Goal: Task Accomplishment & Management: Manage account settings

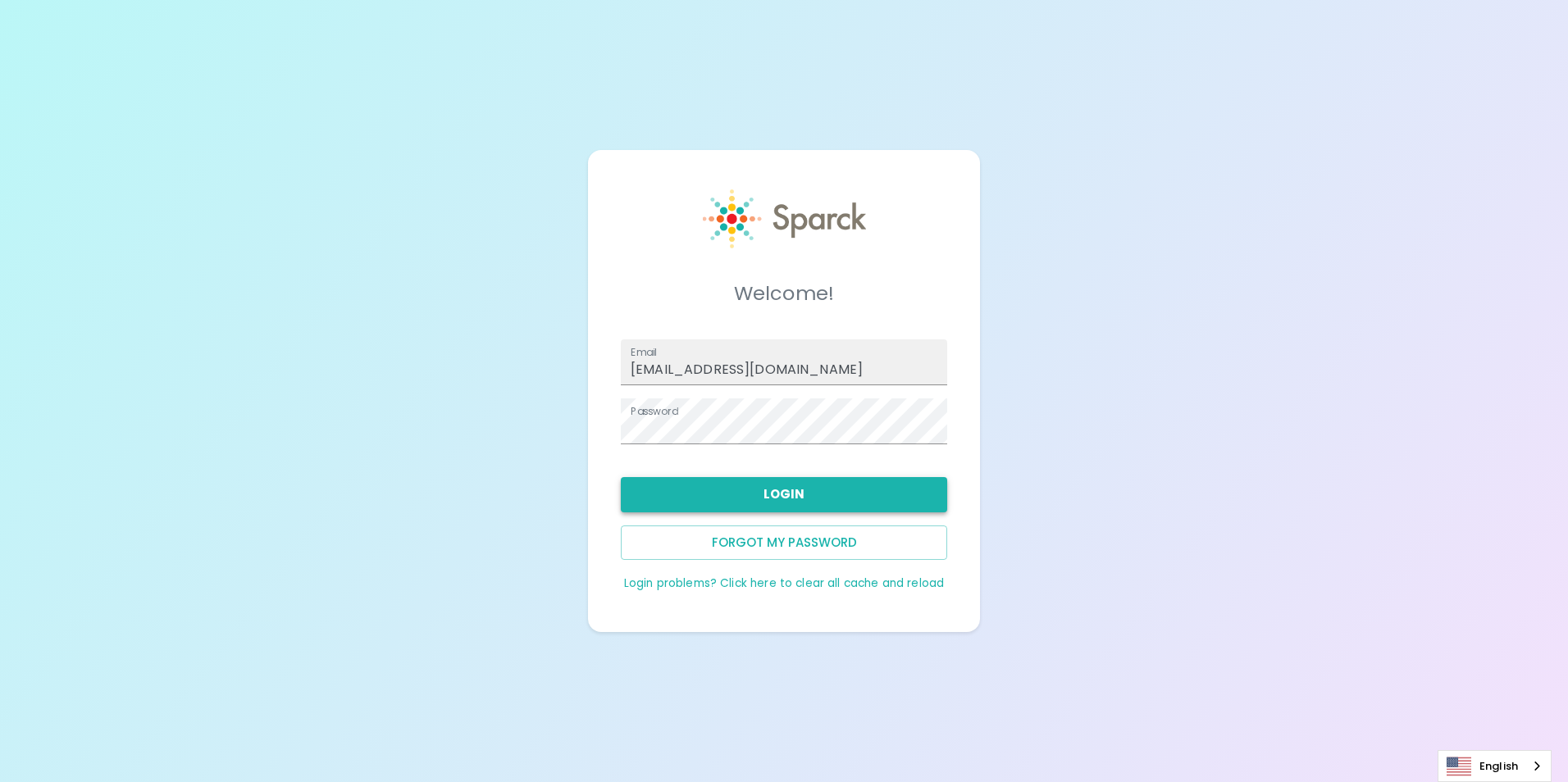
click at [796, 490] on button "Login" at bounding box center [783, 494] width 326 height 34
type input "[EMAIL_ADDRESS][DOMAIN_NAME]"
click at [762, 487] on button "Login" at bounding box center [783, 494] width 326 height 34
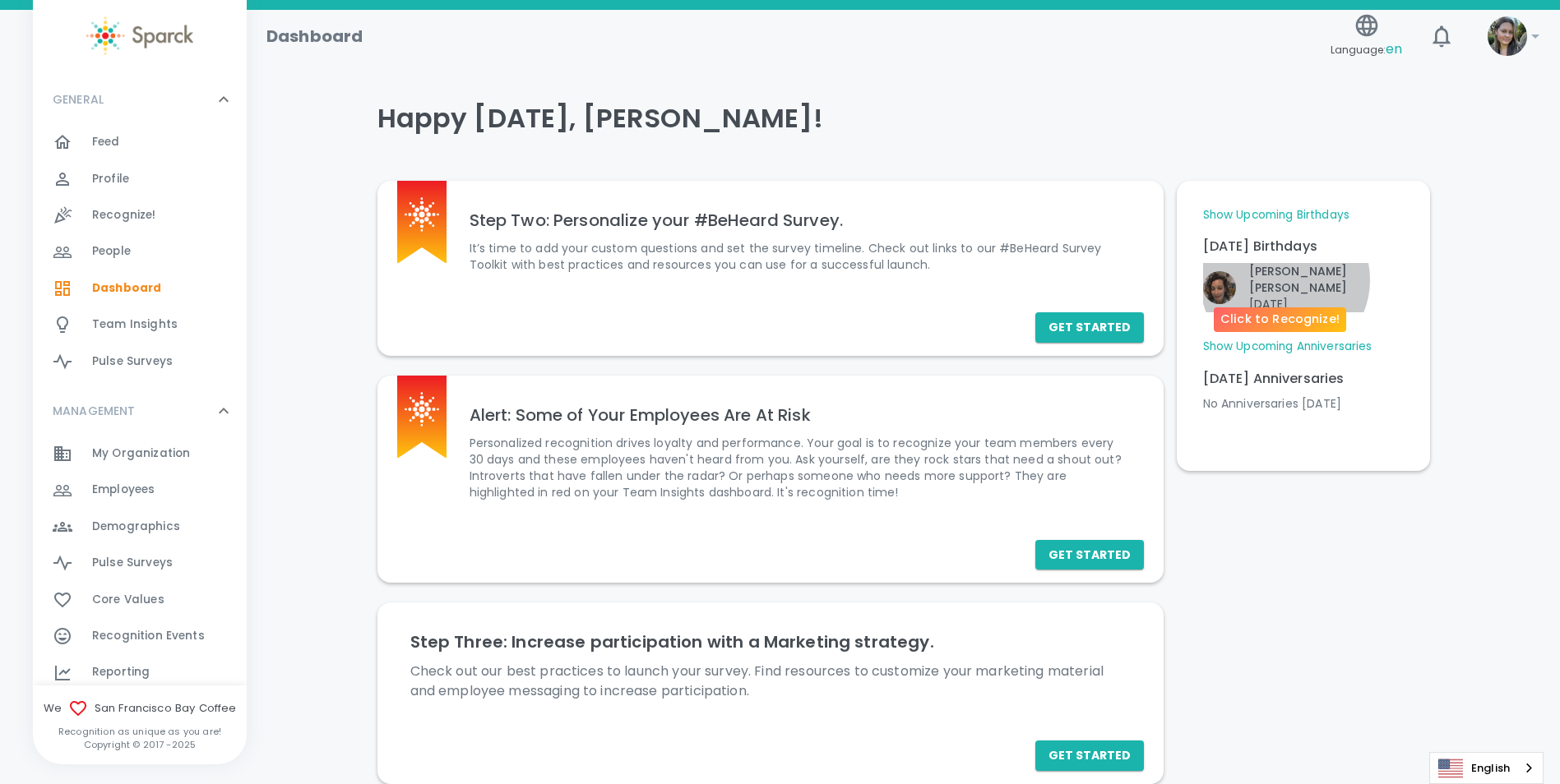
click at [1285, 296] on p "Friday, September 12" at bounding box center [1326, 304] width 154 height 17
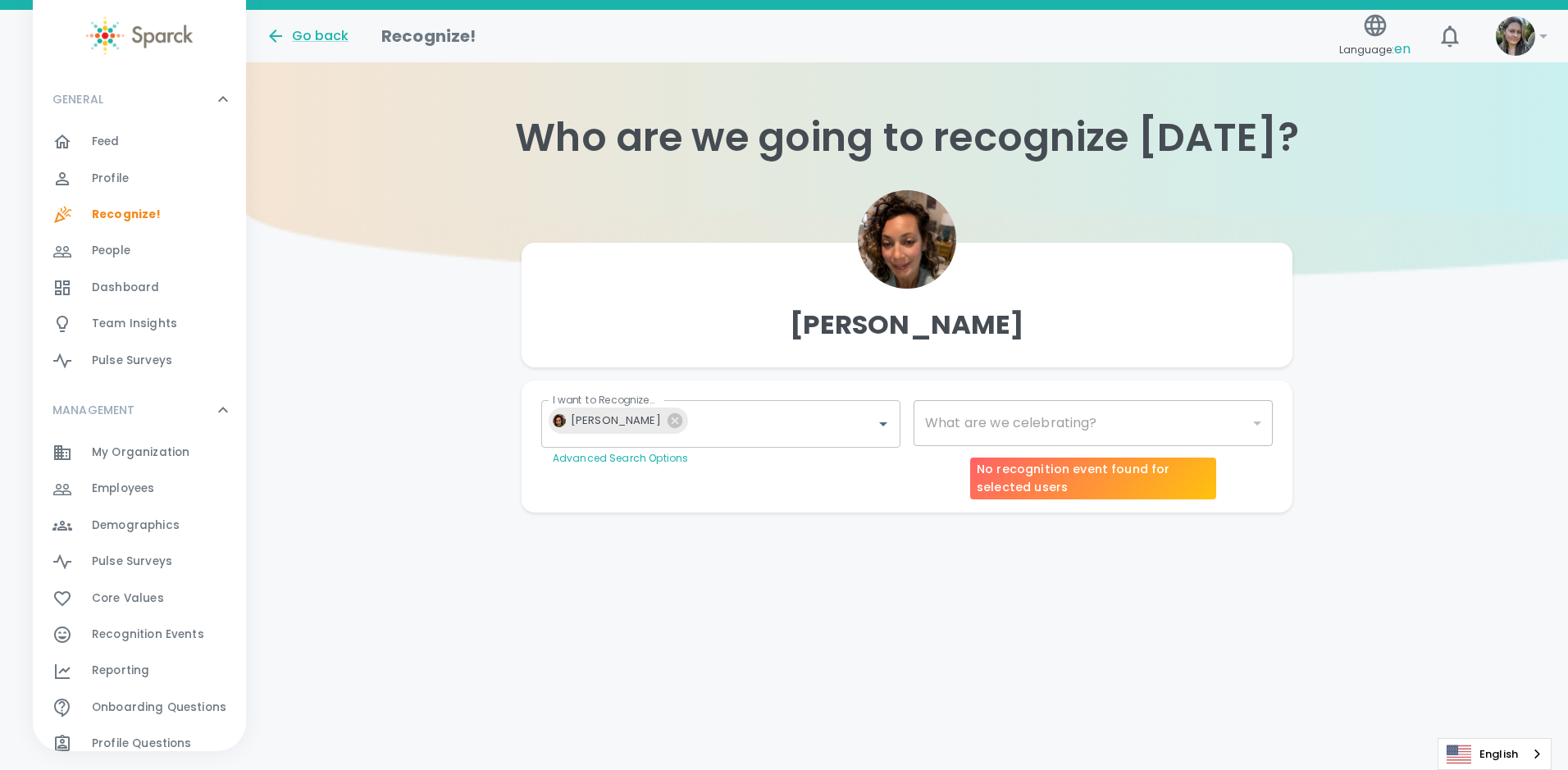
click at [1084, 415] on div "​" at bounding box center [1093, 422] width 359 height 46
click at [1247, 425] on body "Skip Navigation Go back Recognize! Language: en ! GENERAL 0 Feed 0 Profile 0 Re…" at bounding box center [784, 289] width 1568 height 578
type input "2072"
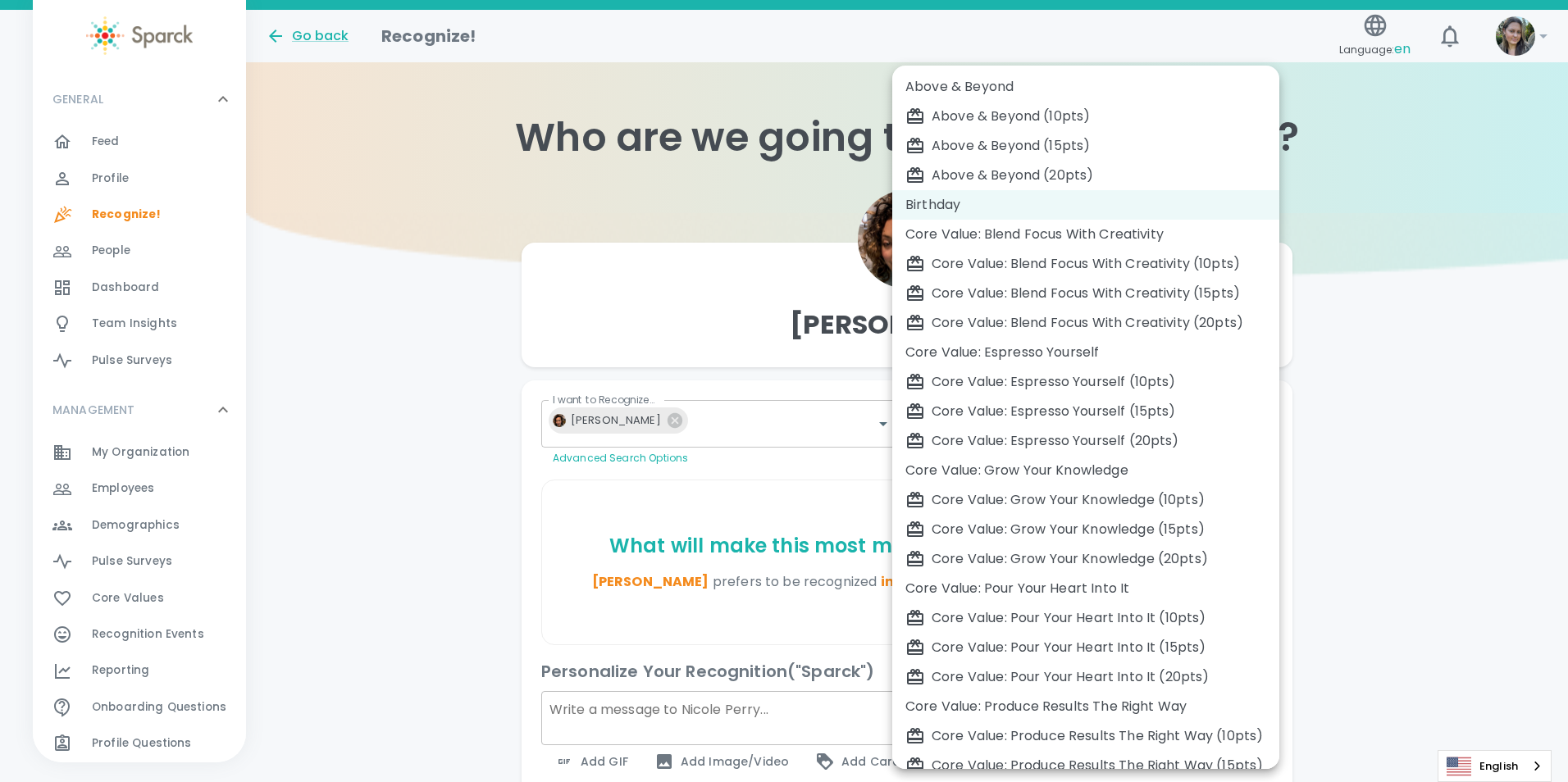
click at [1047, 198] on div "Birthday" at bounding box center [1086, 205] width 361 height 20
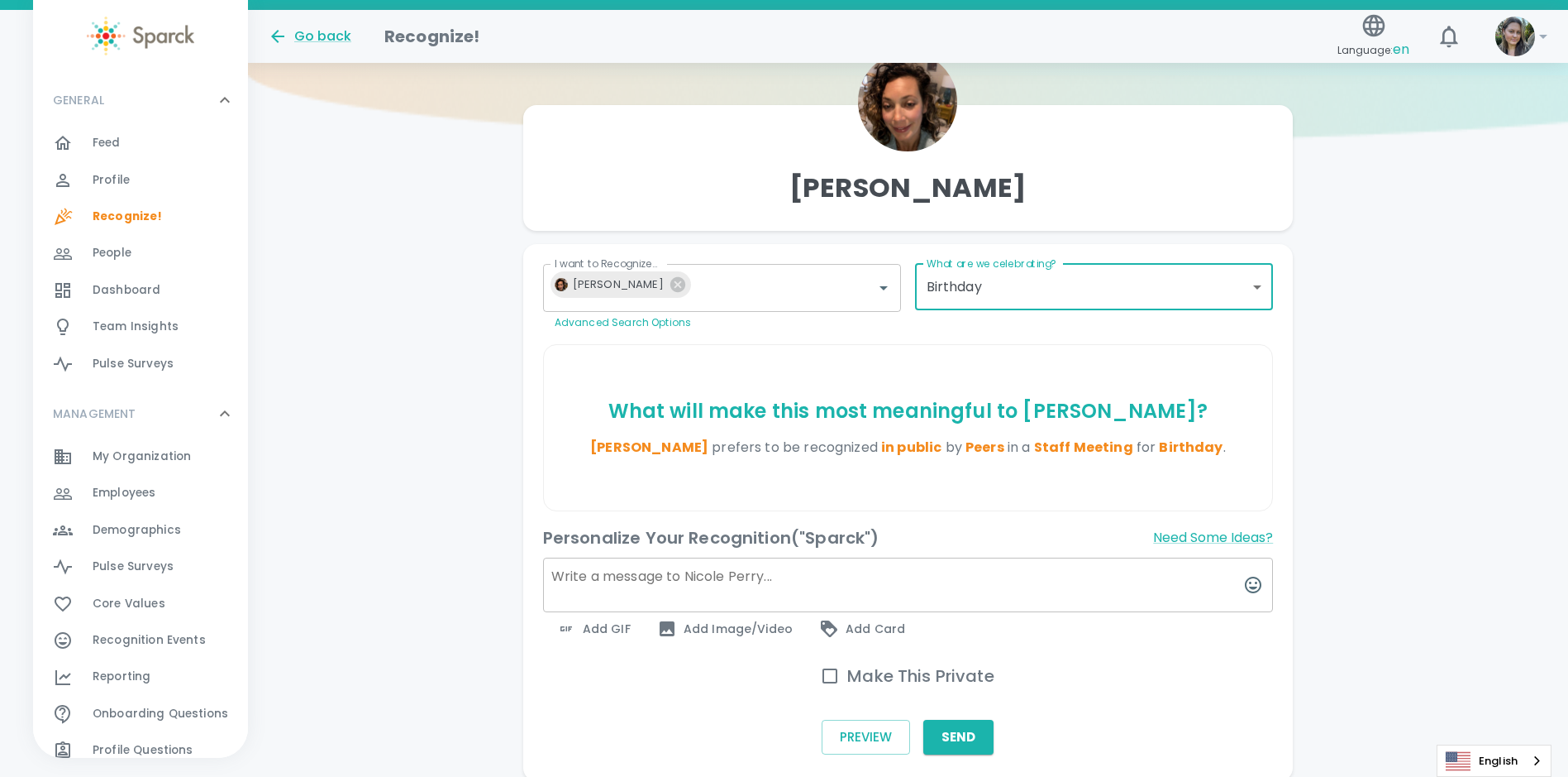
scroll to position [165, 0]
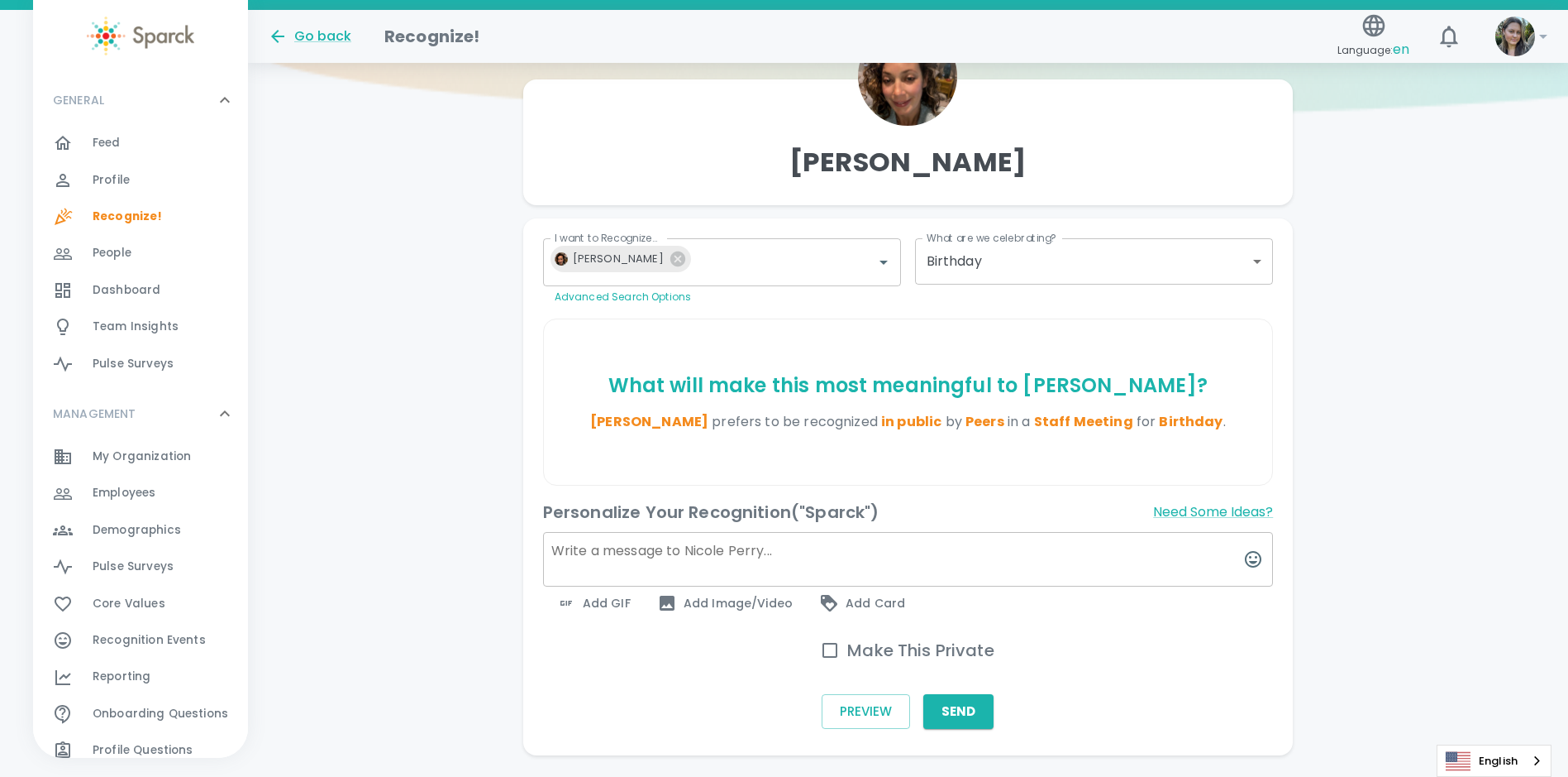
click at [665, 545] on textarea at bounding box center [909, 559] width 731 height 54
type textarea "Happy Birthday [PERSON_NAME]! Enjoy your special day and remember, calories don…"
click at [833, 643] on input "Make This Private" at bounding box center [829, 649] width 35 height 35
checkbox input "true"
click at [614, 605] on span "Add GIF" at bounding box center [593, 603] width 74 height 20
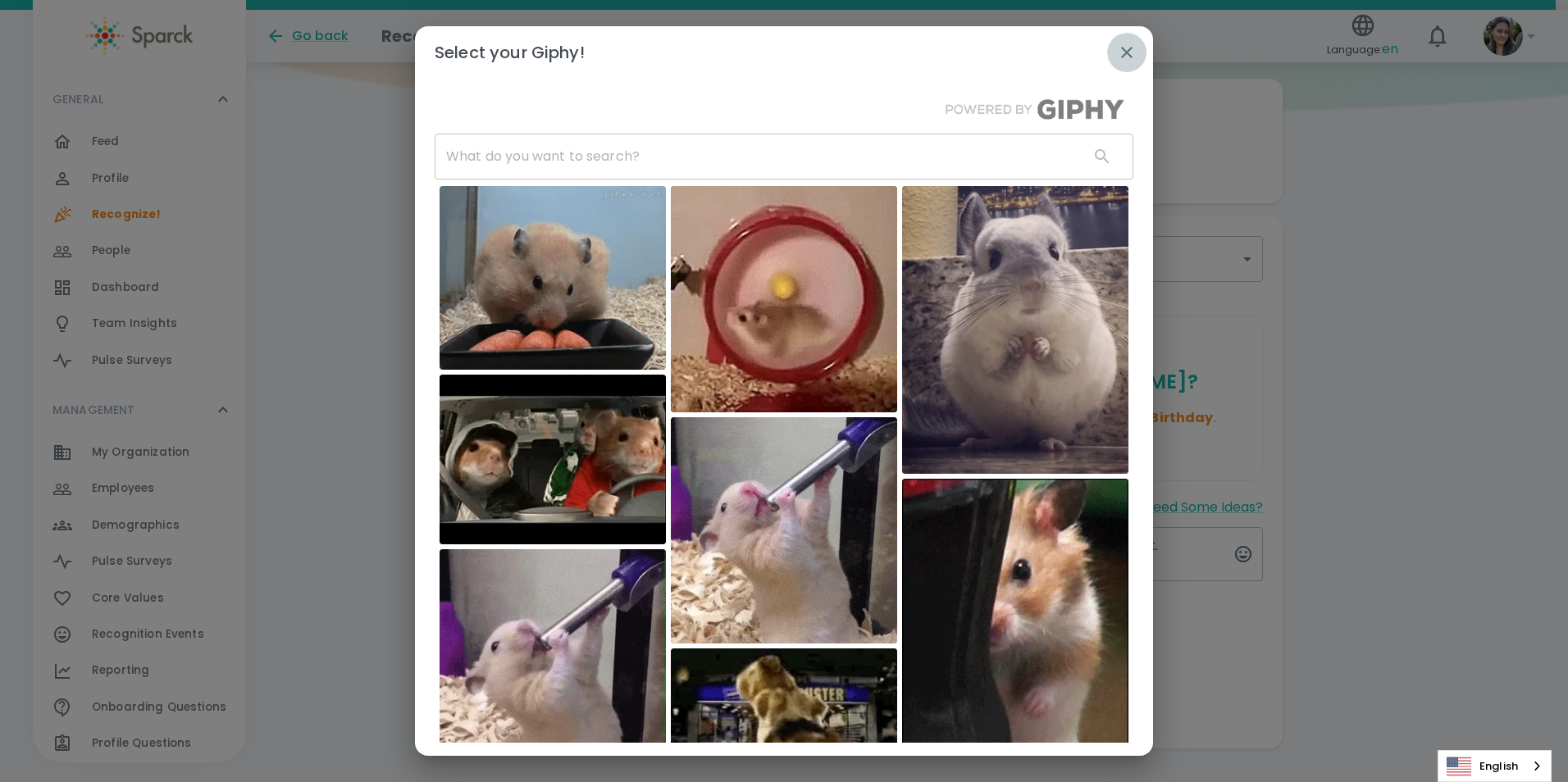
click at [1130, 49] on icon "button" at bounding box center [1127, 53] width 12 height 12
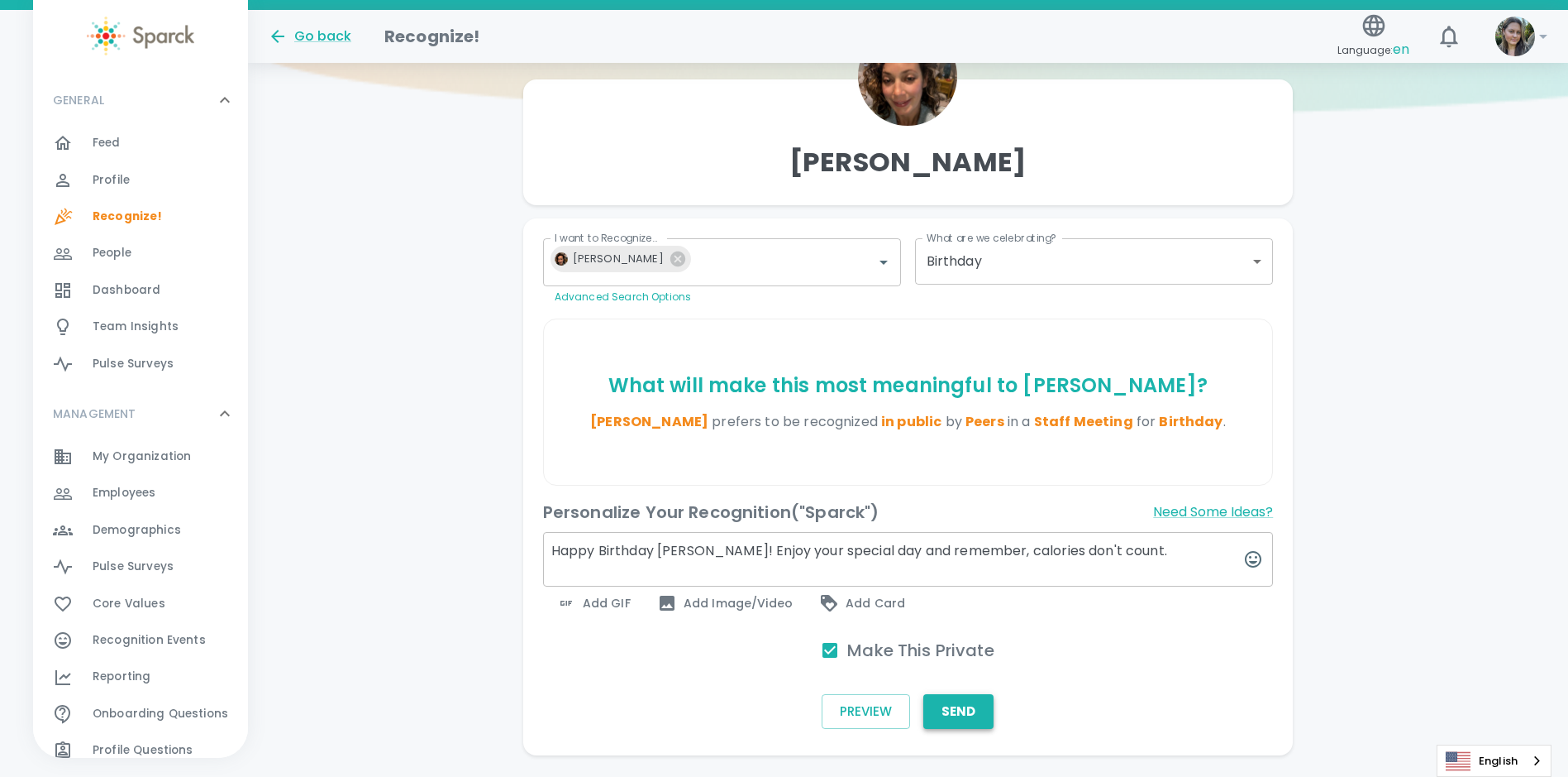
click at [954, 709] on button "Send" at bounding box center [958, 711] width 70 height 35
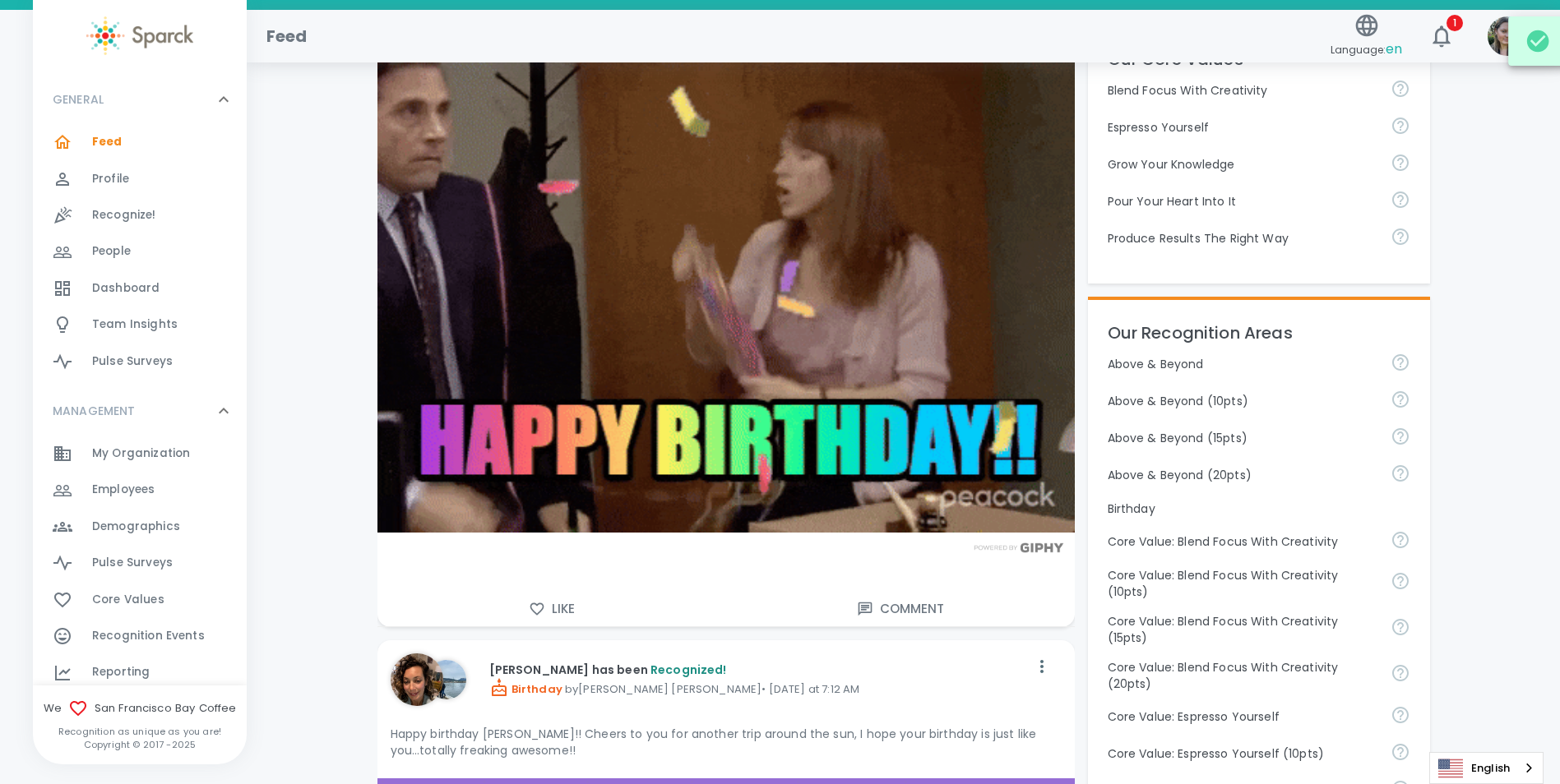
scroll to position [493, 0]
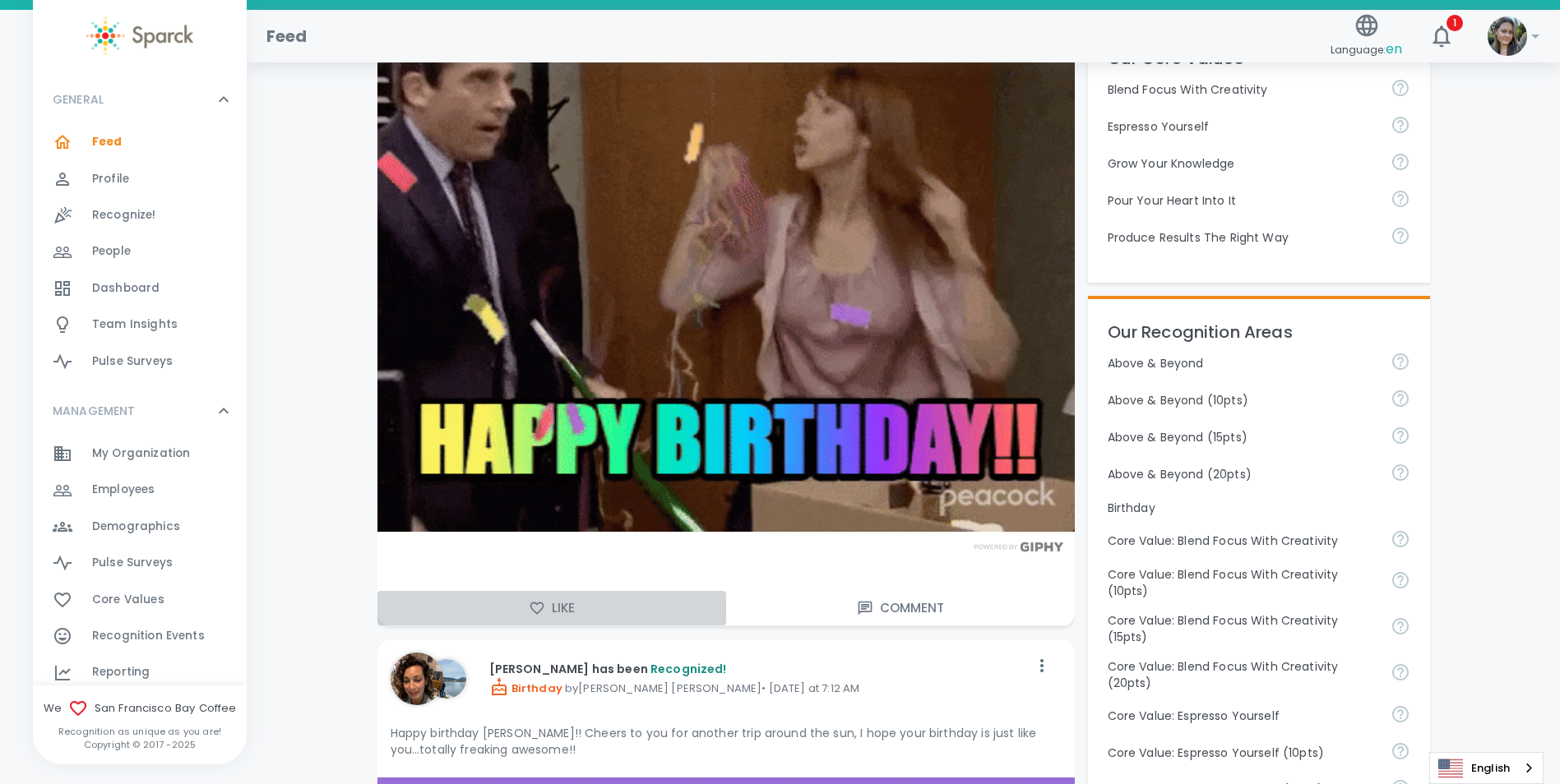
click at [566, 606] on button "Like" at bounding box center [551, 608] width 349 height 34
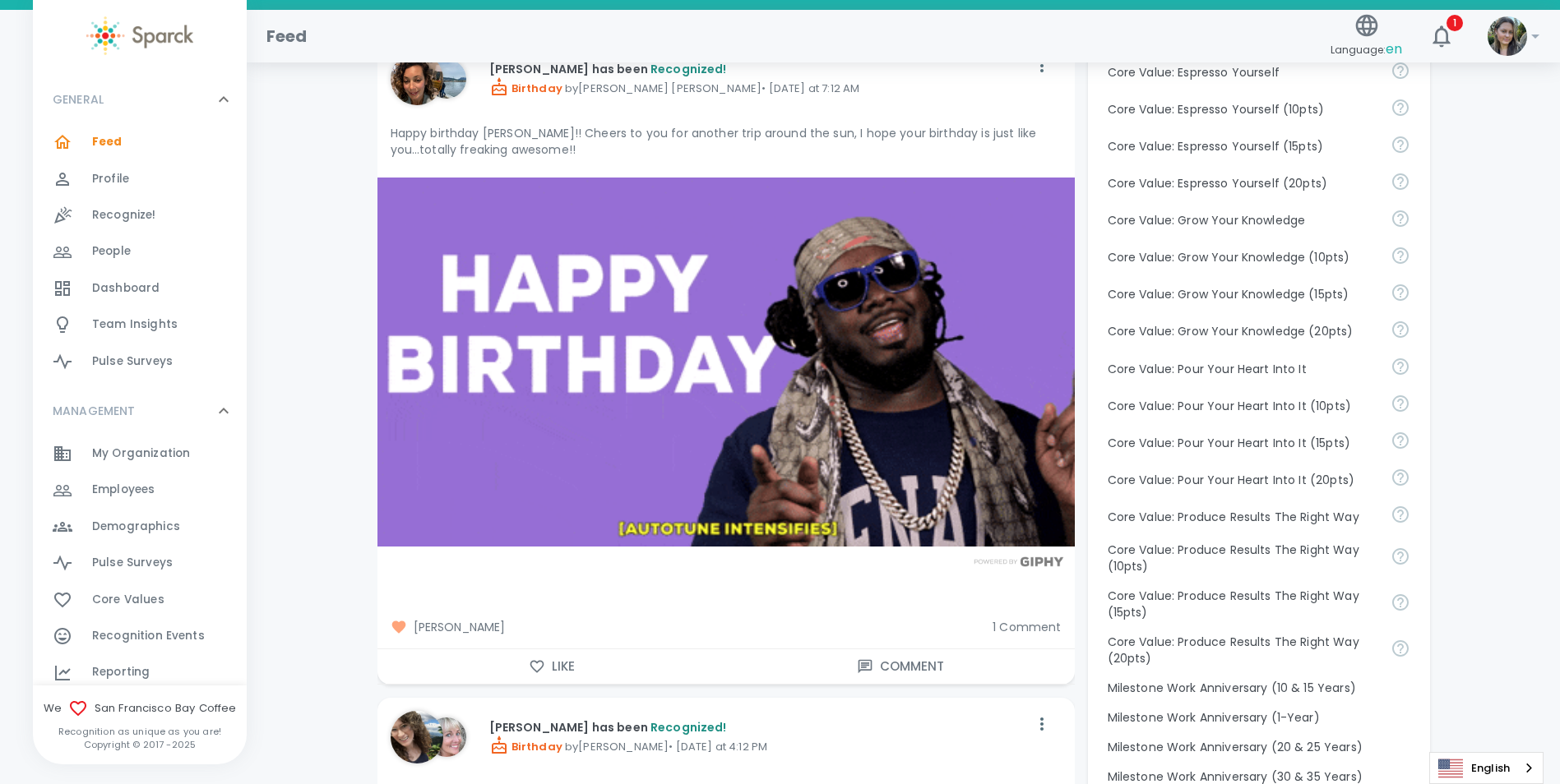
scroll to position [1150, 0]
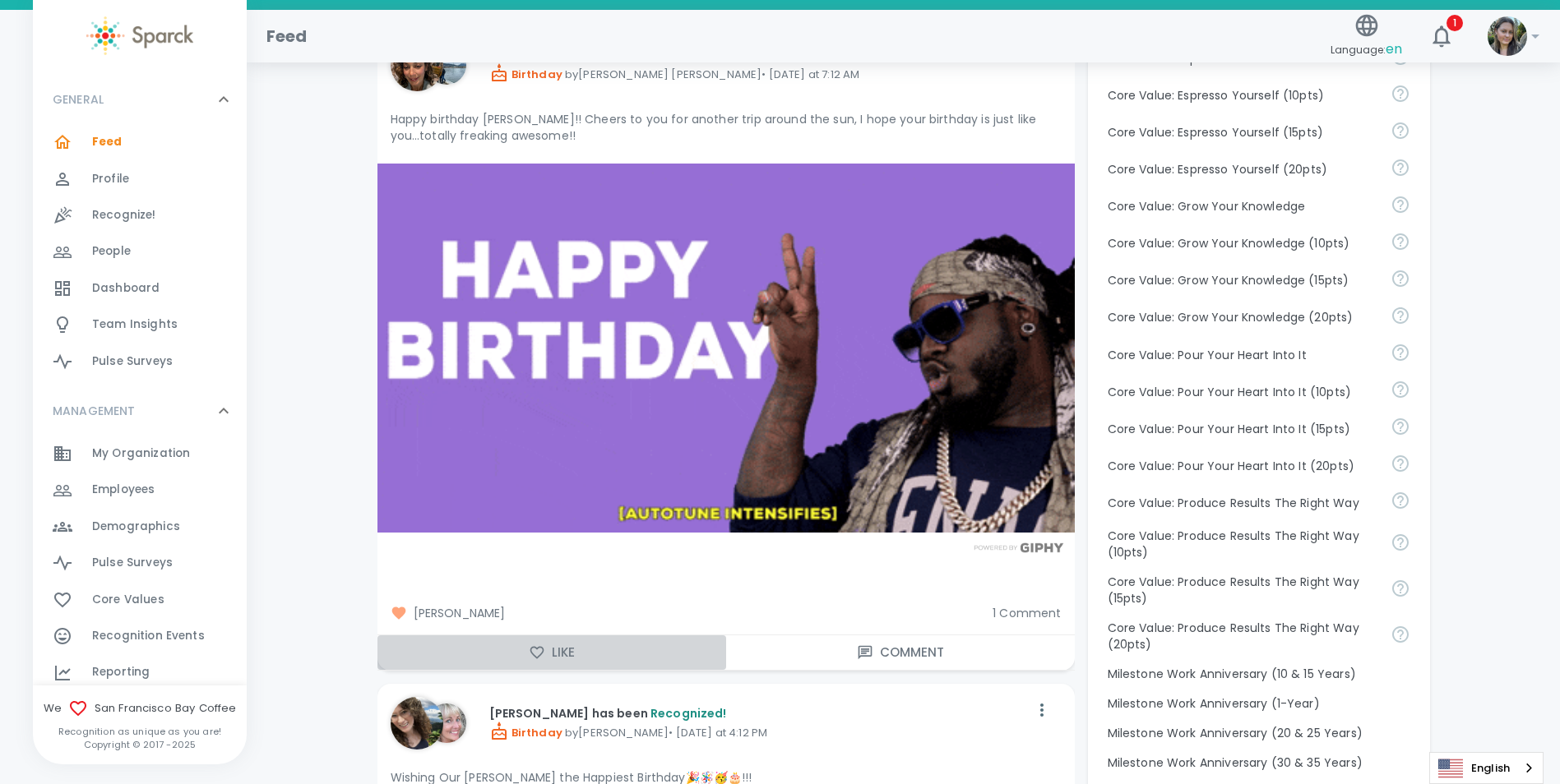
click at [543, 647] on icon "button" at bounding box center [537, 652] width 17 height 17
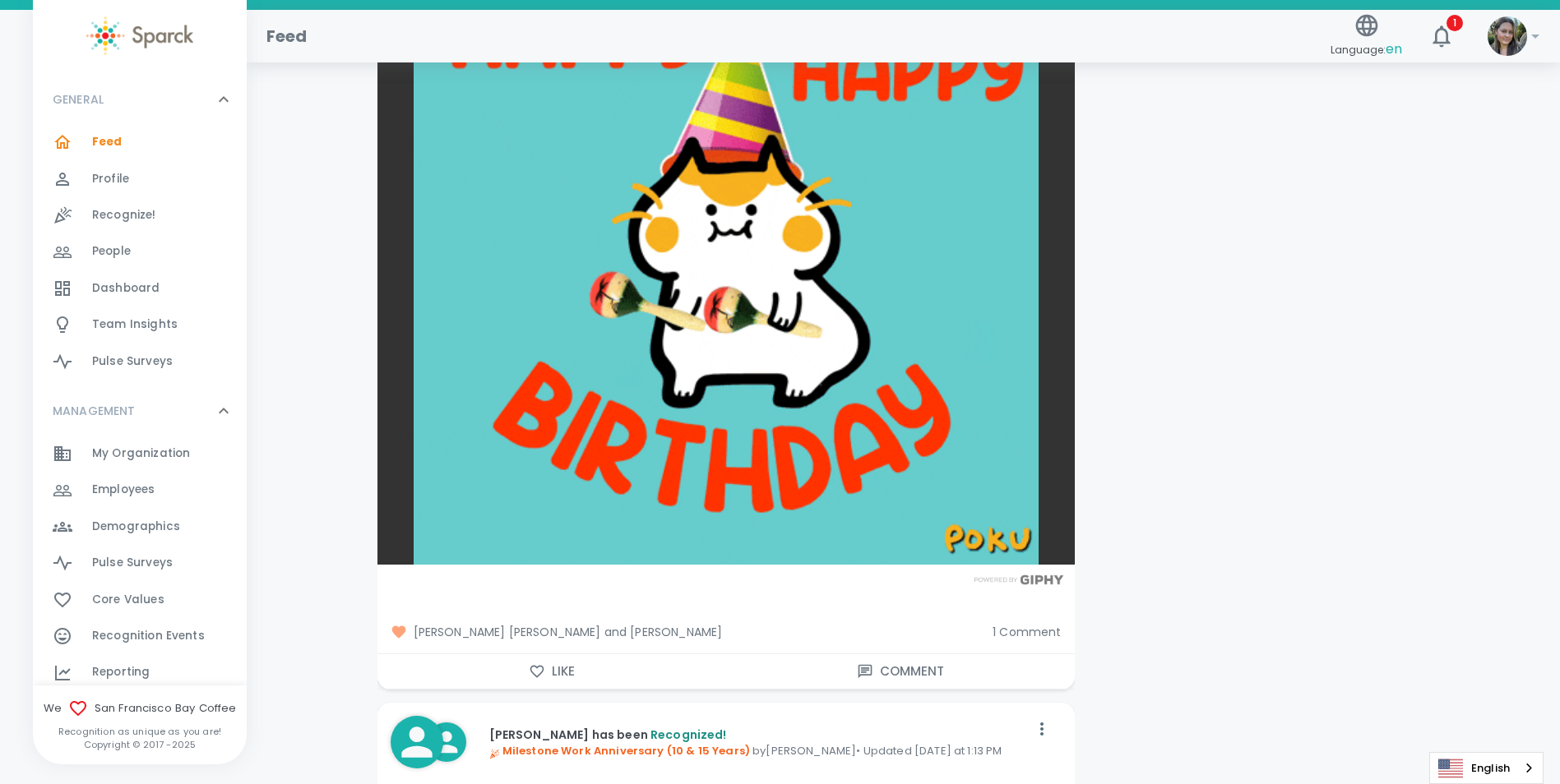
scroll to position [2055, 0]
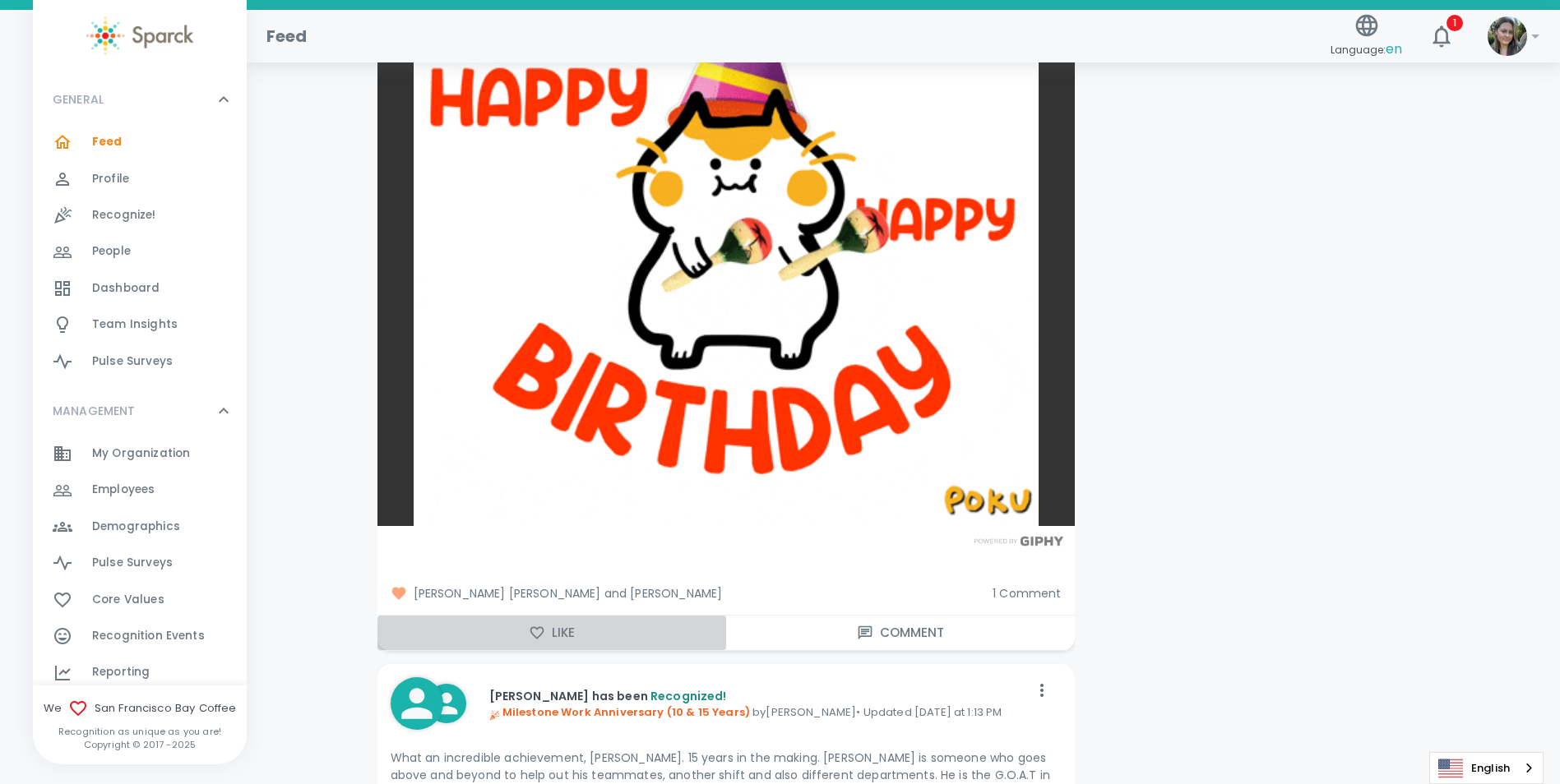
click at [566, 633] on button "Like" at bounding box center [551, 633] width 349 height 34
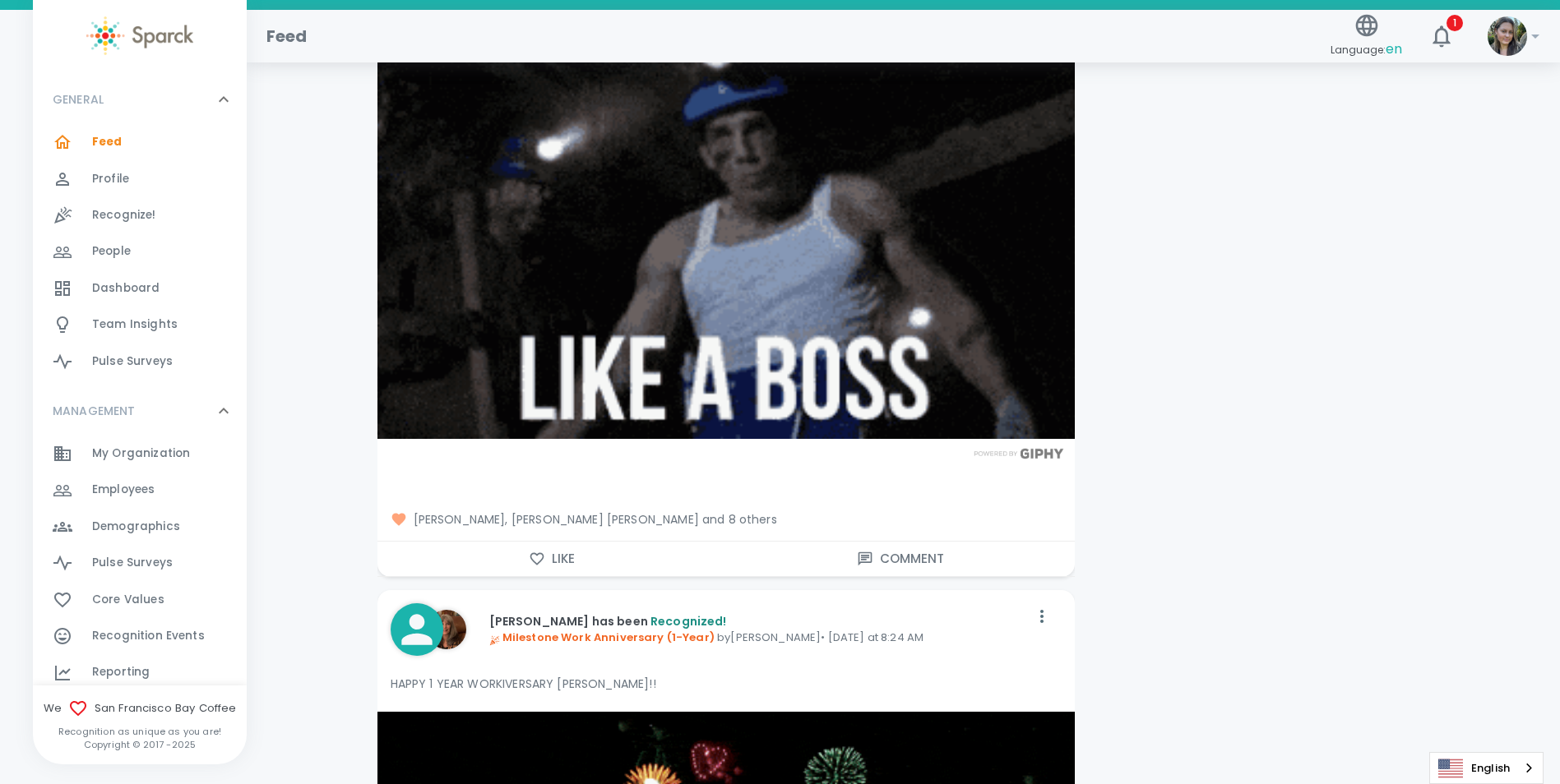
scroll to position [2877, 0]
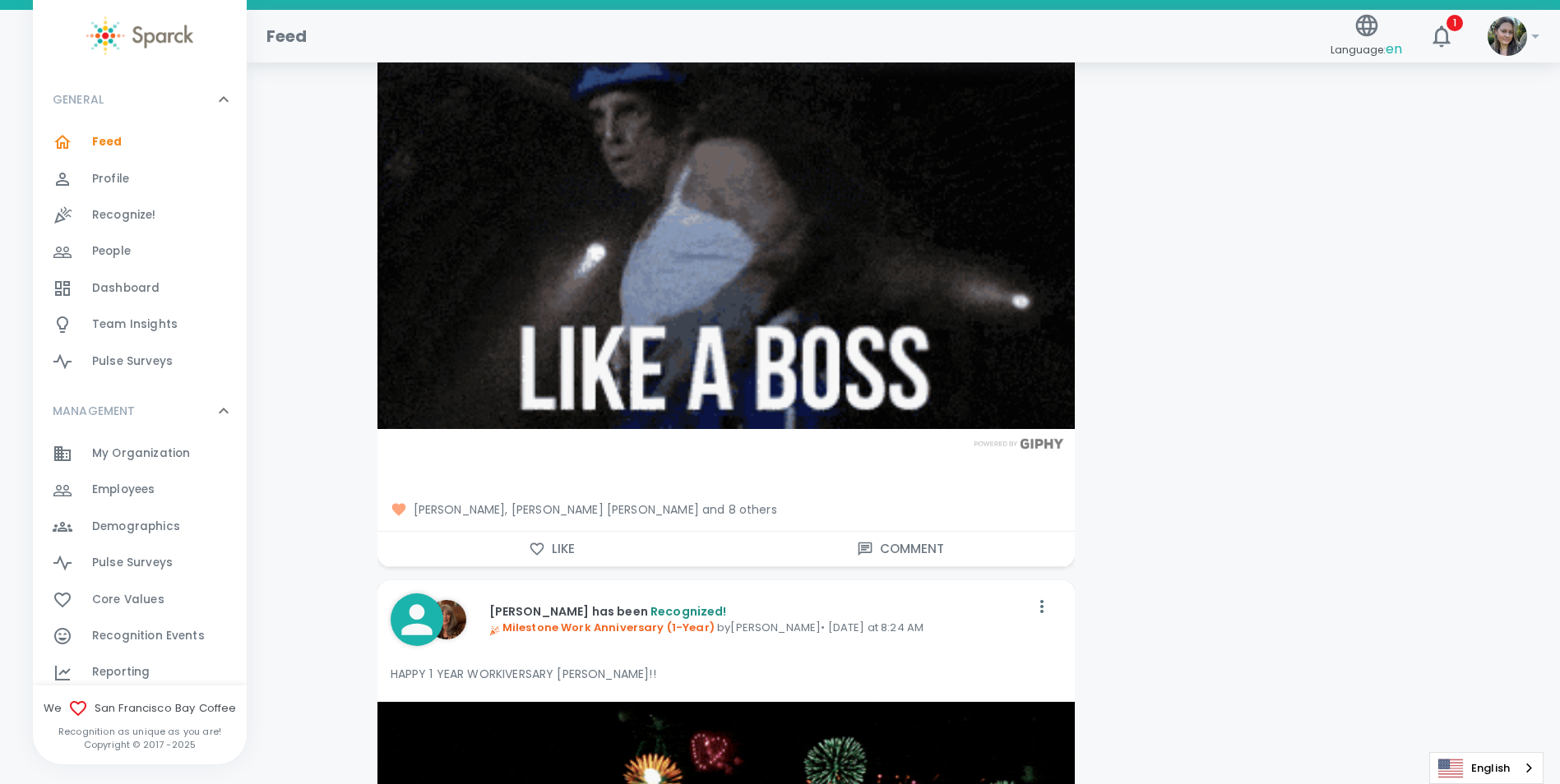
click at [537, 543] on icon "button" at bounding box center [537, 549] width 17 height 17
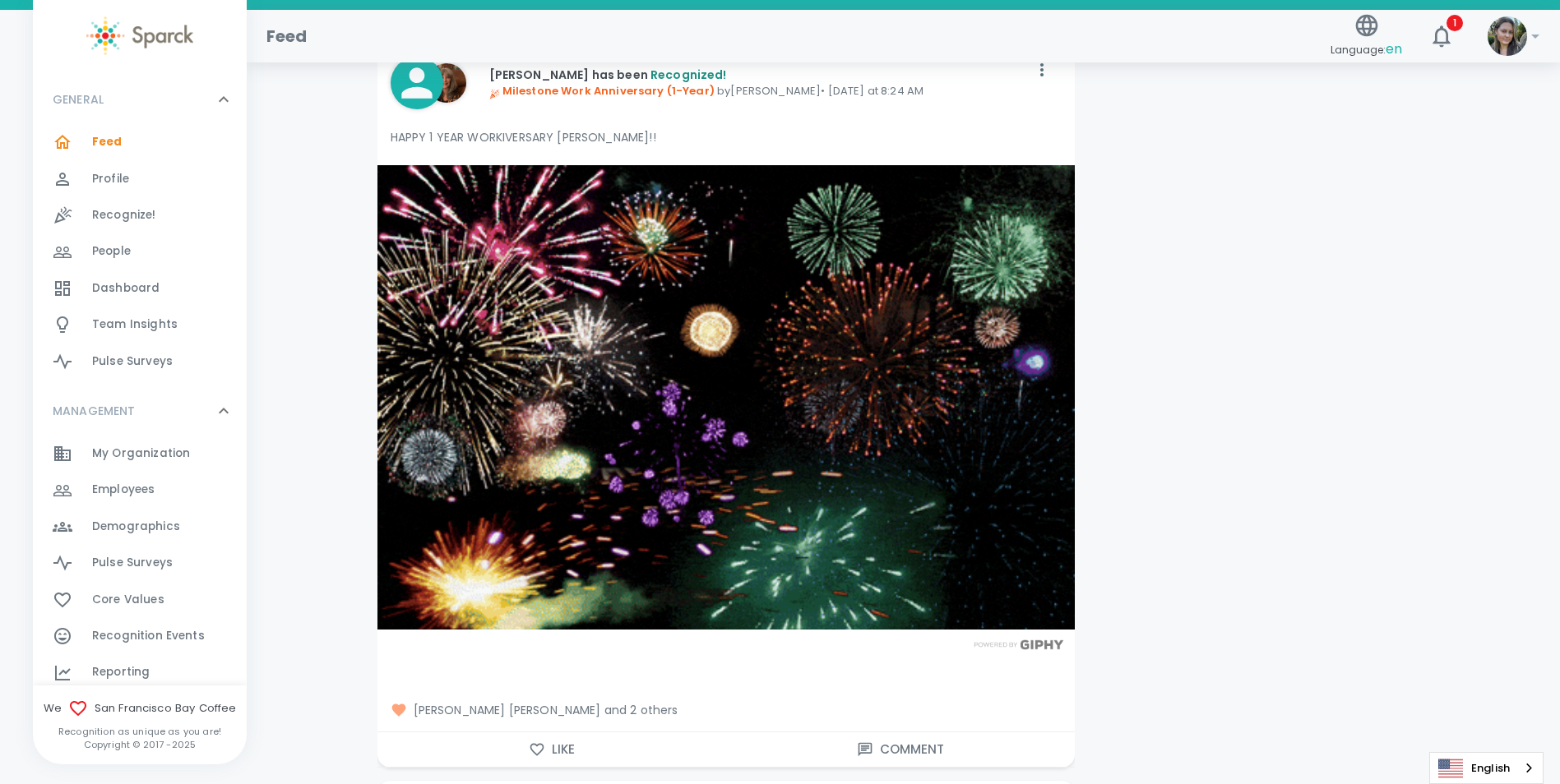
scroll to position [3452, 0]
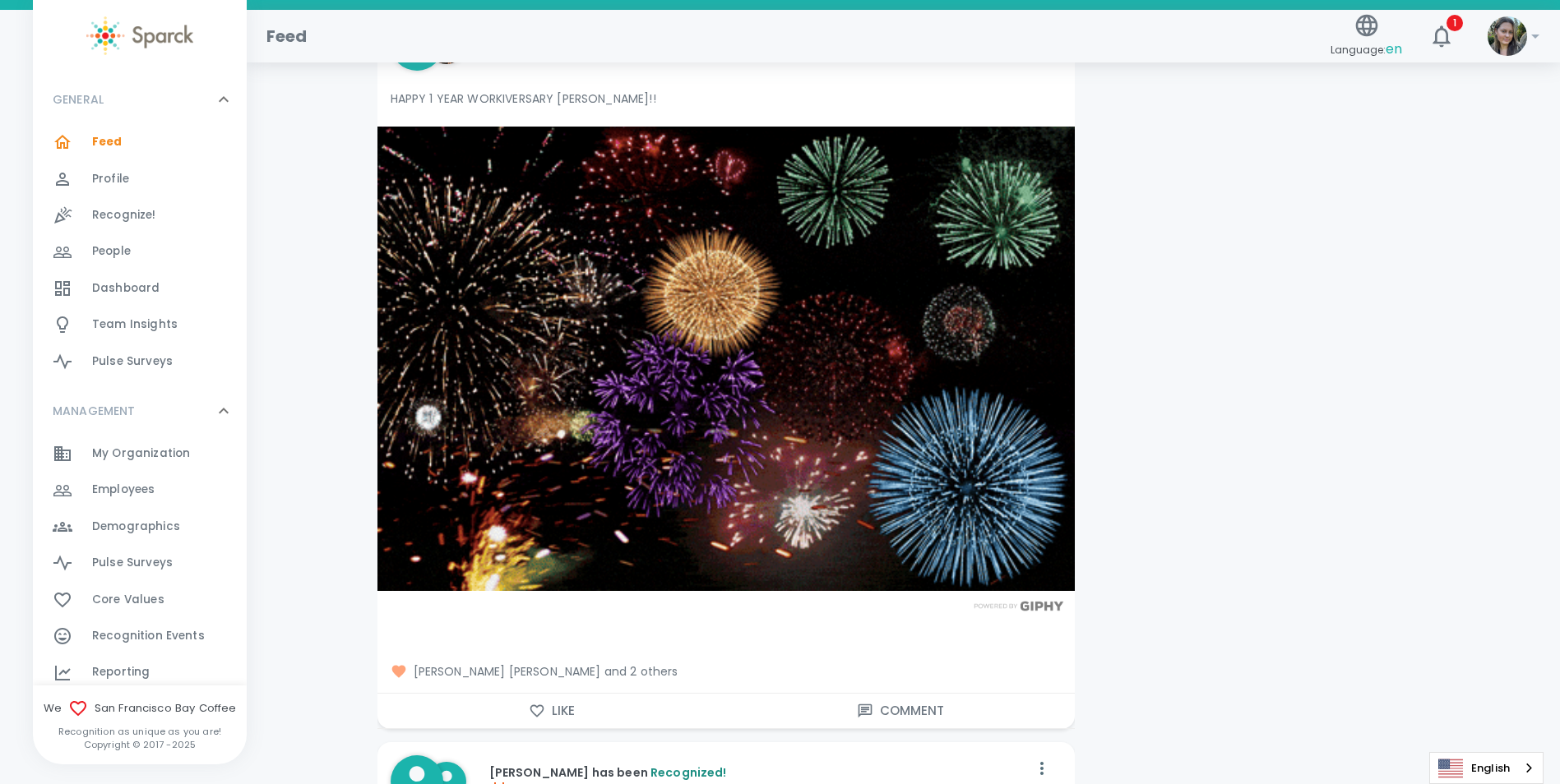
click at [530, 707] on icon "button" at bounding box center [537, 710] width 17 height 17
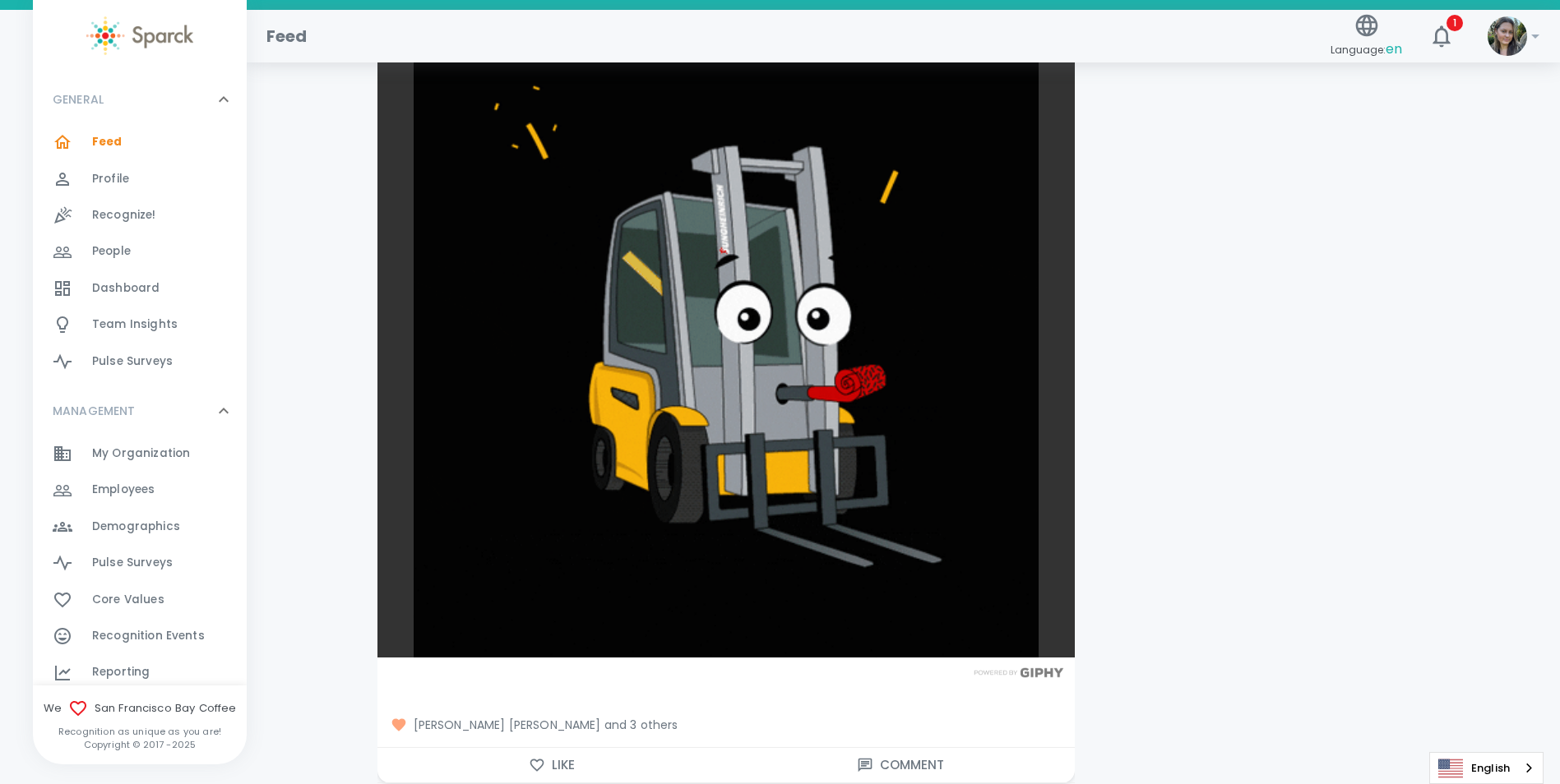
scroll to position [4439, 0]
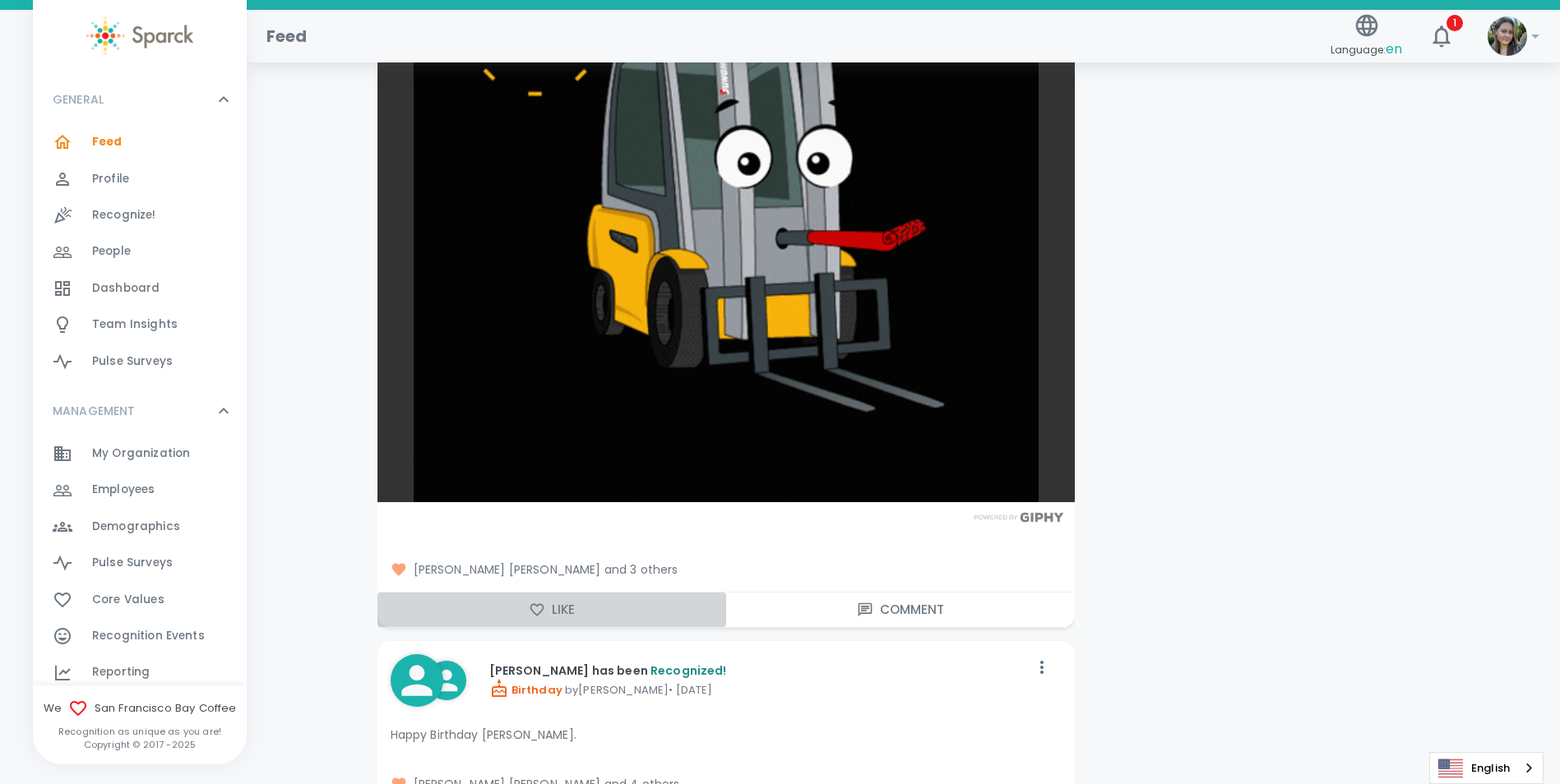
click at [566, 608] on button "Like" at bounding box center [551, 609] width 349 height 34
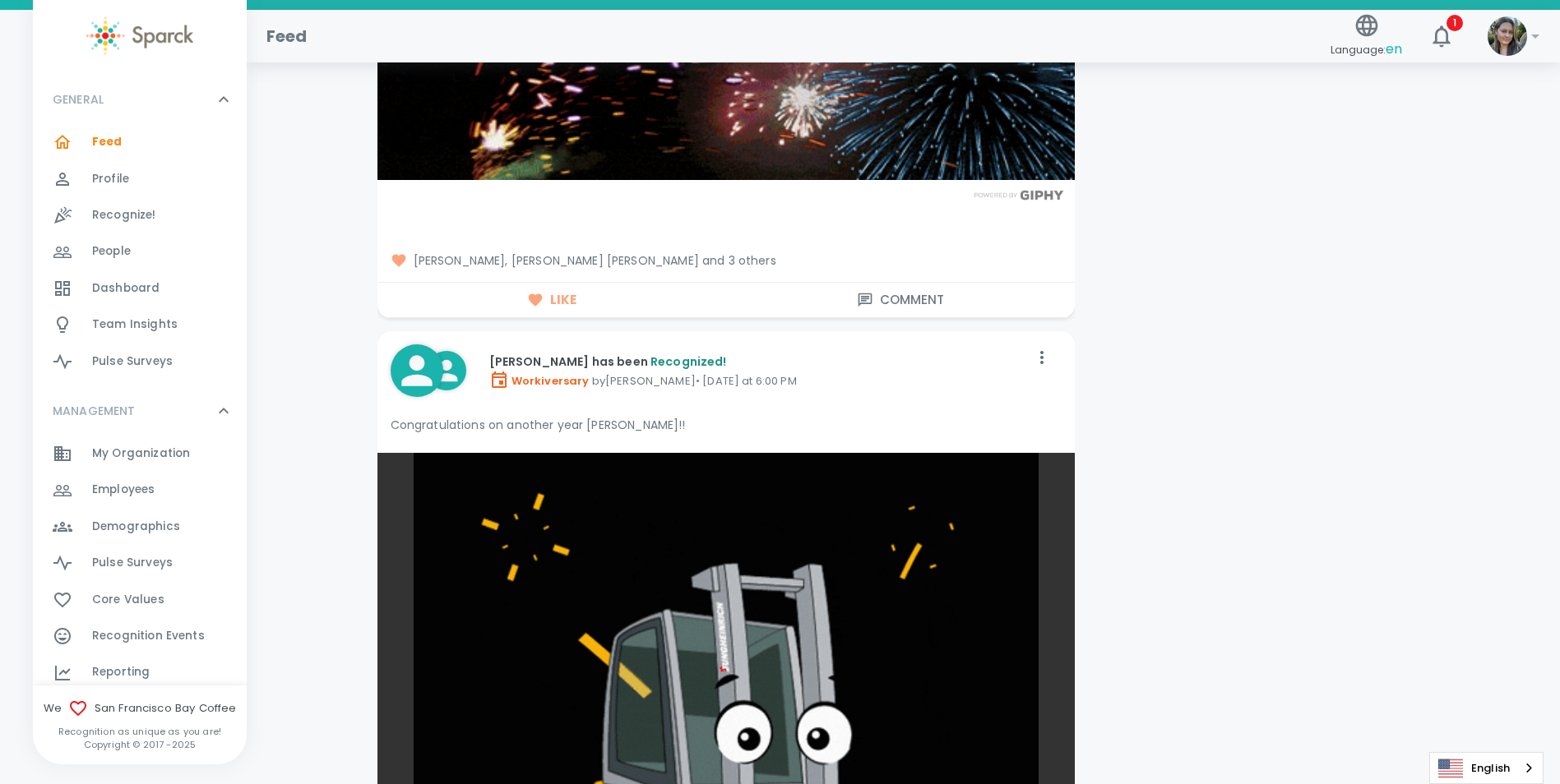
scroll to position [164, 0]
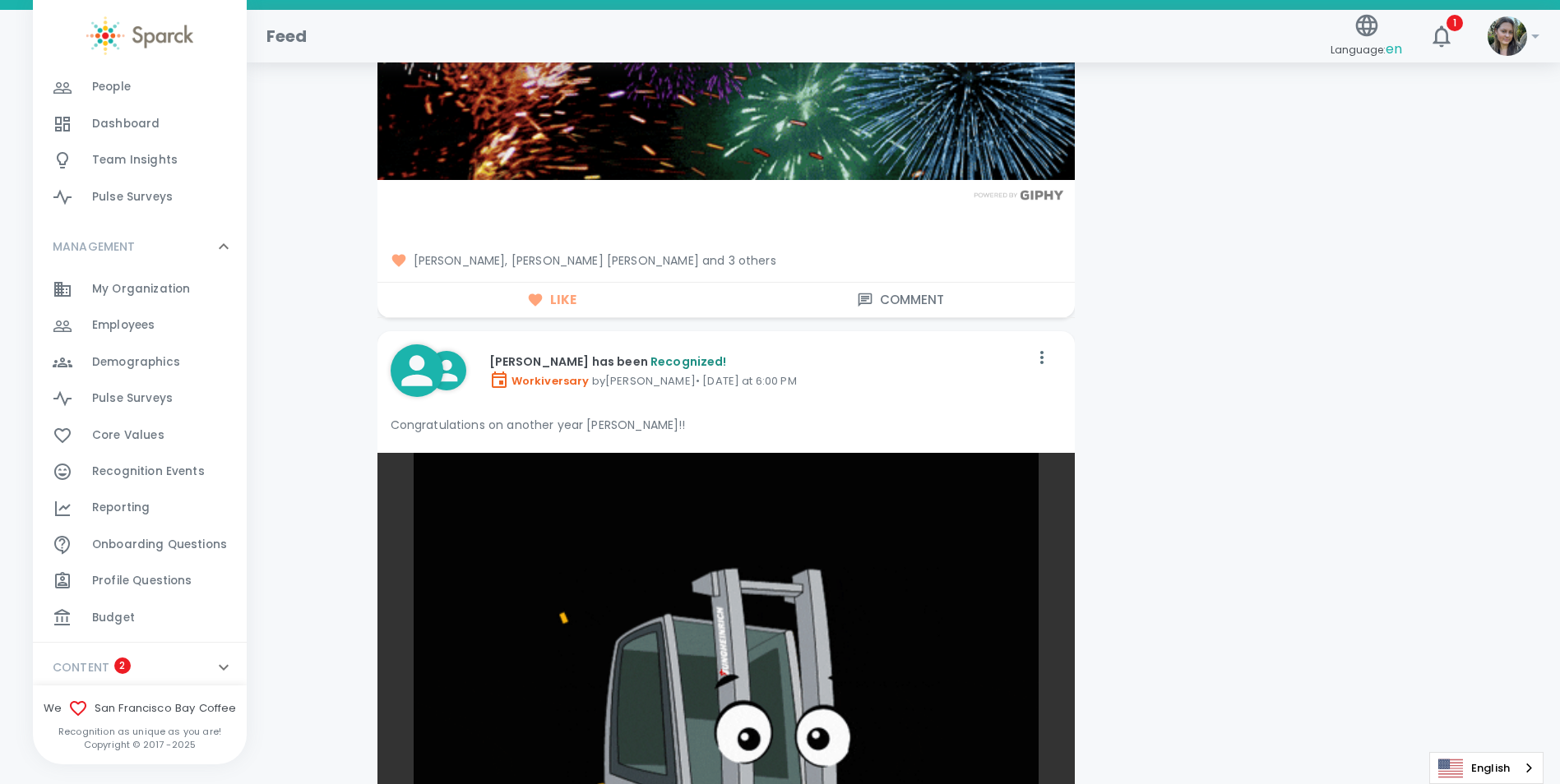
click at [124, 620] on span "Budget" at bounding box center [114, 618] width 43 height 17
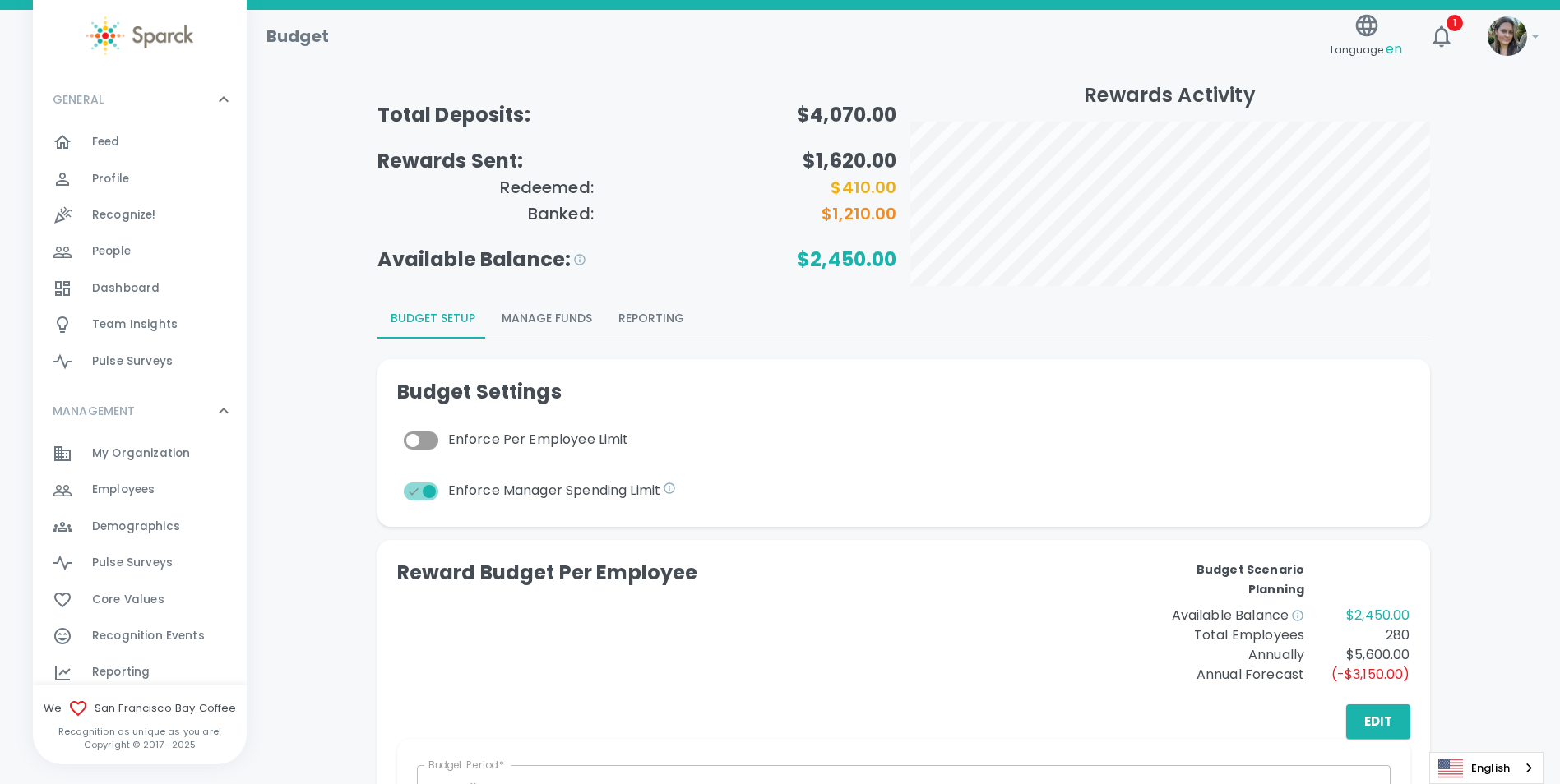
click at [641, 316] on button "Reporting" at bounding box center [652, 319] width 92 height 39
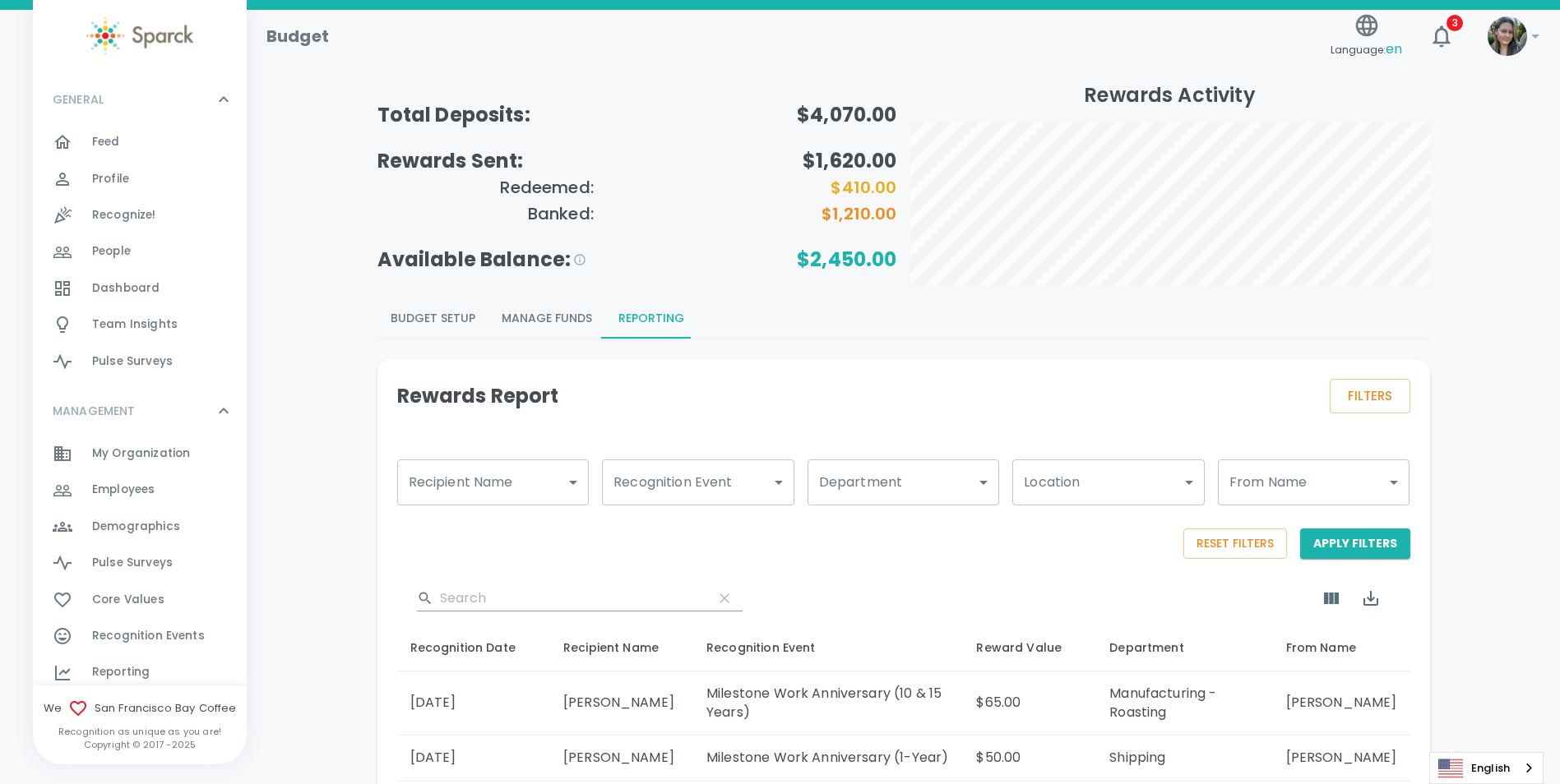
click at [119, 474] on div "Employees 0" at bounding box center [140, 489] width 214 height 36
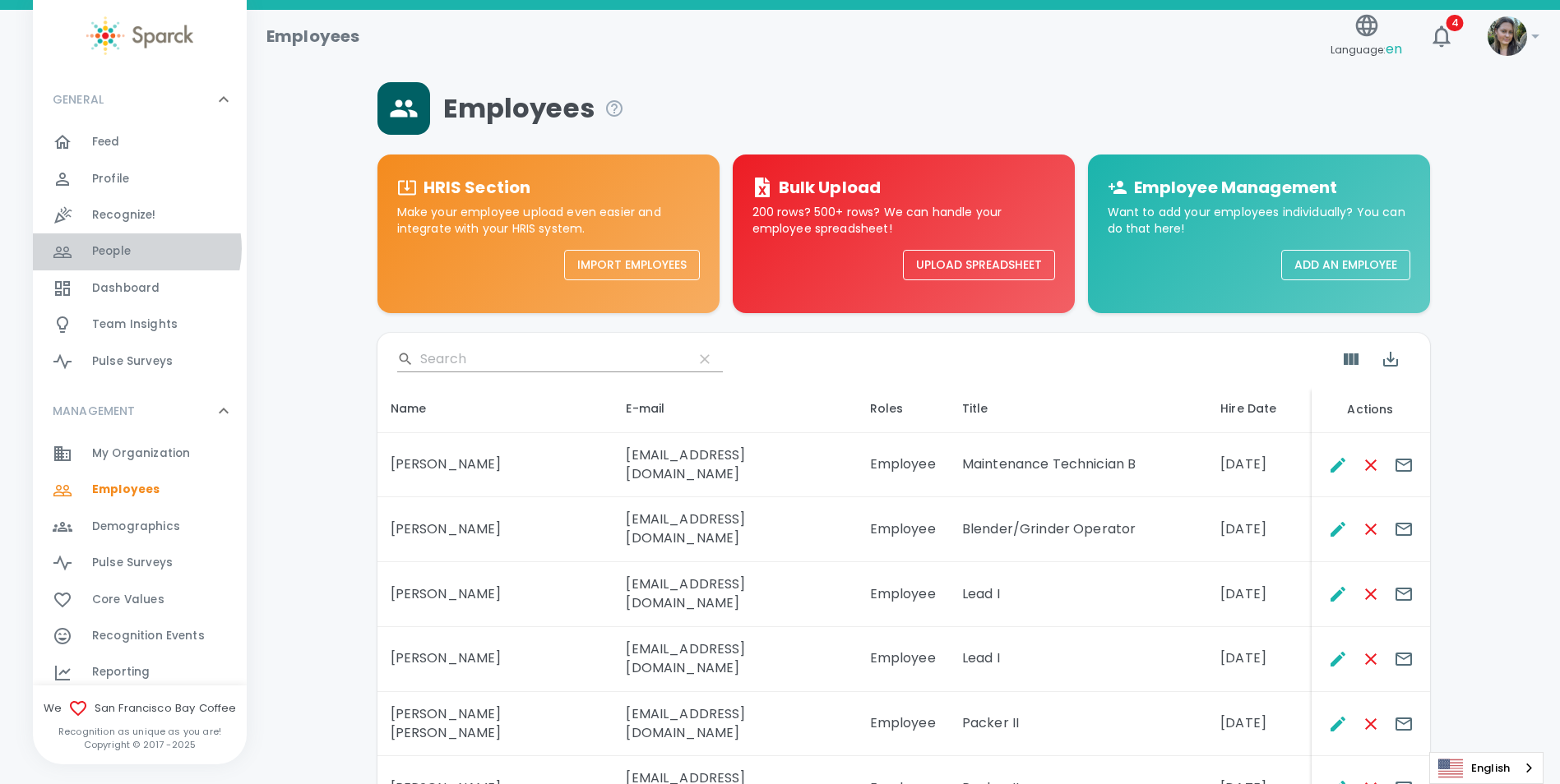
click at [136, 249] on div "People 0" at bounding box center [169, 251] width 154 height 23
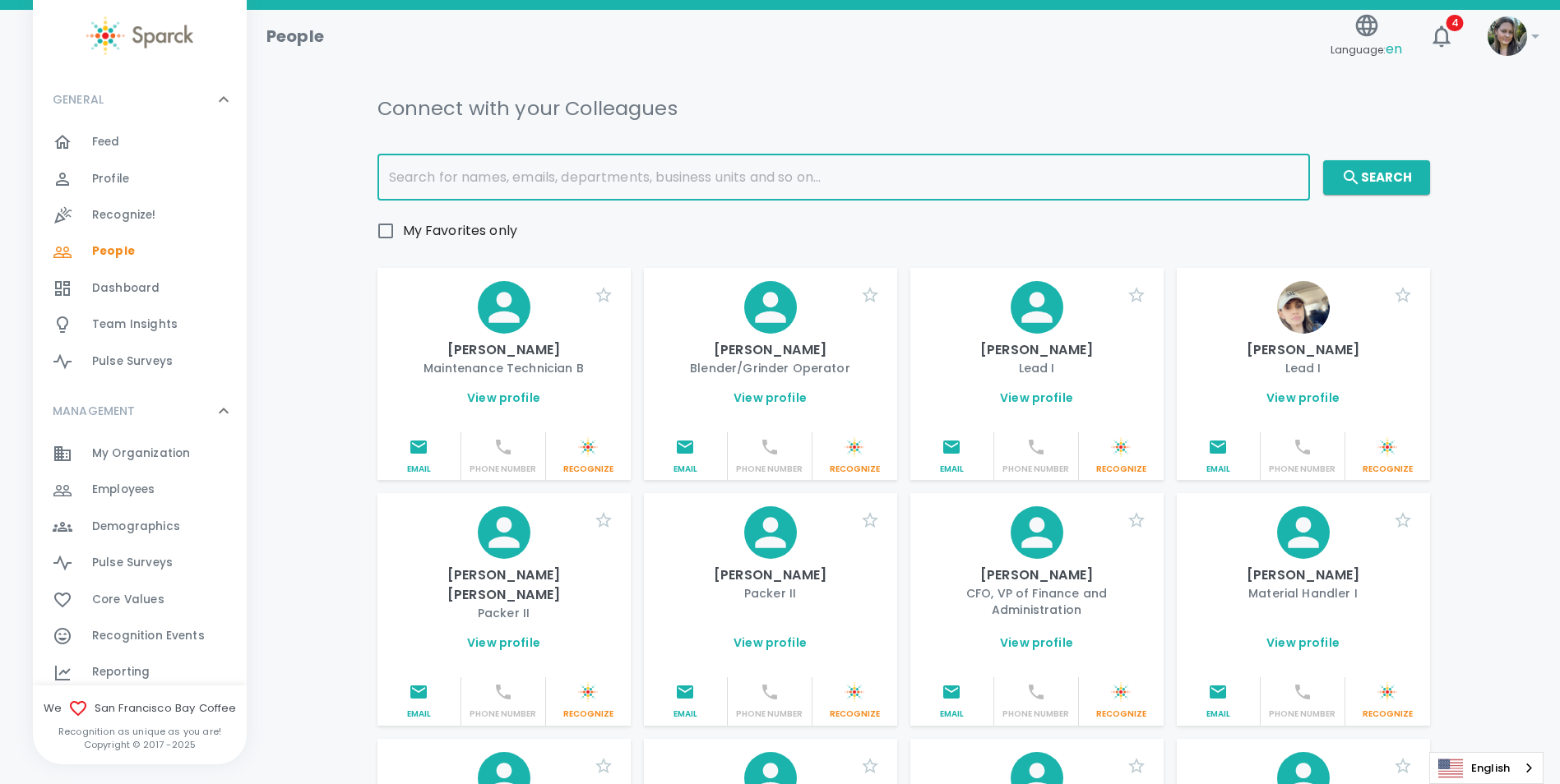
click at [525, 186] on input "text" at bounding box center [843, 177] width 933 height 46
type input "d"
type input "stewart"
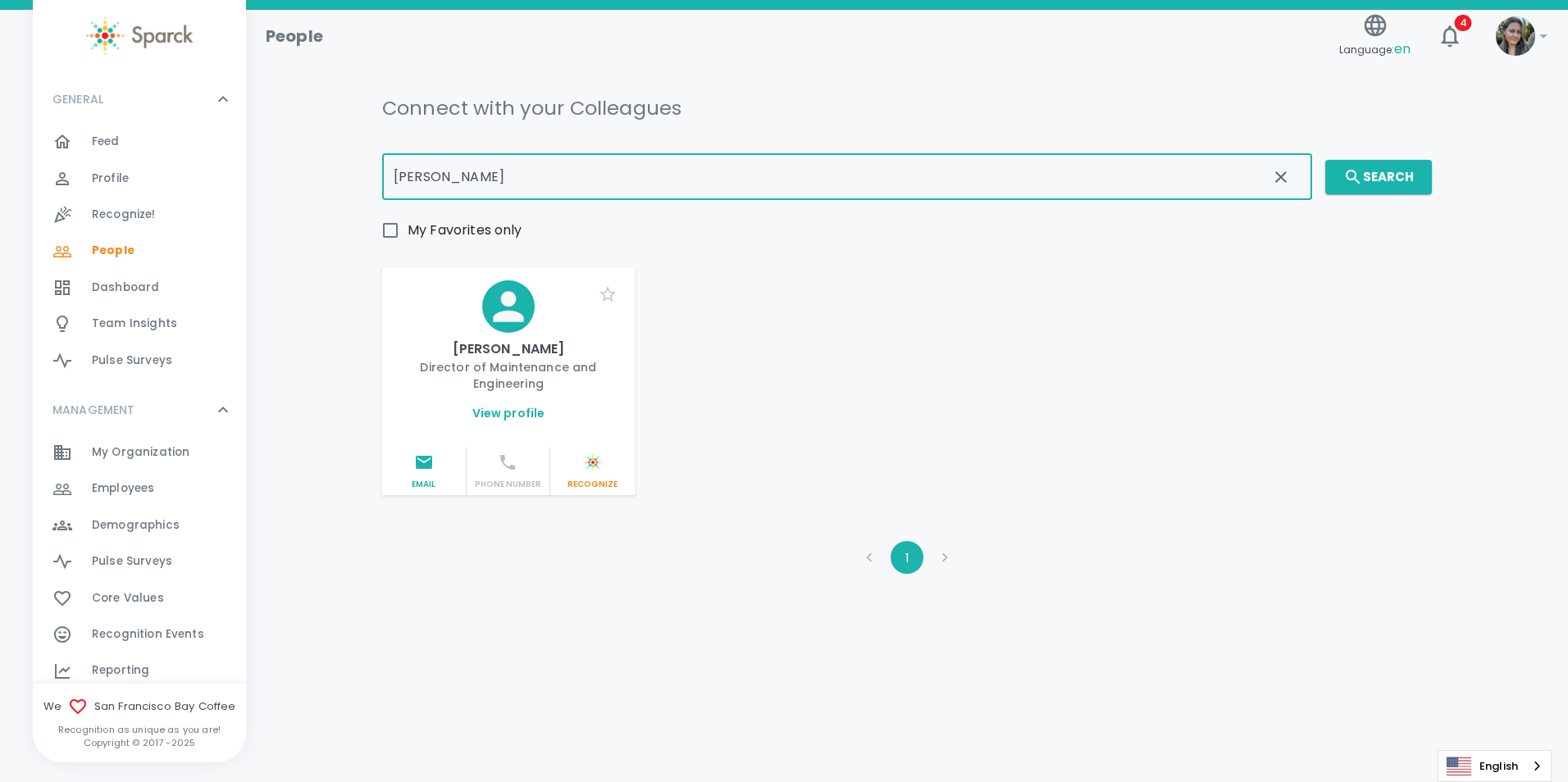
click at [514, 415] on link "View profile" at bounding box center [509, 413] width 73 height 17
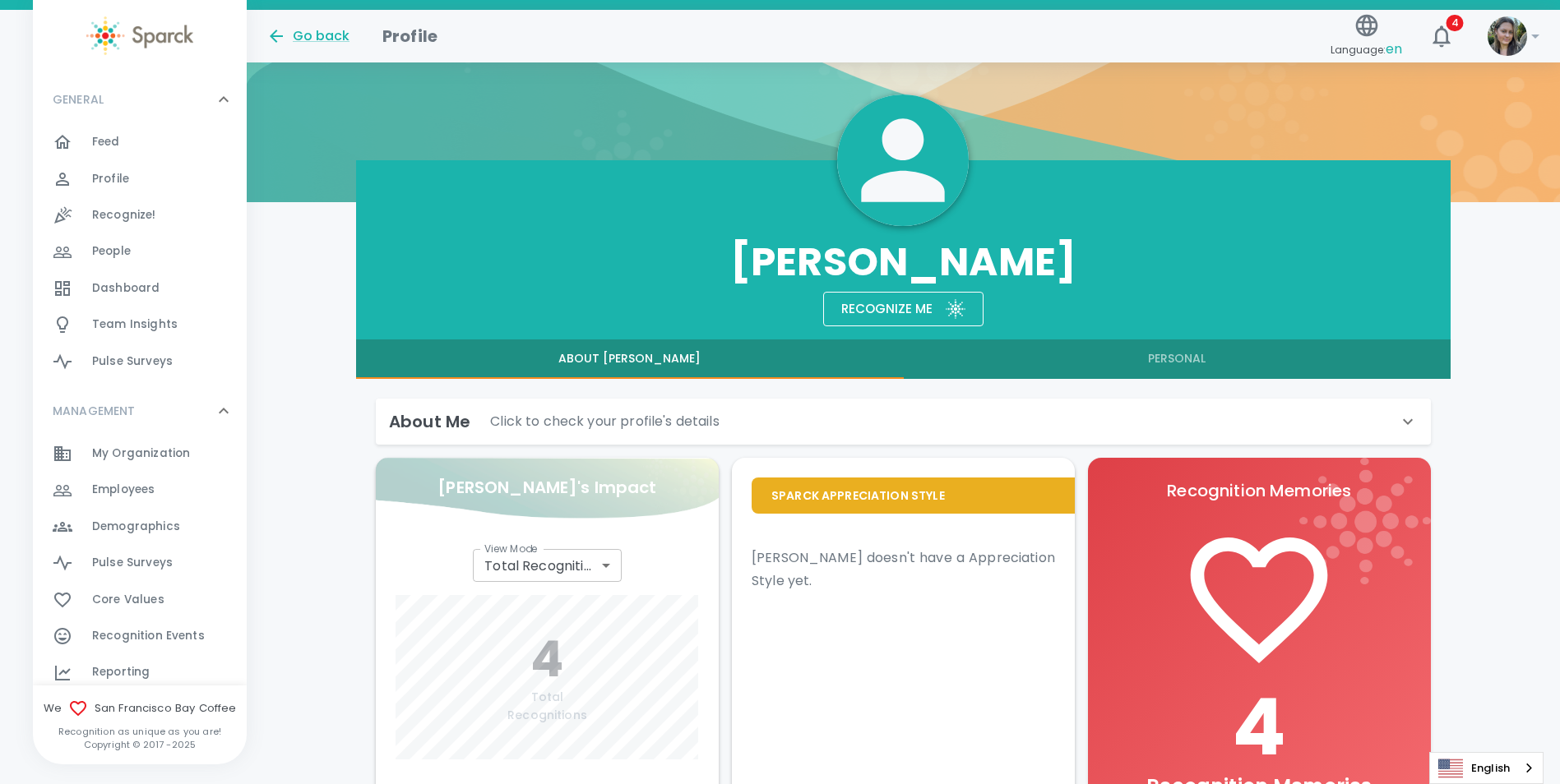
scroll to position [329, 0]
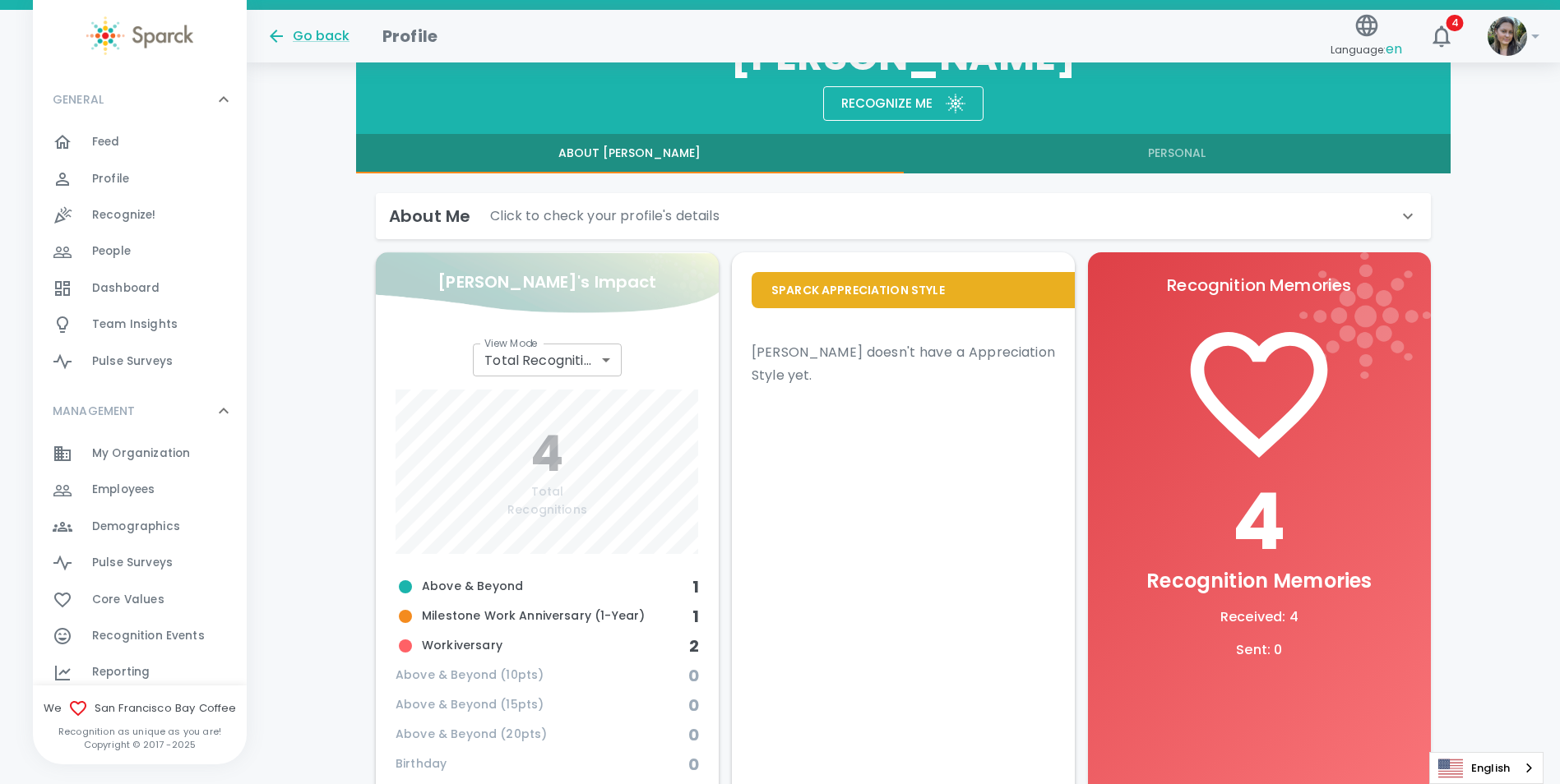
click at [1400, 213] on icon at bounding box center [1408, 216] width 20 height 20
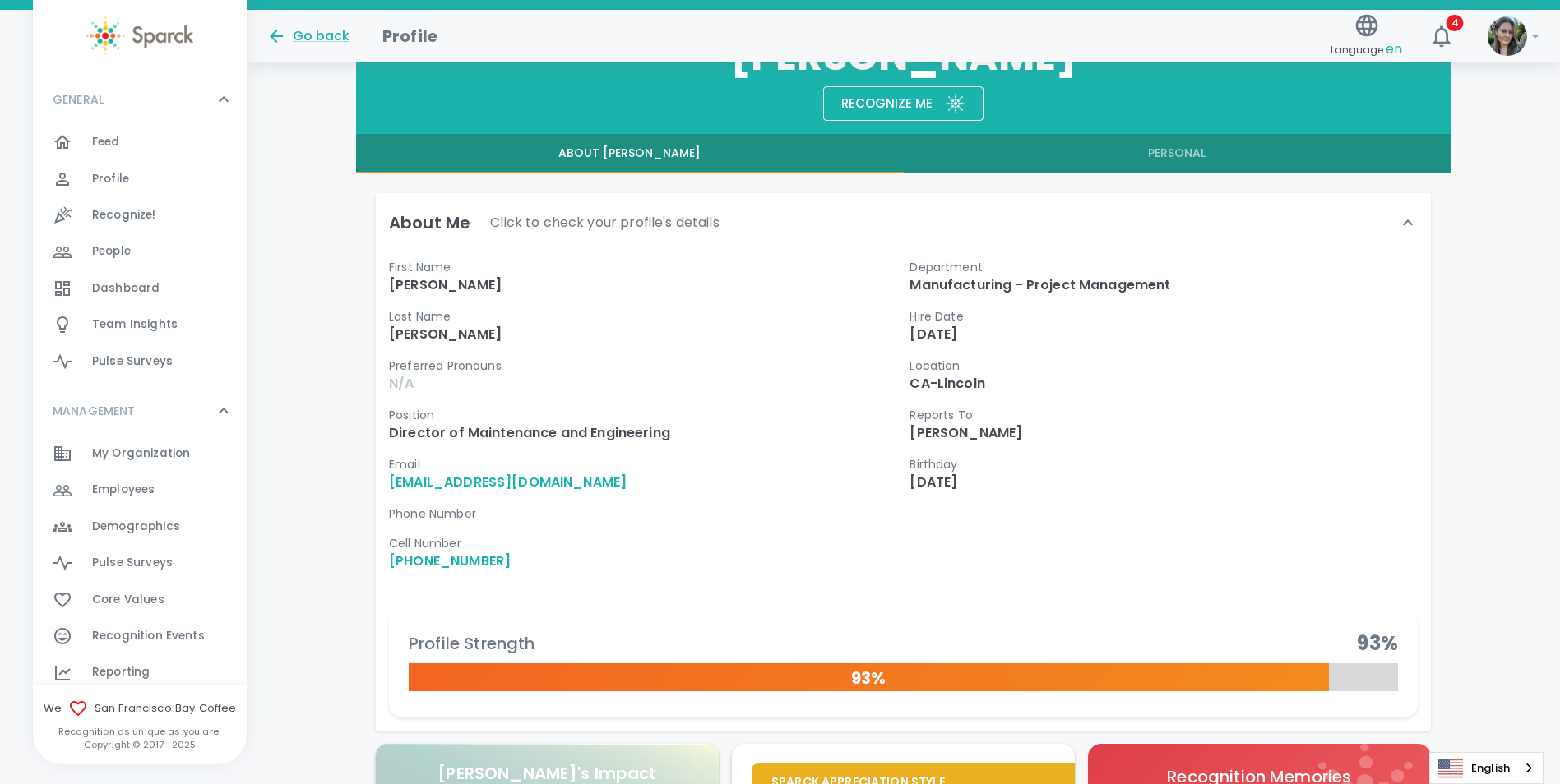
click at [1400, 213] on icon at bounding box center [1408, 223] width 20 height 20
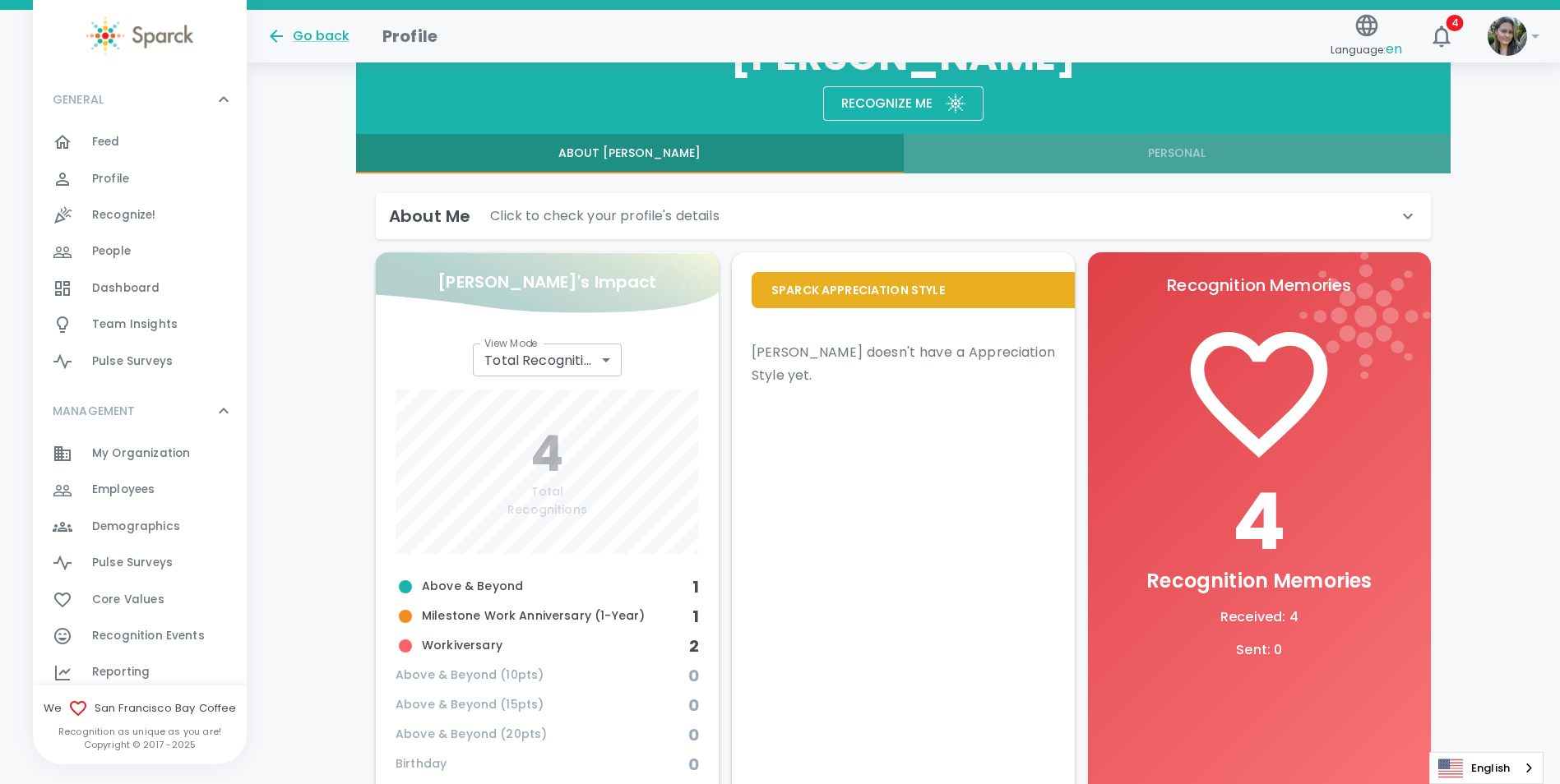
click at [1135, 161] on button "Personal" at bounding box center [1178, 153] width 547 height 39
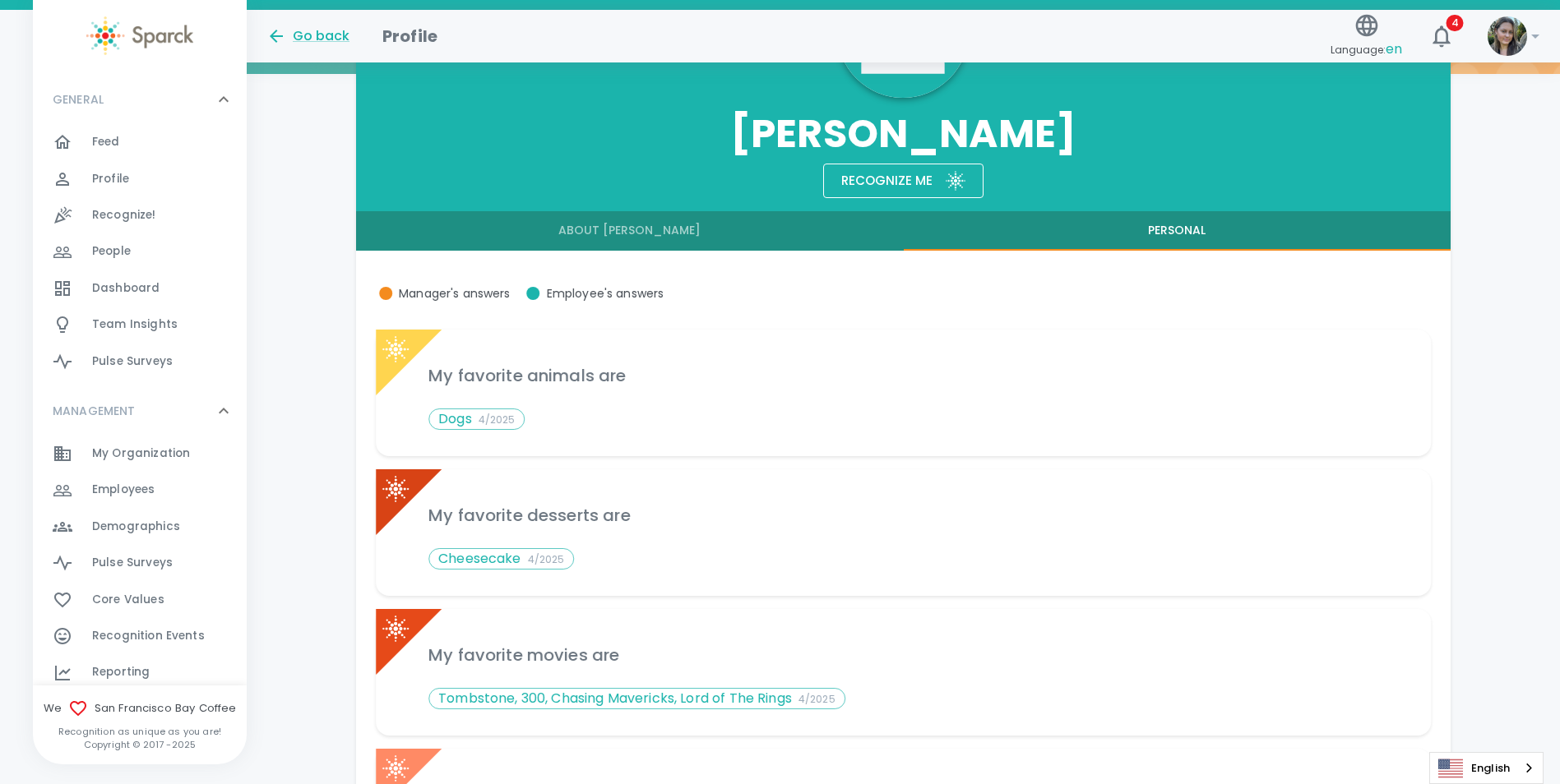
scroll to position [247, 0]
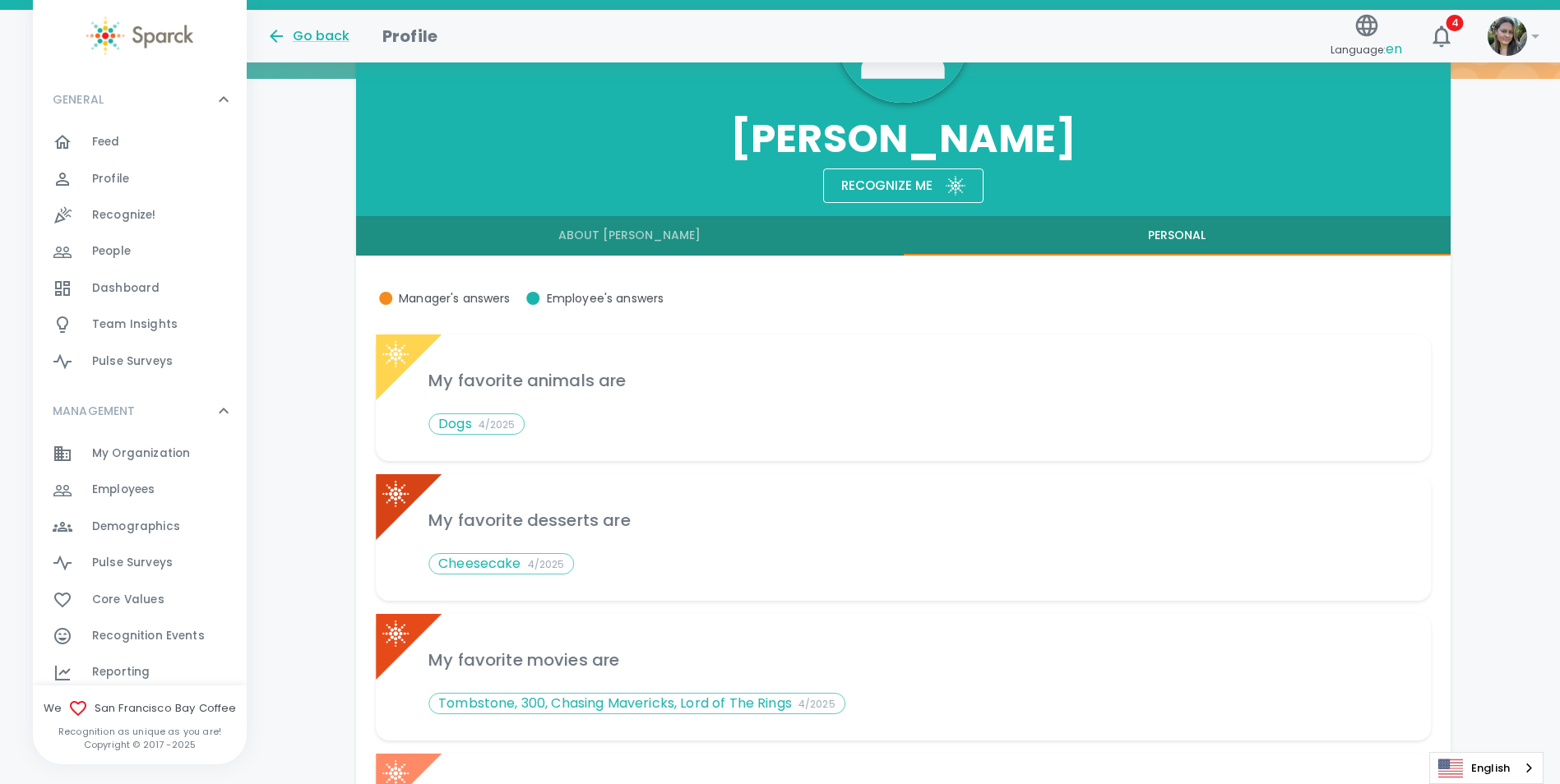
click at [652, 244] on button "About David" at bounding box center [629, 236] width 547 height 39
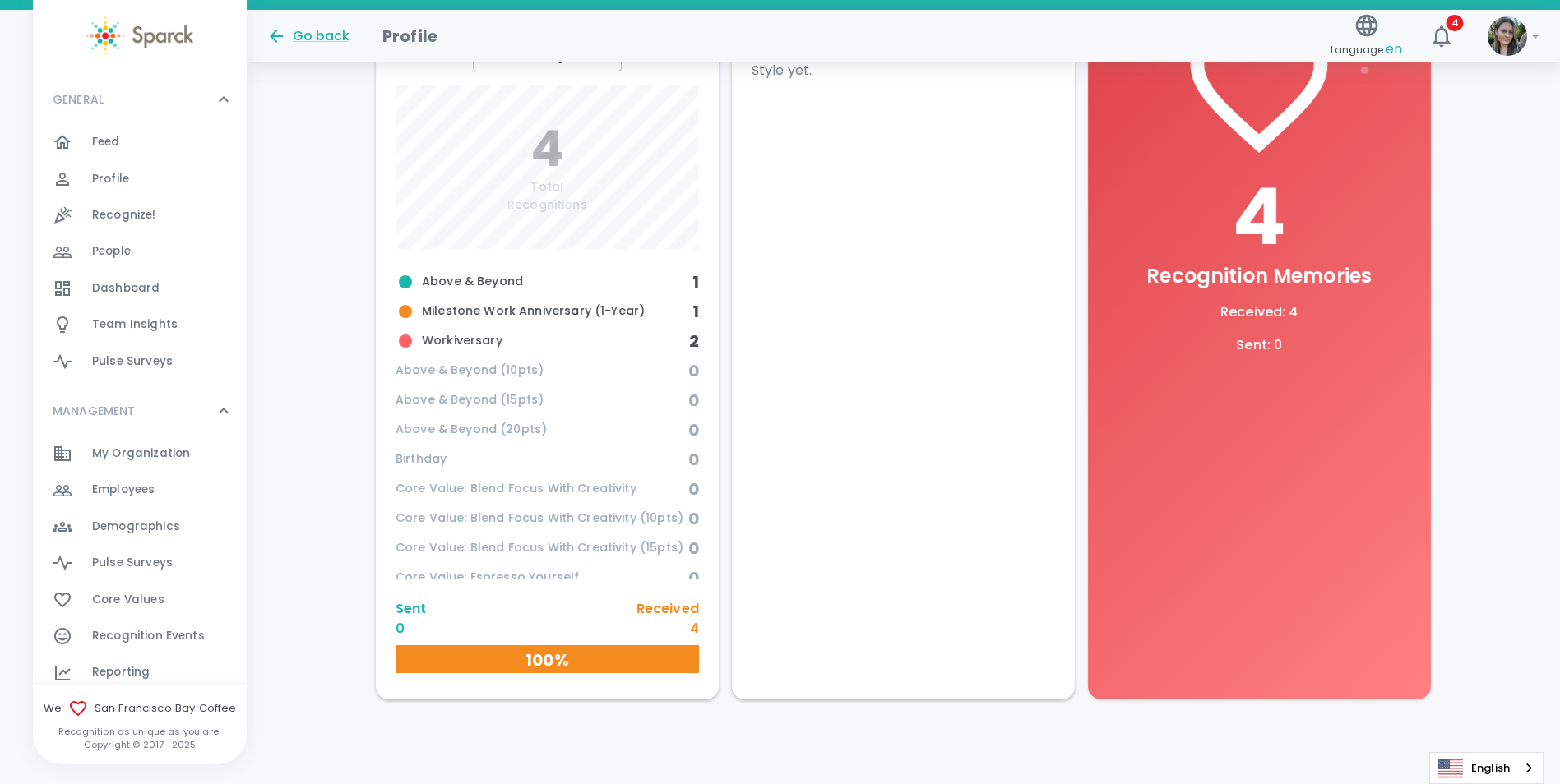
scroll to position [635, 0]
click at [151, 491] on span "Employees" at bounding box center [124, 489] width 63 height 17
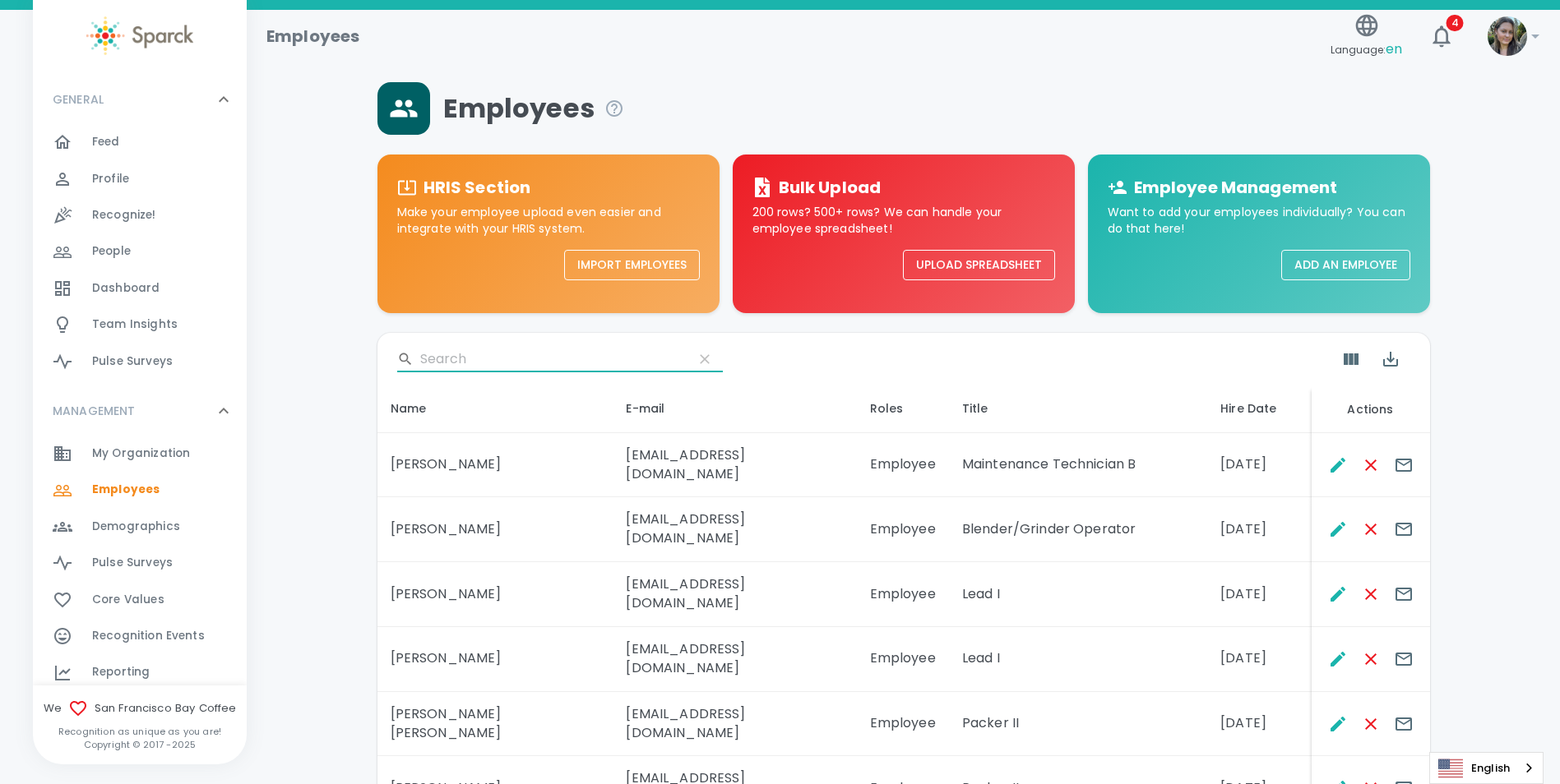
click at [513, 360] on input "Search" at bounding box center [550, 359] width 260 height 27
type input "david"
click at [1328, 649] on icon "Edit" at bounding box center [1338, 659] width 20 height 20
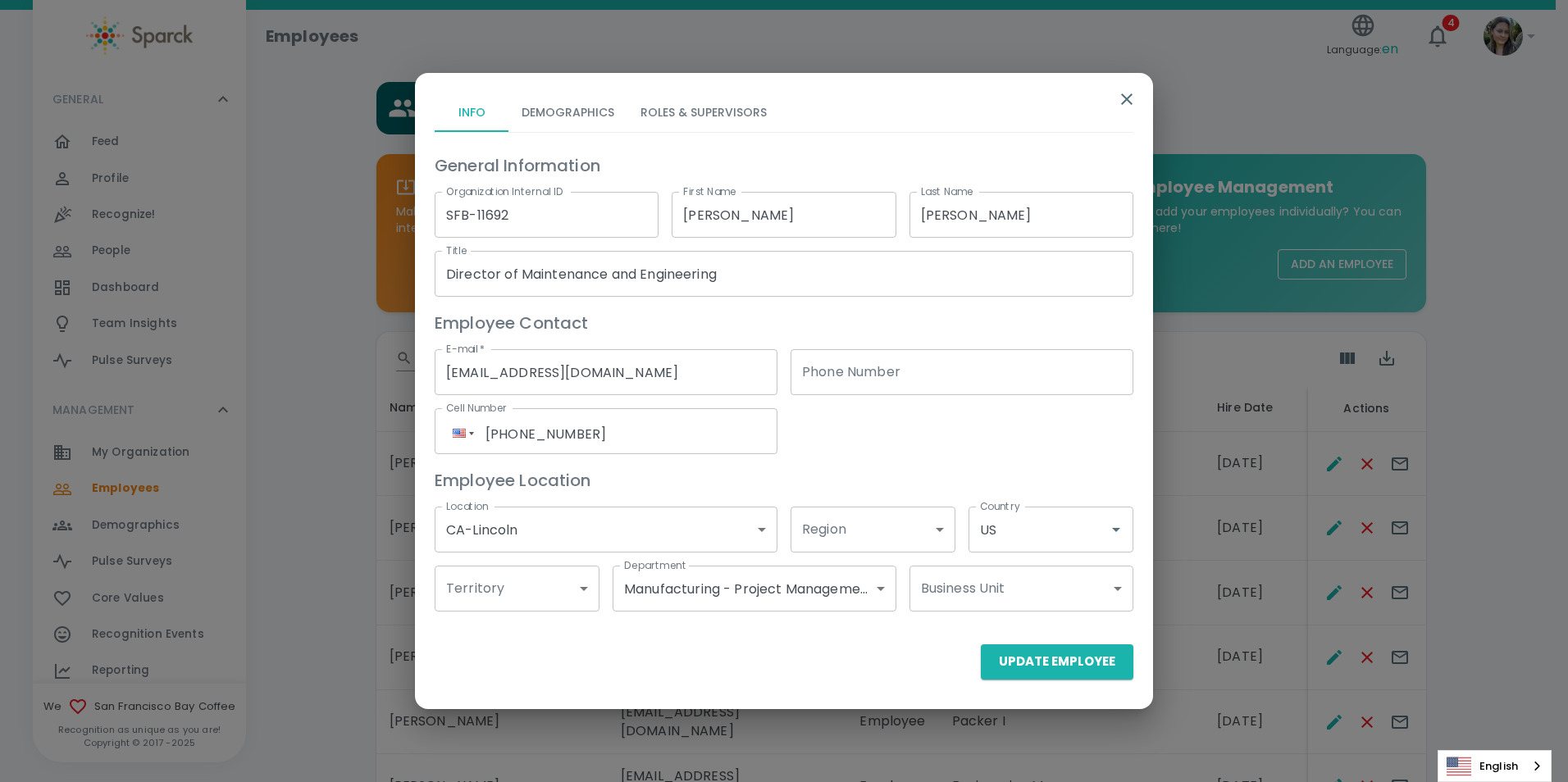
click at [724, 219] on input "David" at bounding box center [783, 215] width 223 height 46
type input "Dave"
click at [1033, 665] on button "Update Employee" at bounding box center [1057, 661] width 153 height 34
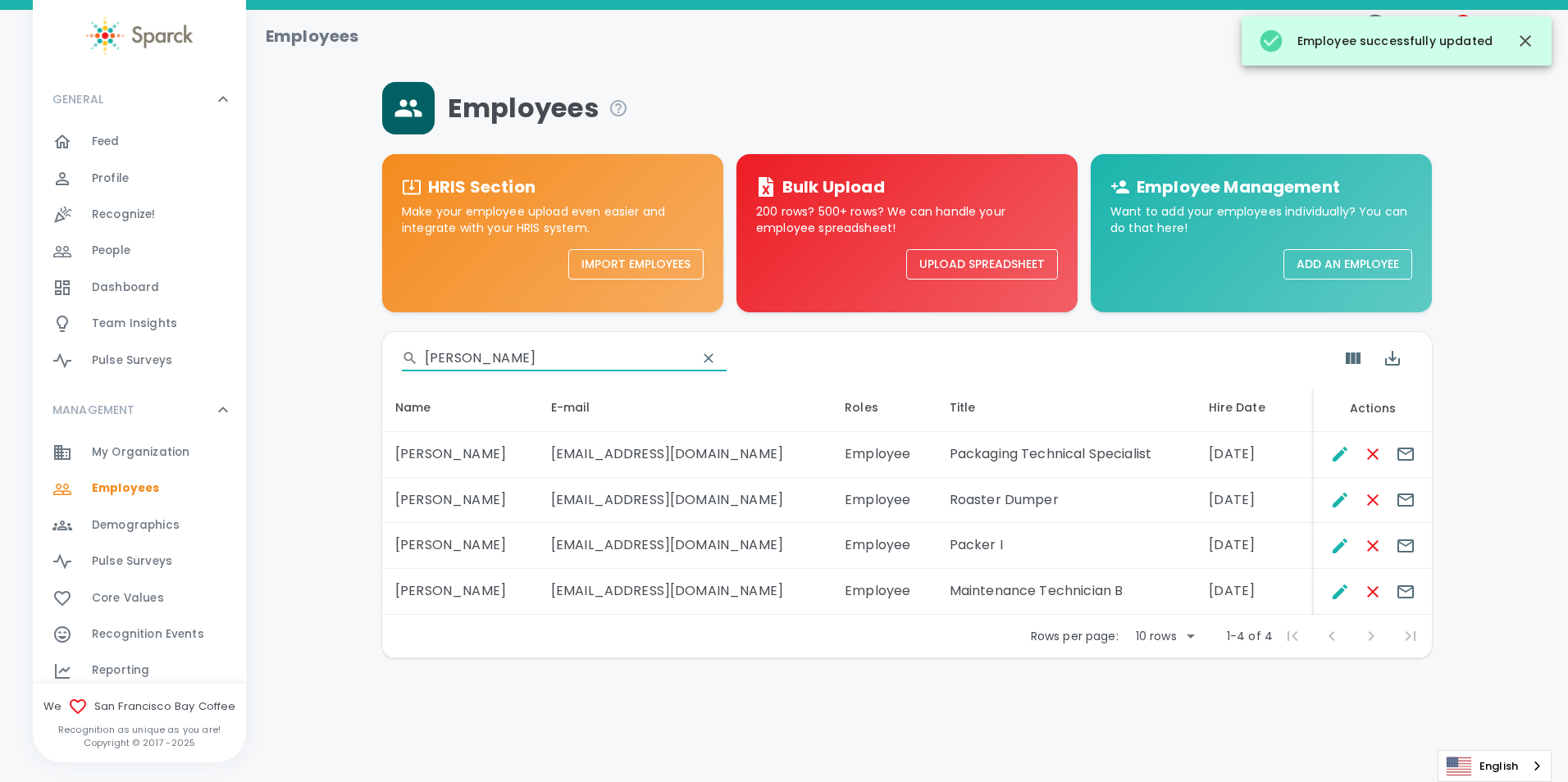
click at [481, 354] on input "david" at bounding box center [554, 358] width 259 height 26
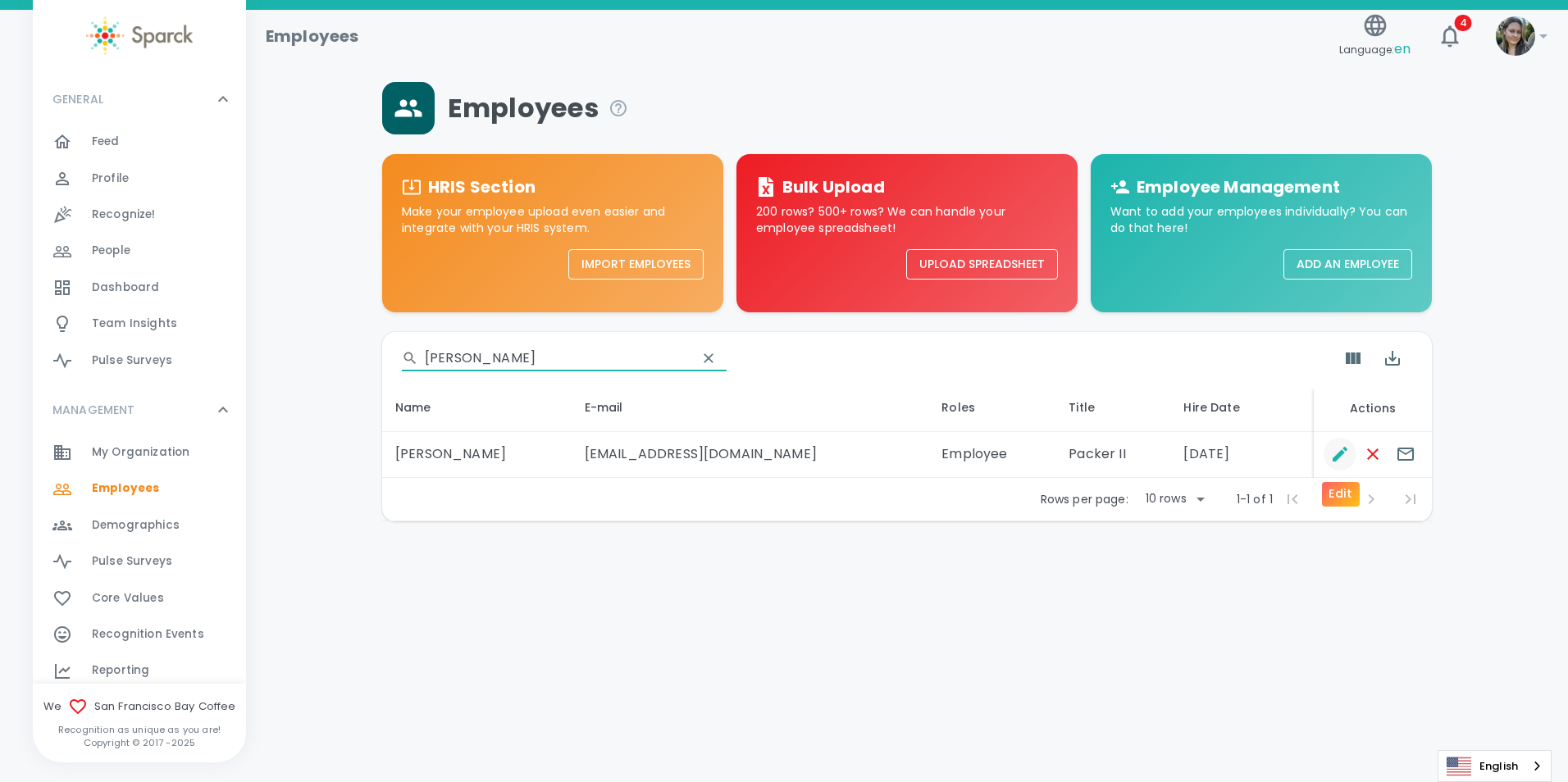
type input "aimee"
click at [1347, 459] on icon "Edit" at bounding box center [1340, 454] width 20 height 20
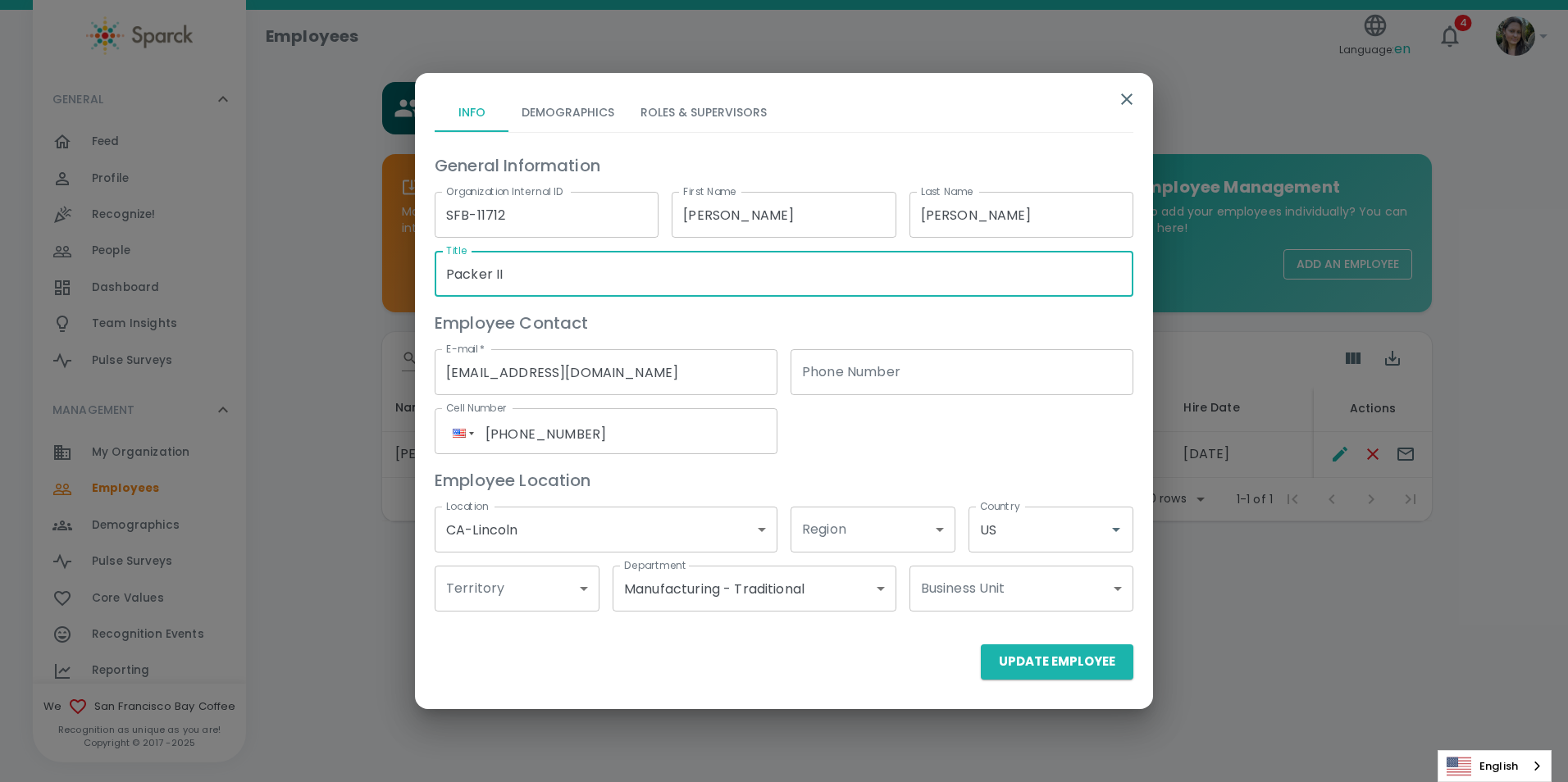
drag, startPoint x: 597, startPoint y: 283, endPoint x: 423, endPoint y: 273, distance: 174.3
click at [424, 273] on div "Title Packer II Title" at bounding box center [777, 268] width 711 height 59
click at [497, 268] on input "Packer II" at bounding box center [783, 273] width 699 height 46
click at [500, 268] on input "Packer II" at bounding box center [783, 273] width 699 height 46
click at [503, 268] on input "Packer II" at bounding box center [783, 273] width 699 height 46
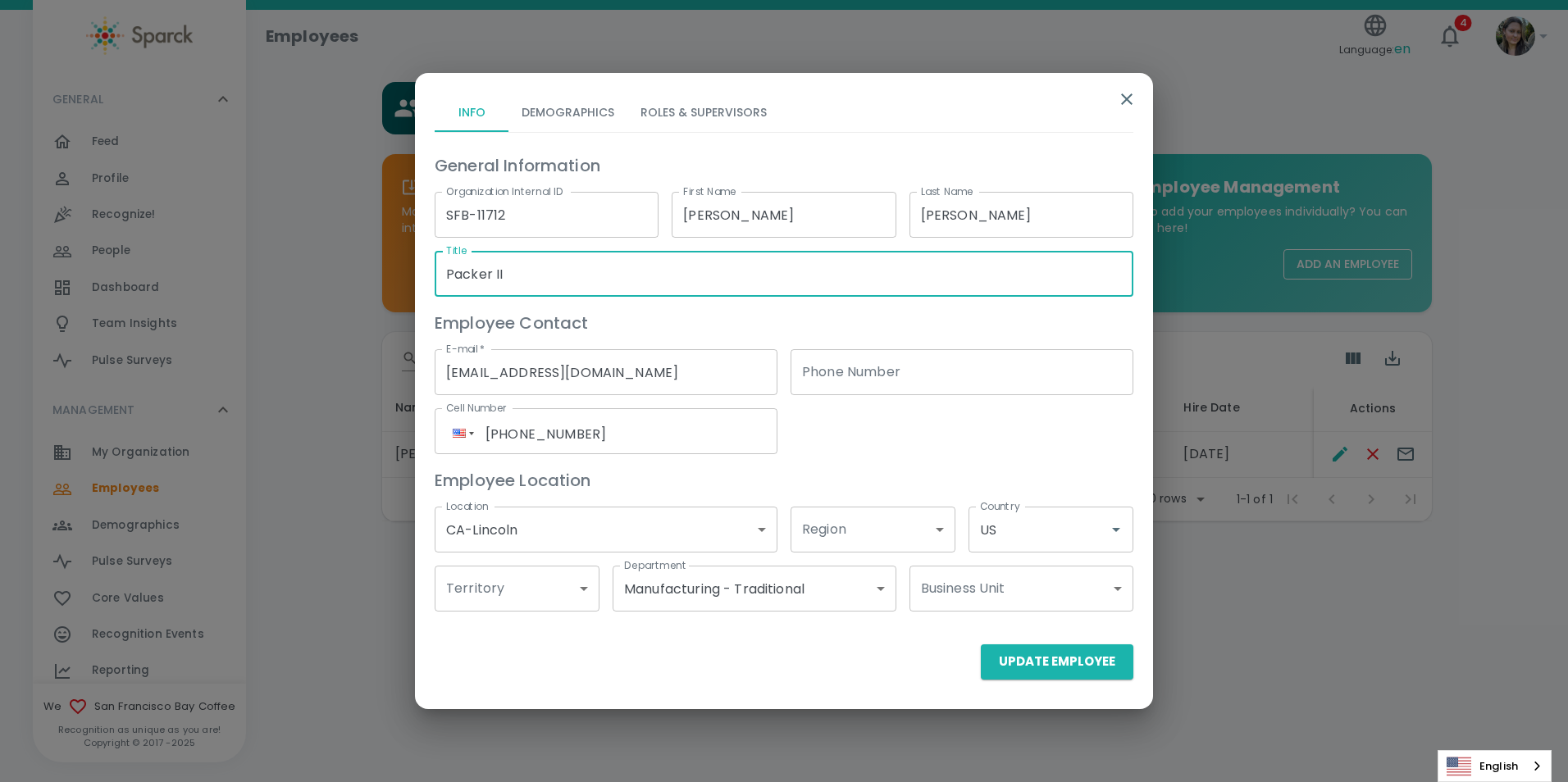
click at [503, 268] on input "Packer II" at bounding box center [783, 273] width 699 height 46
paste input "Quality Control Technician I (Green Coffee)"
type input "Quality Control Technician I (Green Coffee)"
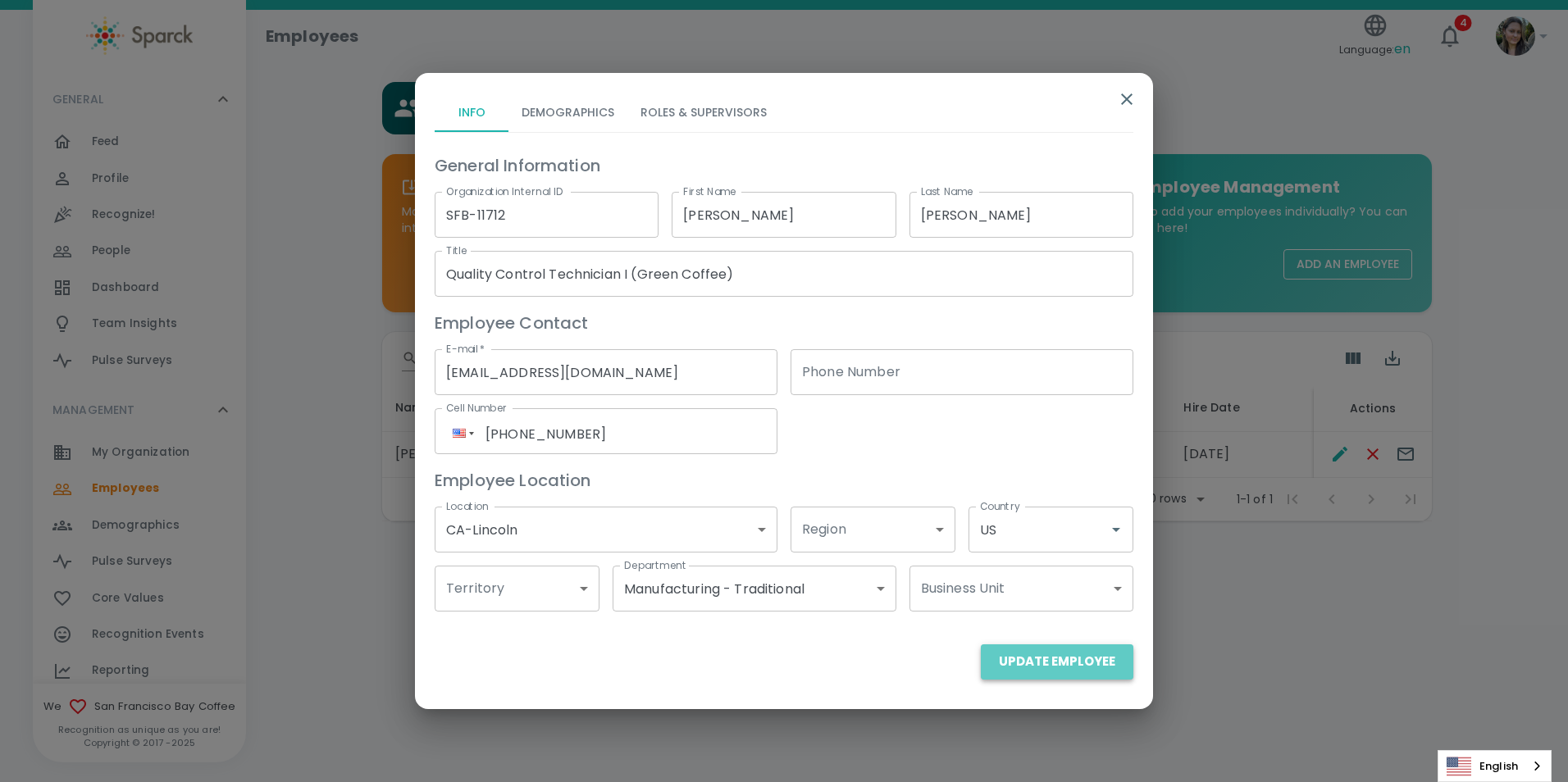
click at [1087, 653] on button "Update Employee" at bounding box center [1057, 661] width 153 height 34
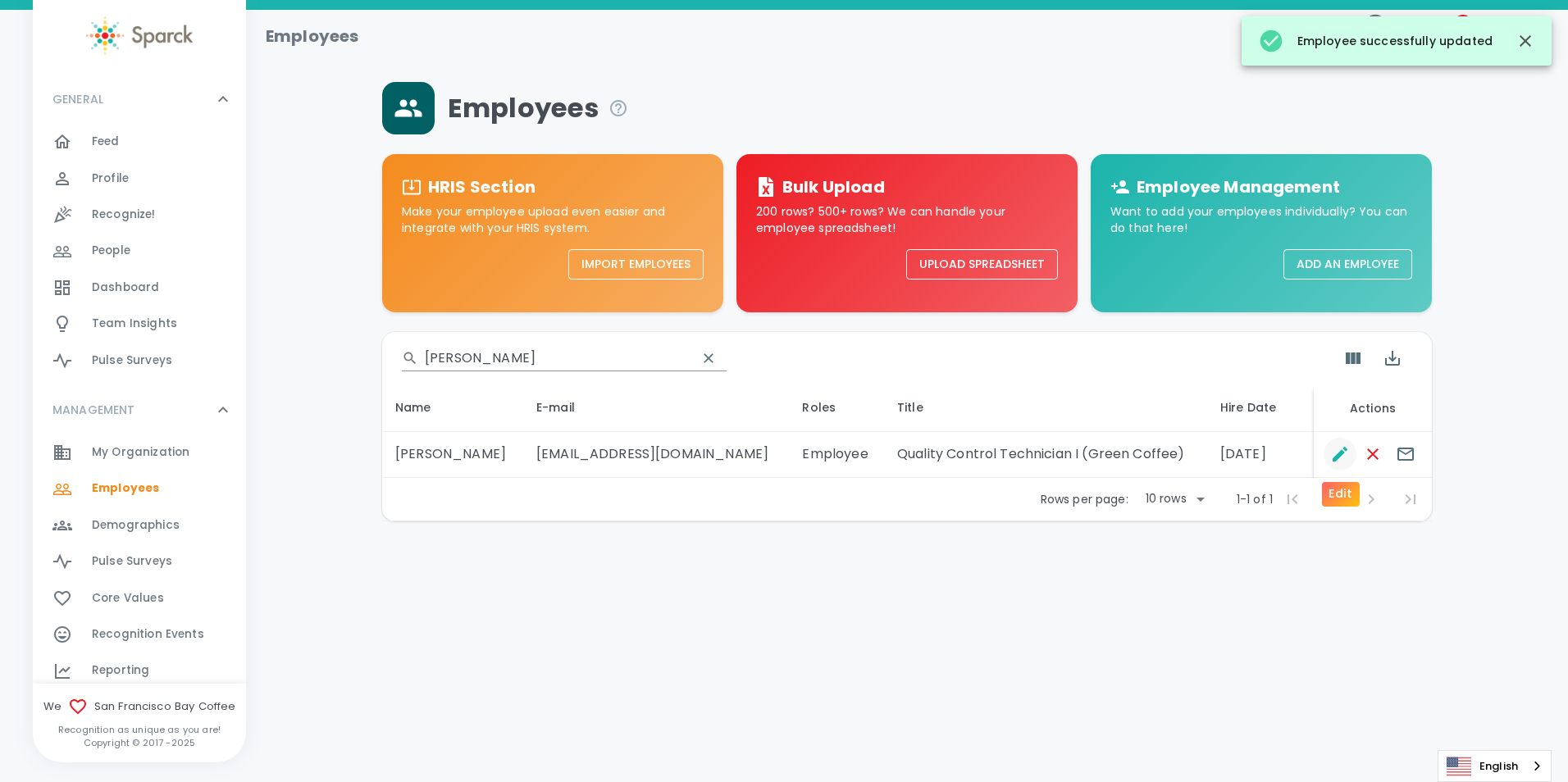
click at [1348, 453] on icon "Edit" at bounding box center [1340, 454] width 20 height 20
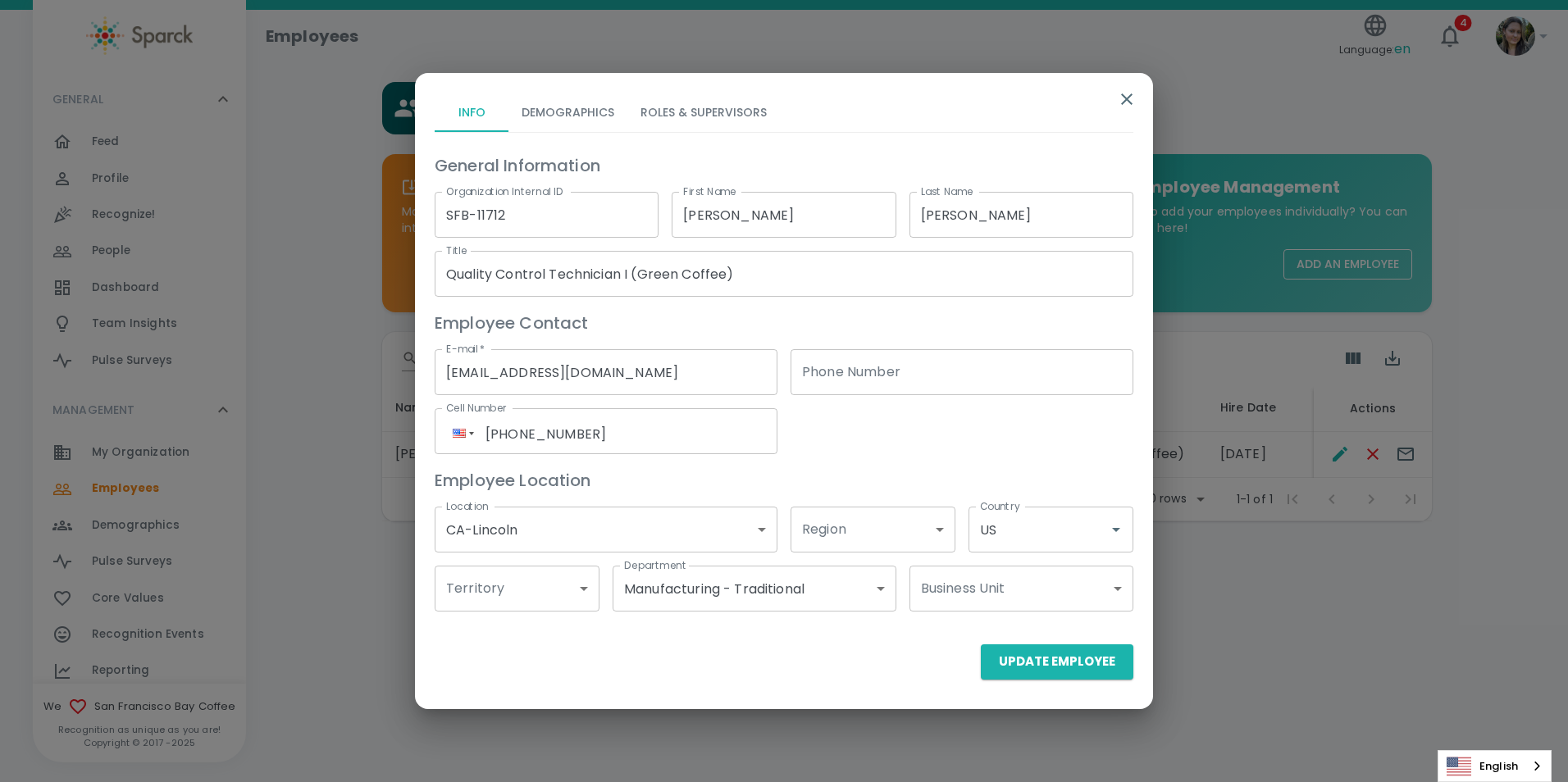
click at [854, 599] on body "Skip Navigation Employees Language: en 4 ! GENERAL 0 Feed 0 Profile 0 Recognize…" at bounding box center [784, 303] width 1568 height 607
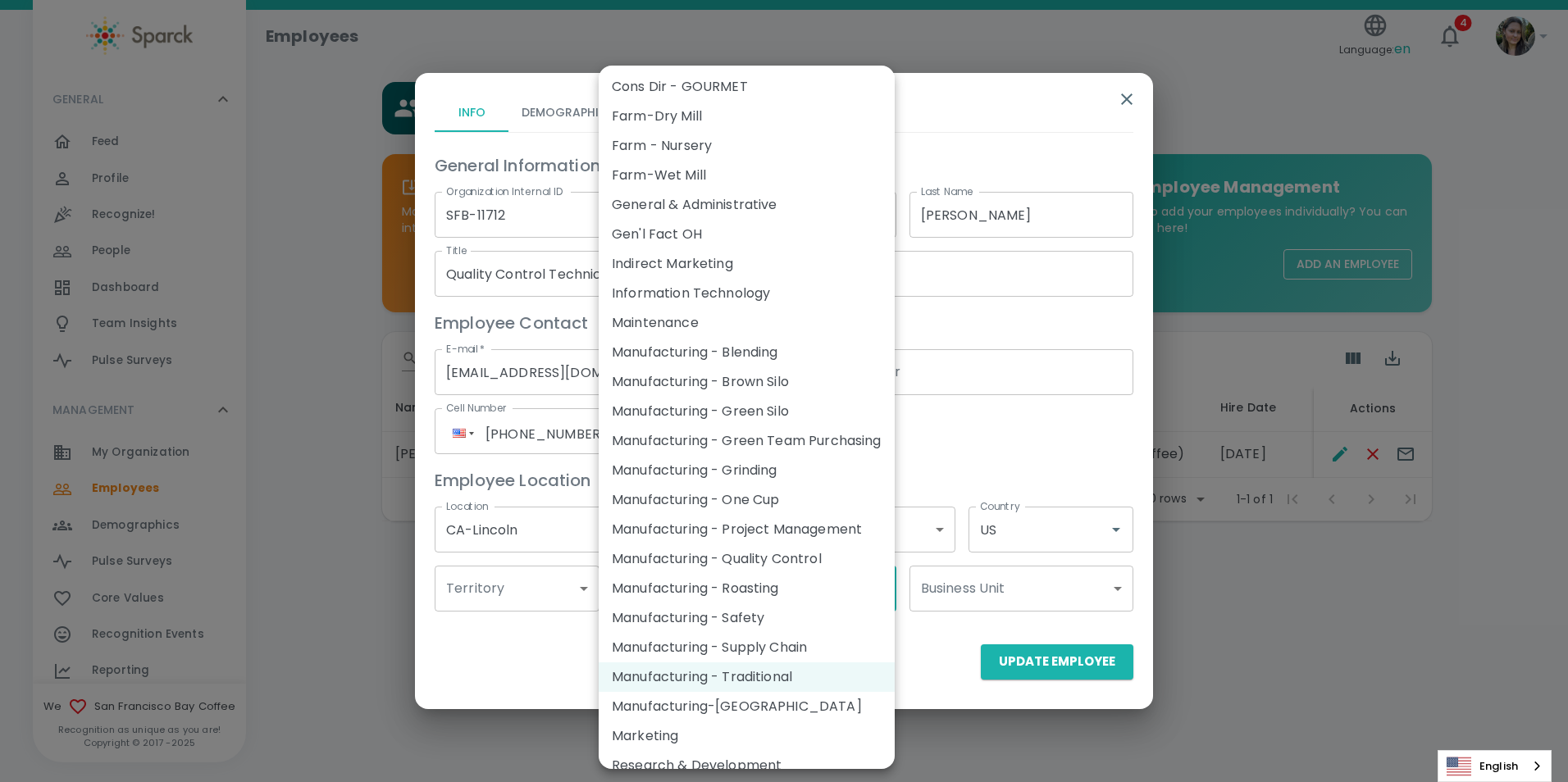
click at [830, 442] on li "Manufacturing - Green Team Purchasing" at bounding box center [747, 441] width 296 height 29
type input "1066848"
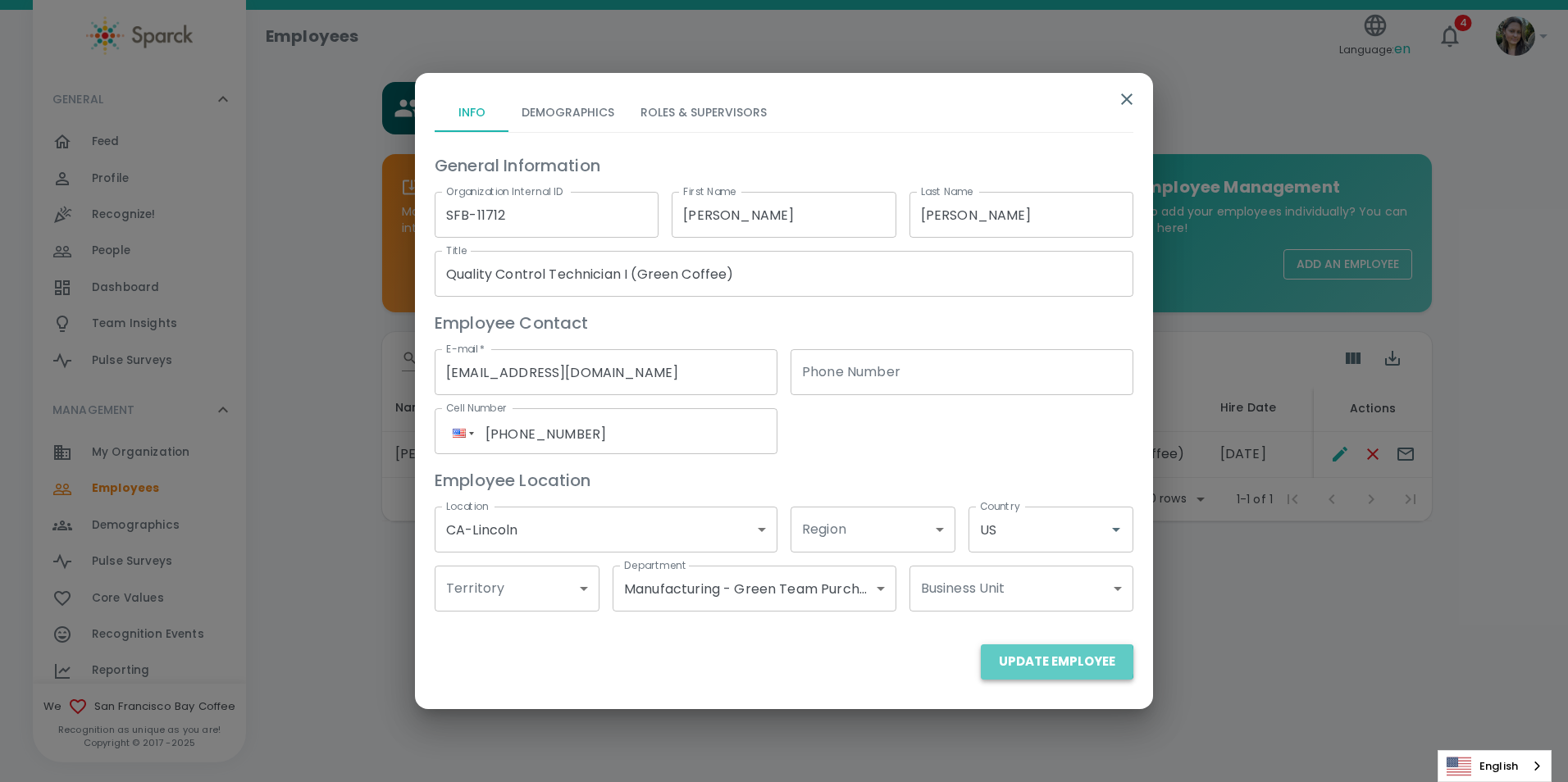
click at [1056, 661] on button "Update Employee" at bounding box center [1057, 661] width 153 height 34
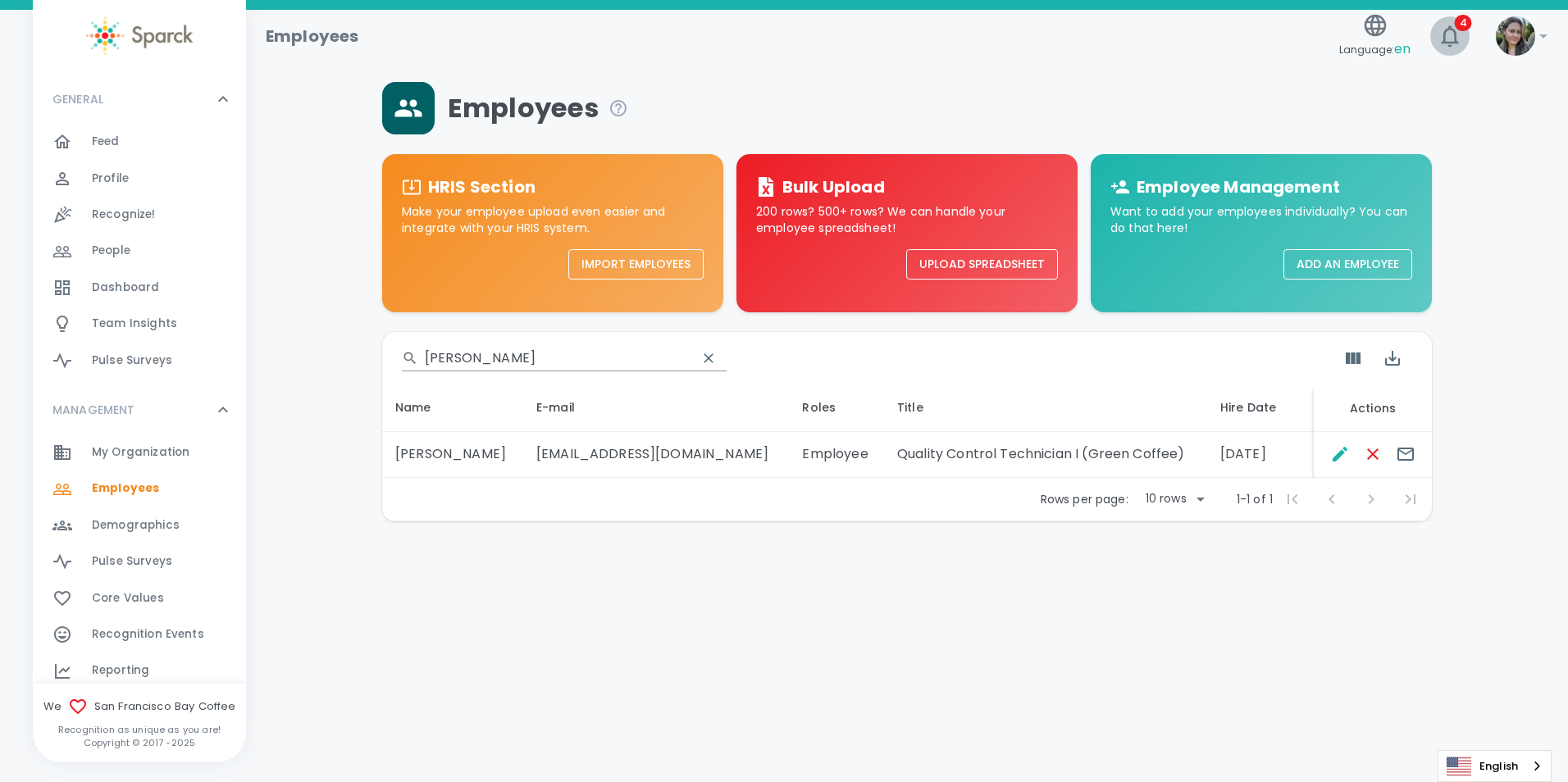
click at [1458, 40] on icon "button" at bounding box center [1449, 35] width 26 height 26
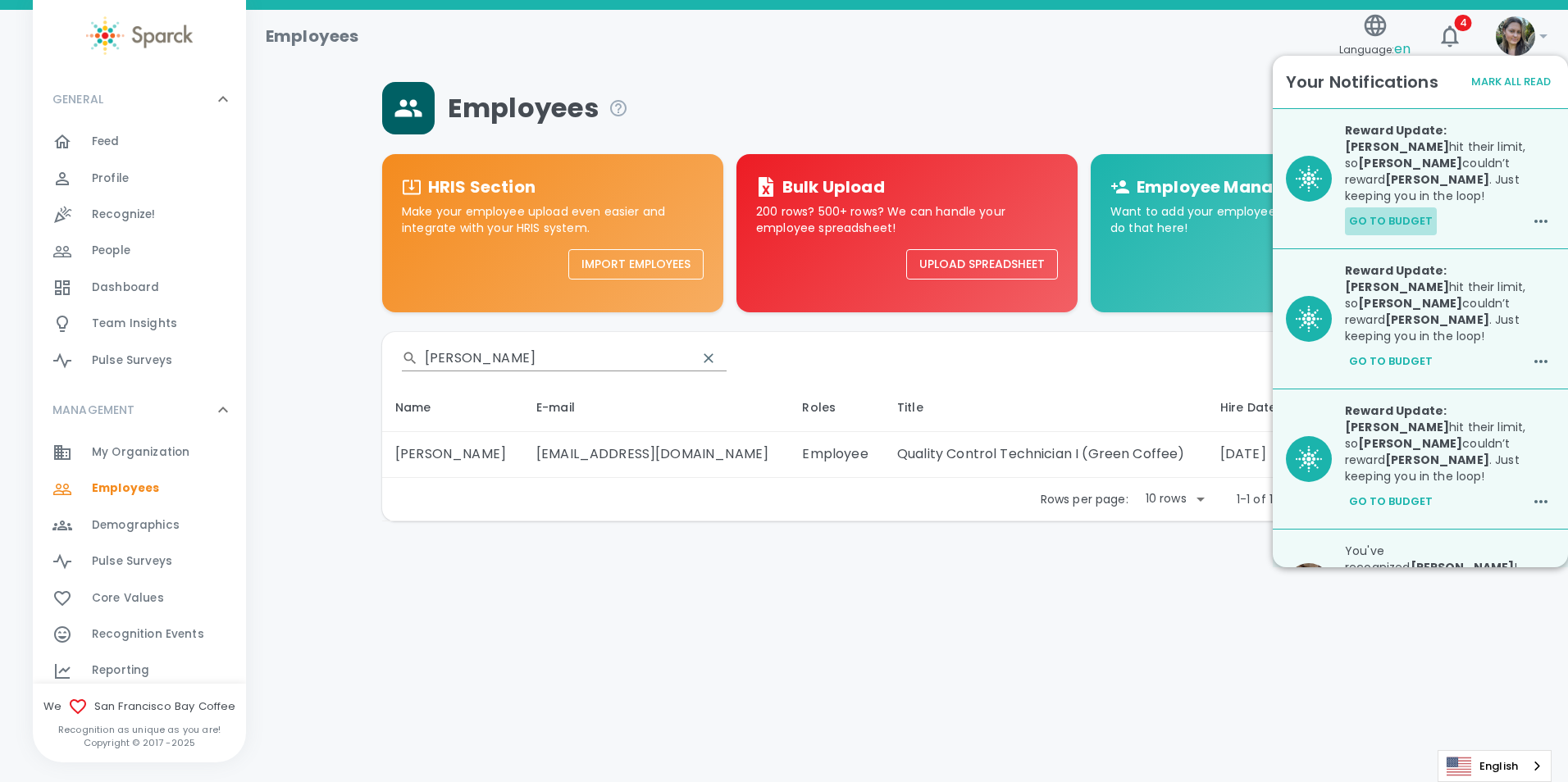
click at [1408, 208] on button "Go to Budget" at bounding box center [1391, 221] width 92 height 27
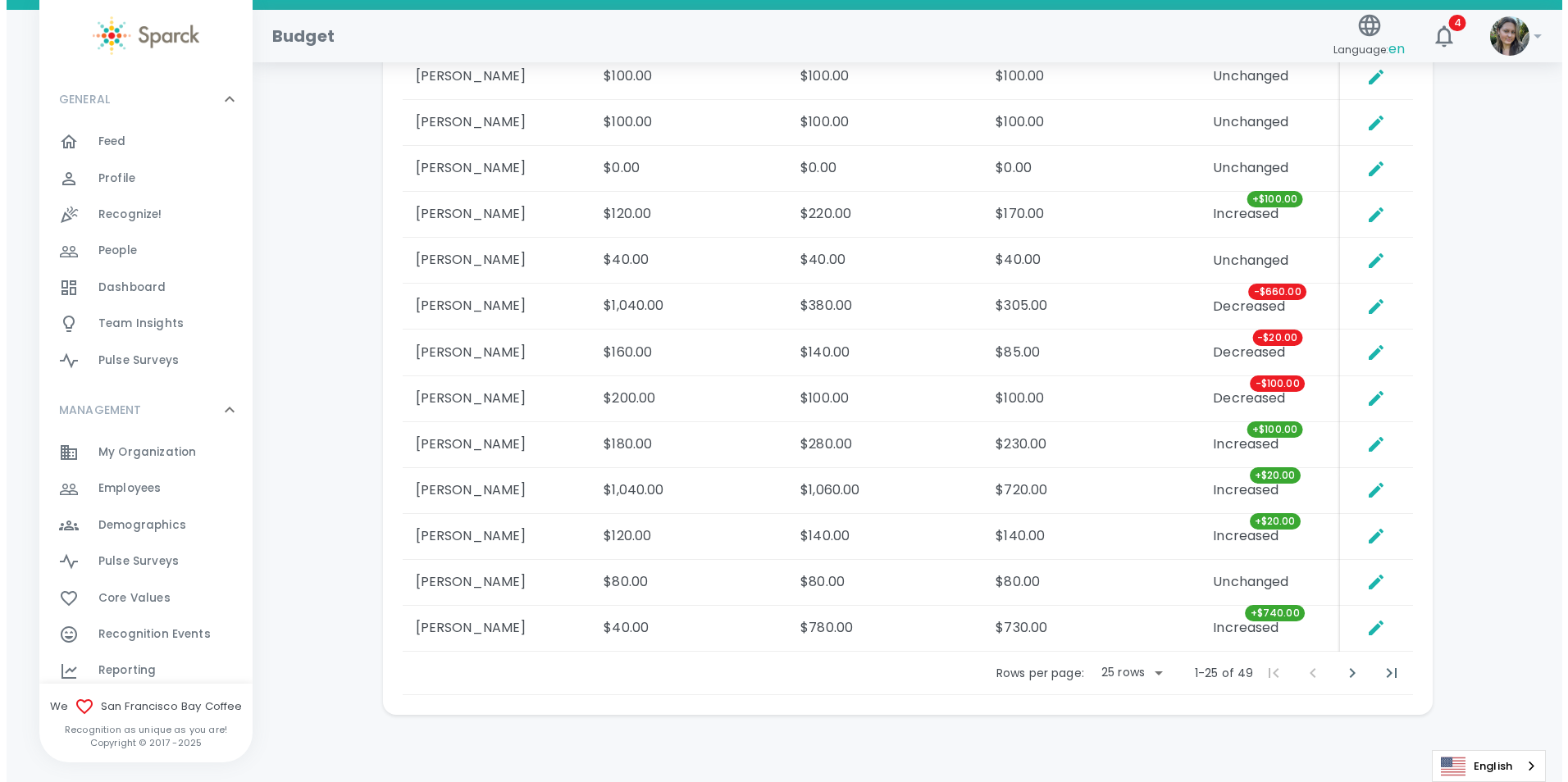
scroll to position [1729, 0]
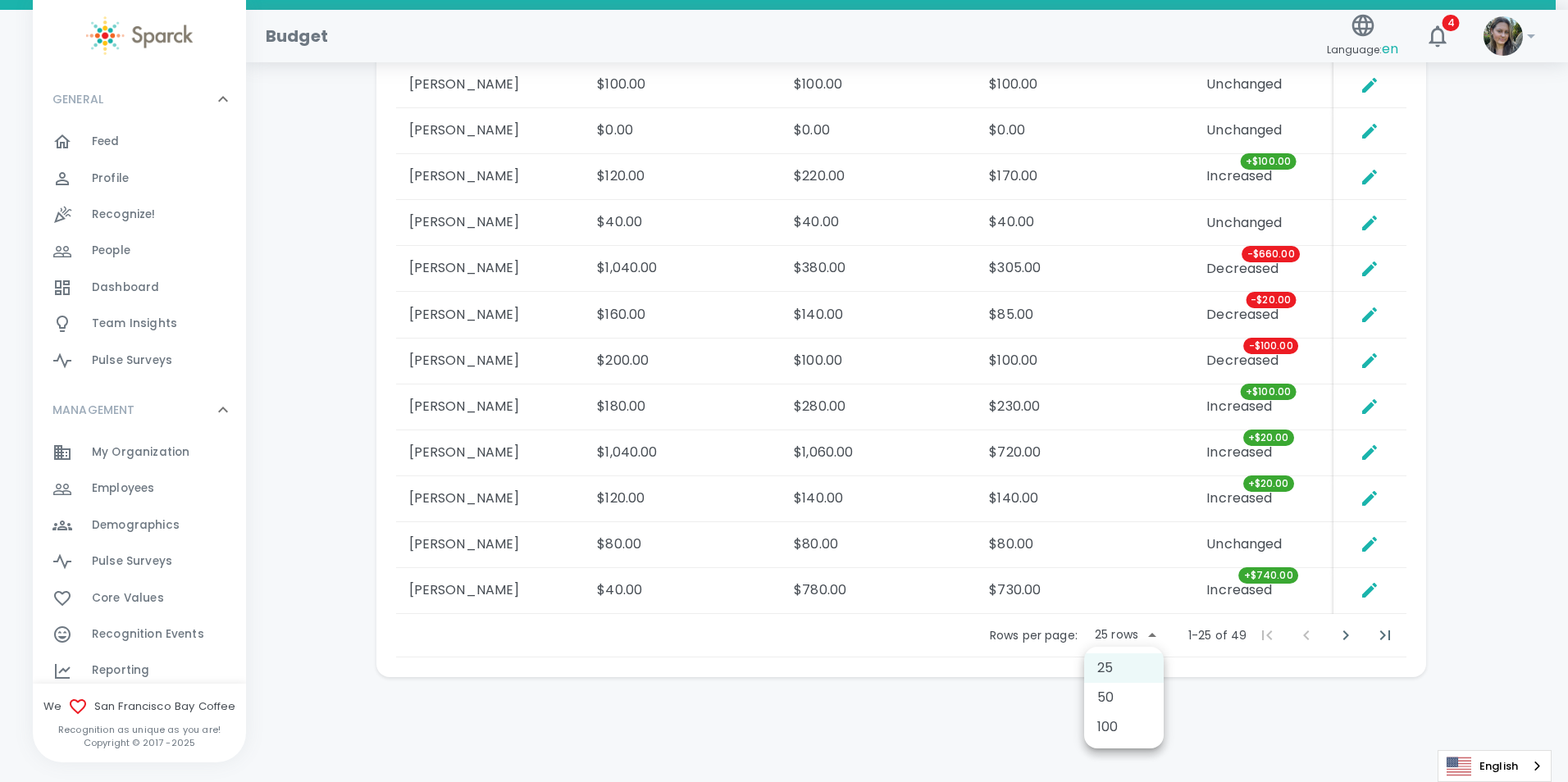
click at [1136, 701] on li "50" at bounding box center [1123, 698] width 79 height 29
type input "50"
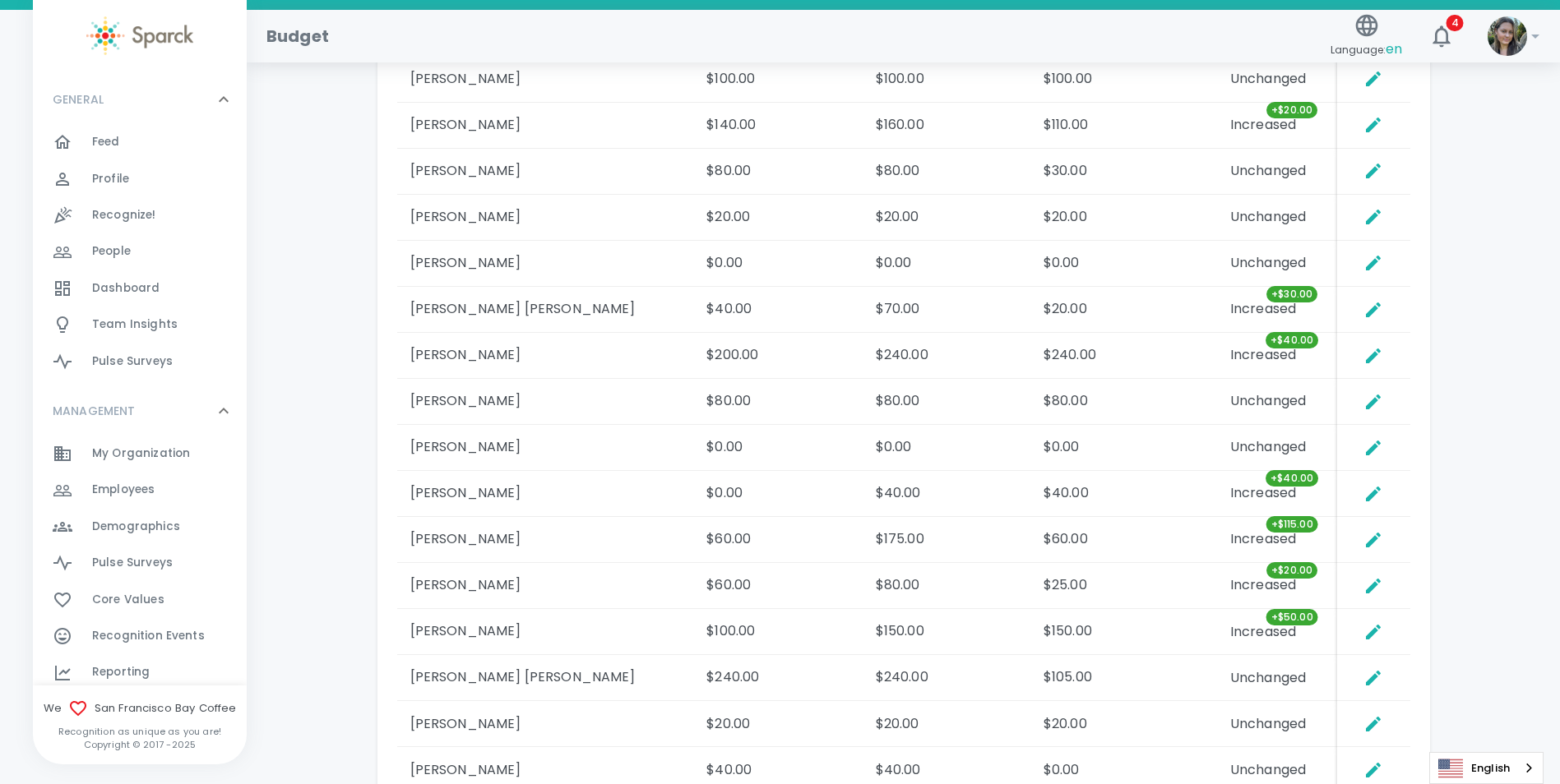
scroll to position [2263, 0]
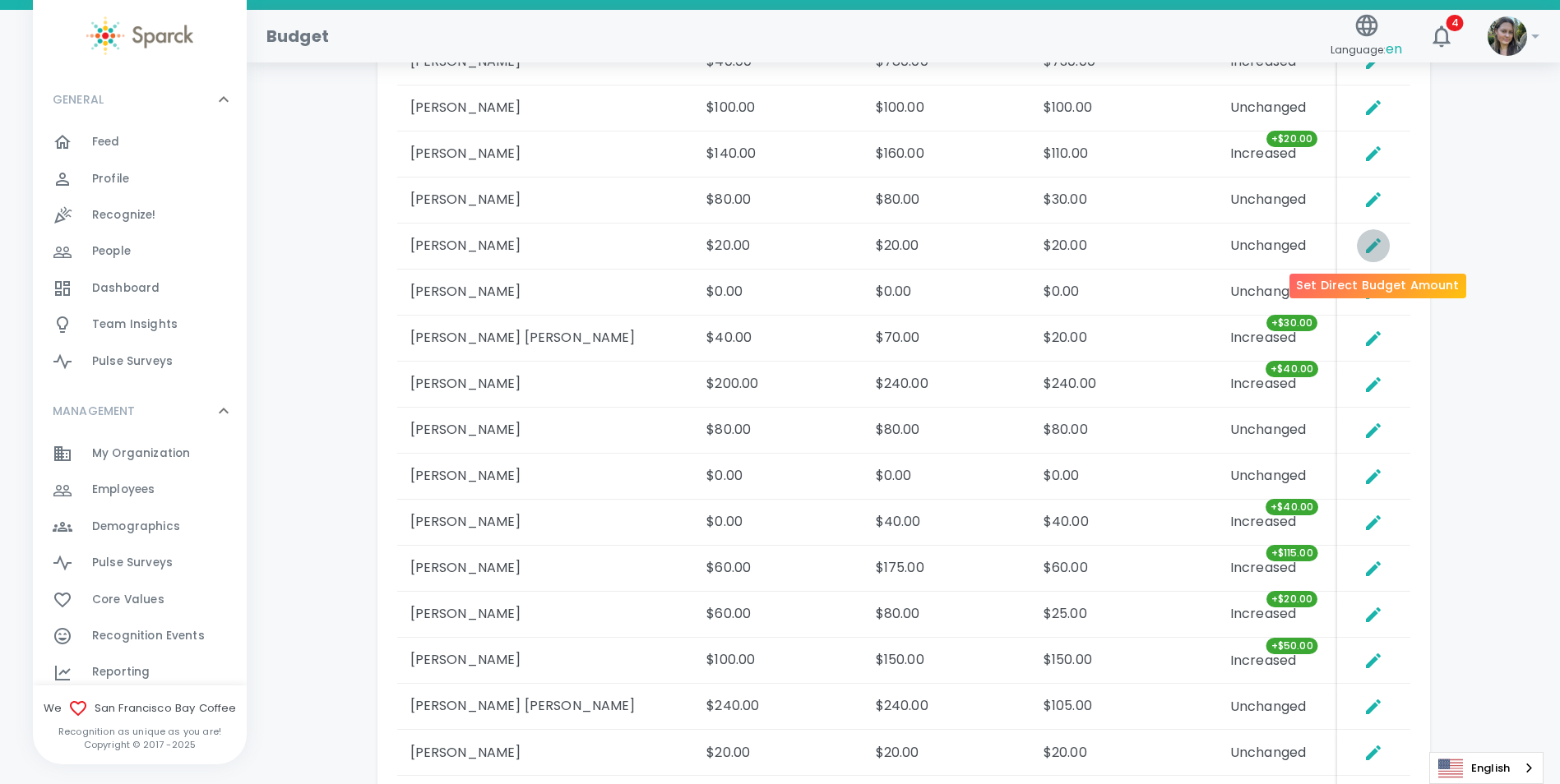
click at [1372, 250] on icon "Set Direct Budget Amount" at bounding box center [1373, 246] width 15 height 15
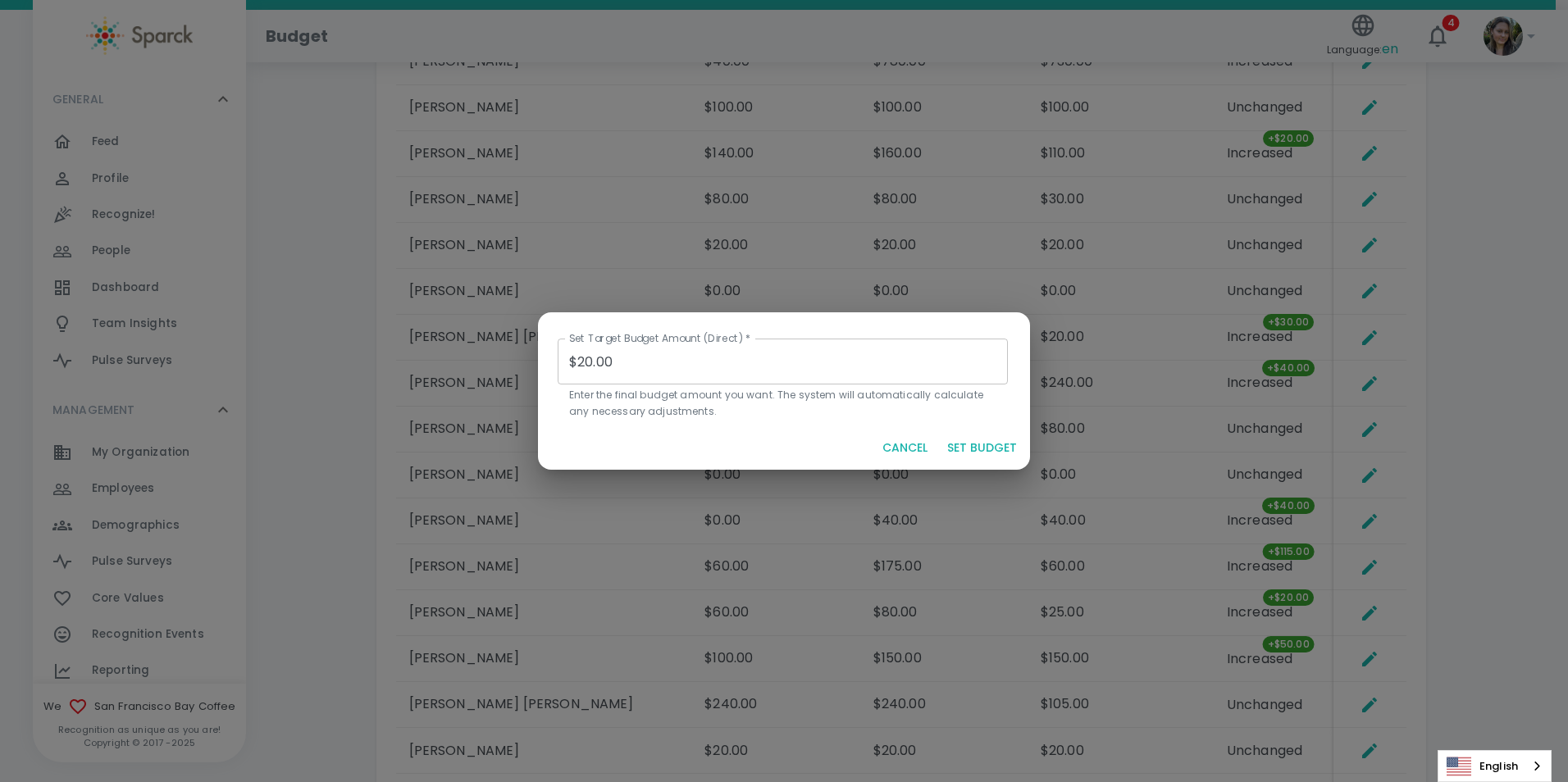
click at [585, 362] on input "$20.00" at bounding box center [782, 362] width 450 height 46
type input "$70.00"
click at [1000, 442] on button "SET BUDGET" at bounding box center [982, 448] width 83 height 30
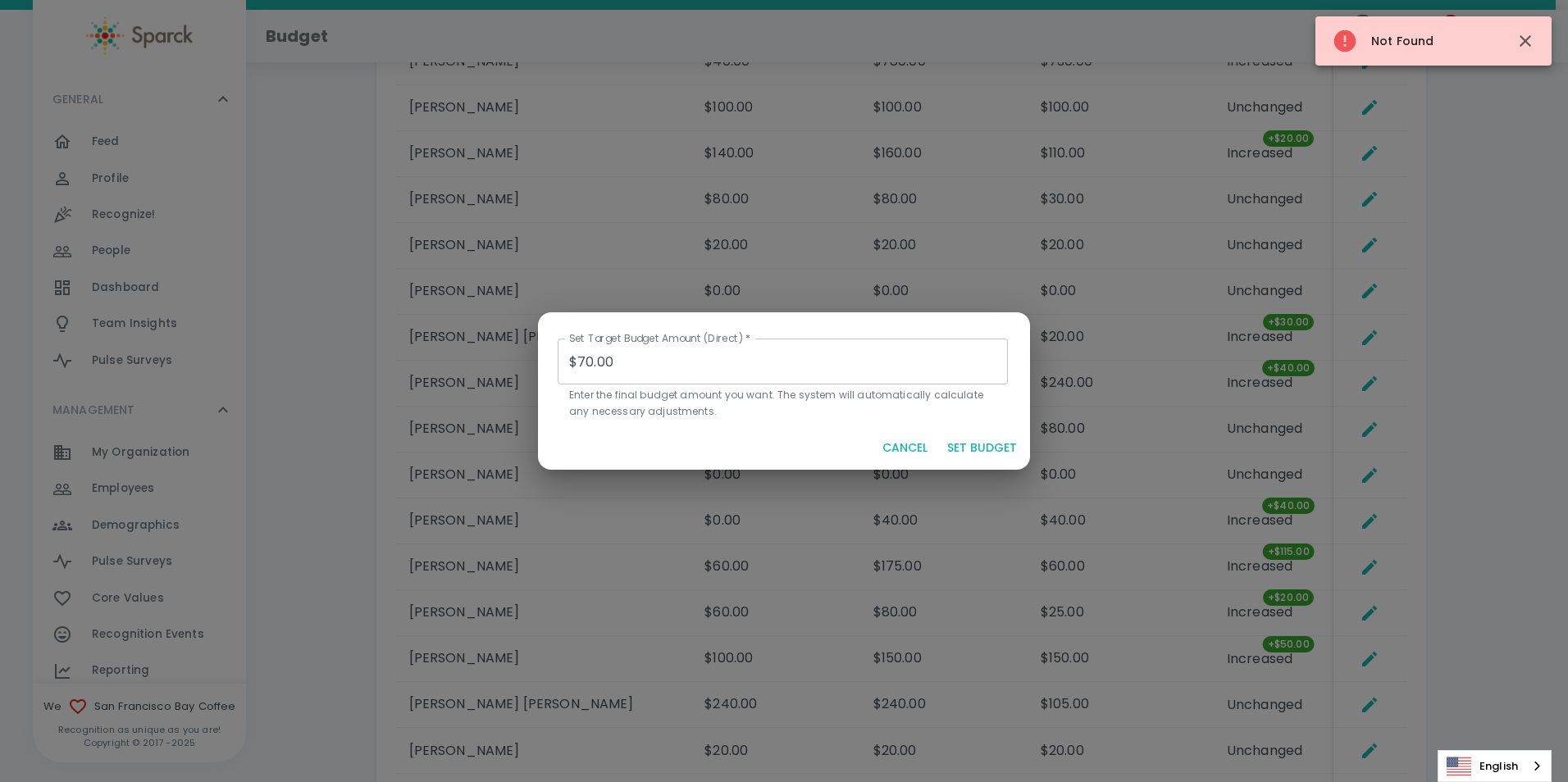
click at [994, 447] on button "SET BUDGET" at bounding box center [982, 448] width 83 height 30
click at [918, 442] on button "CANCEL" at bounding box center [905, 448] width 58 height 30
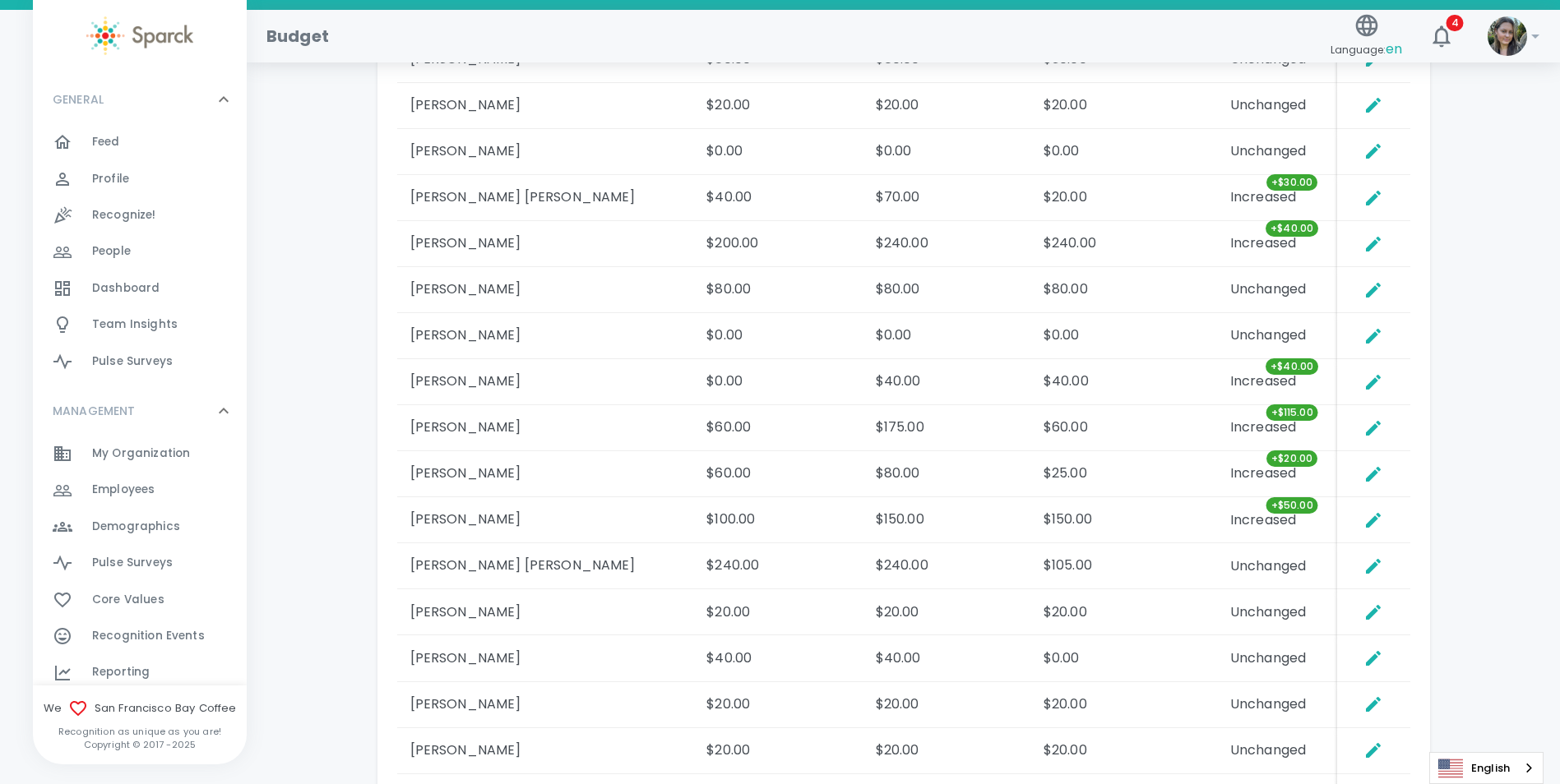
scroll to position [2795, 0]
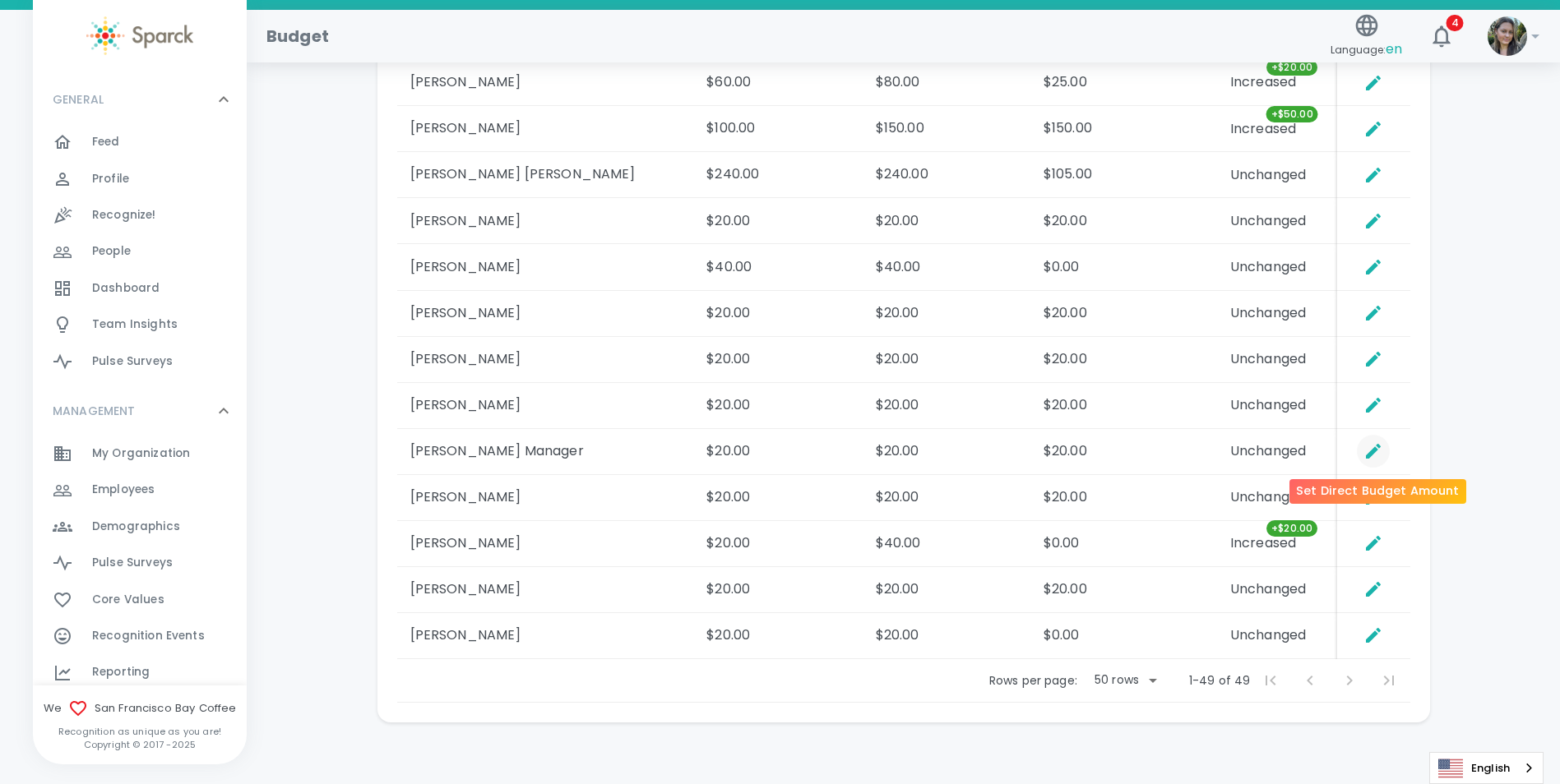
click at [1376, 450] on icon "Set Direct Budget Amount" at bounding box center [1373, 451] width 15 height 15
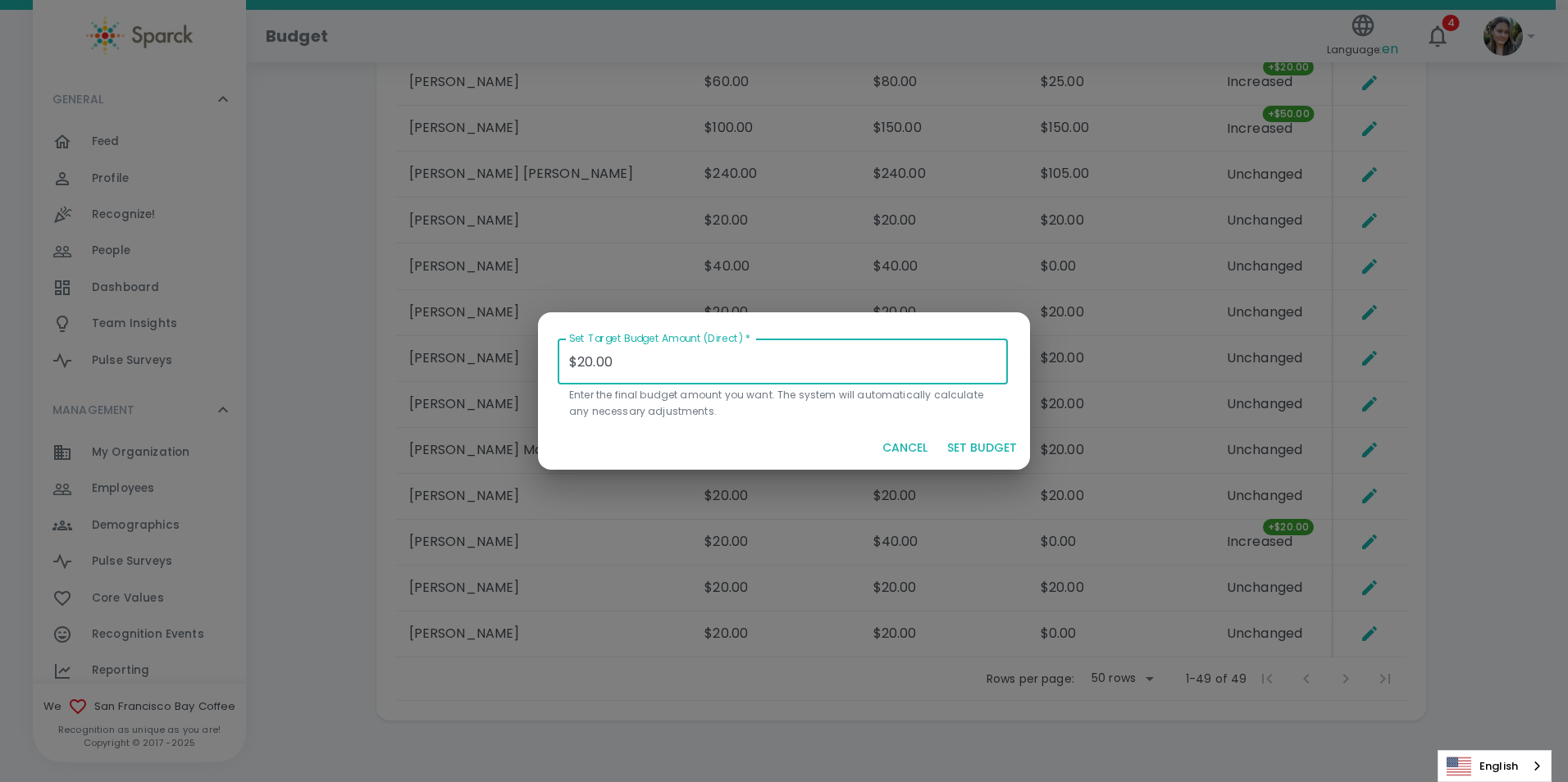
click at [590, 365] on input "$20.00" at bounding box center [782, 362] width 450 height 46
click at [579, 359] on input "$20.00" at bounding box center [782, 362] width 450 height 46
type input "$0.00"
click at [988, 458] on button "SET BUDGET" at bounding box center [982, 448] width 83 height 30
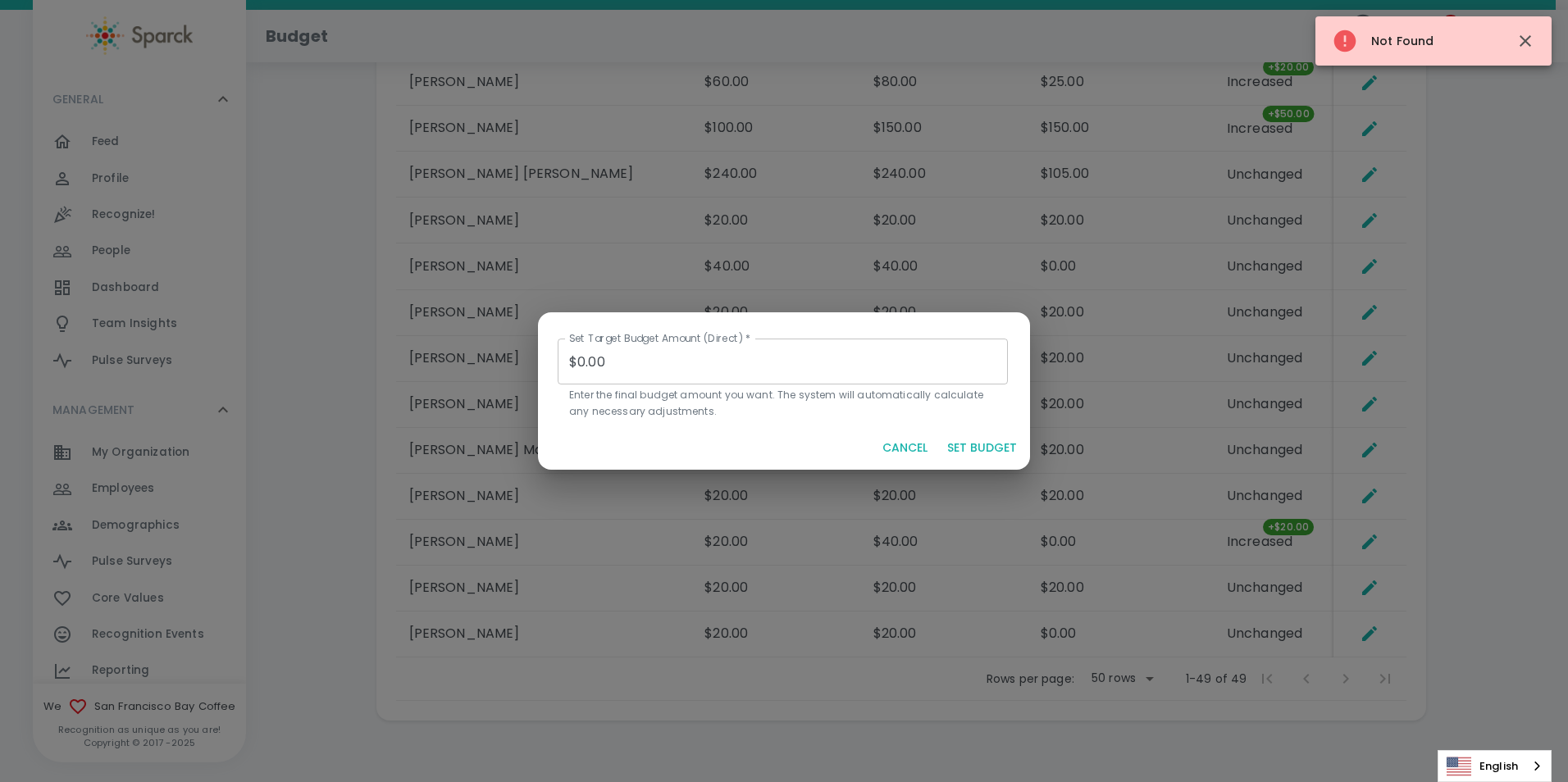
click at [915, 441] on button "CANCEL" at bounding box center [905, 448] width 58 height 30
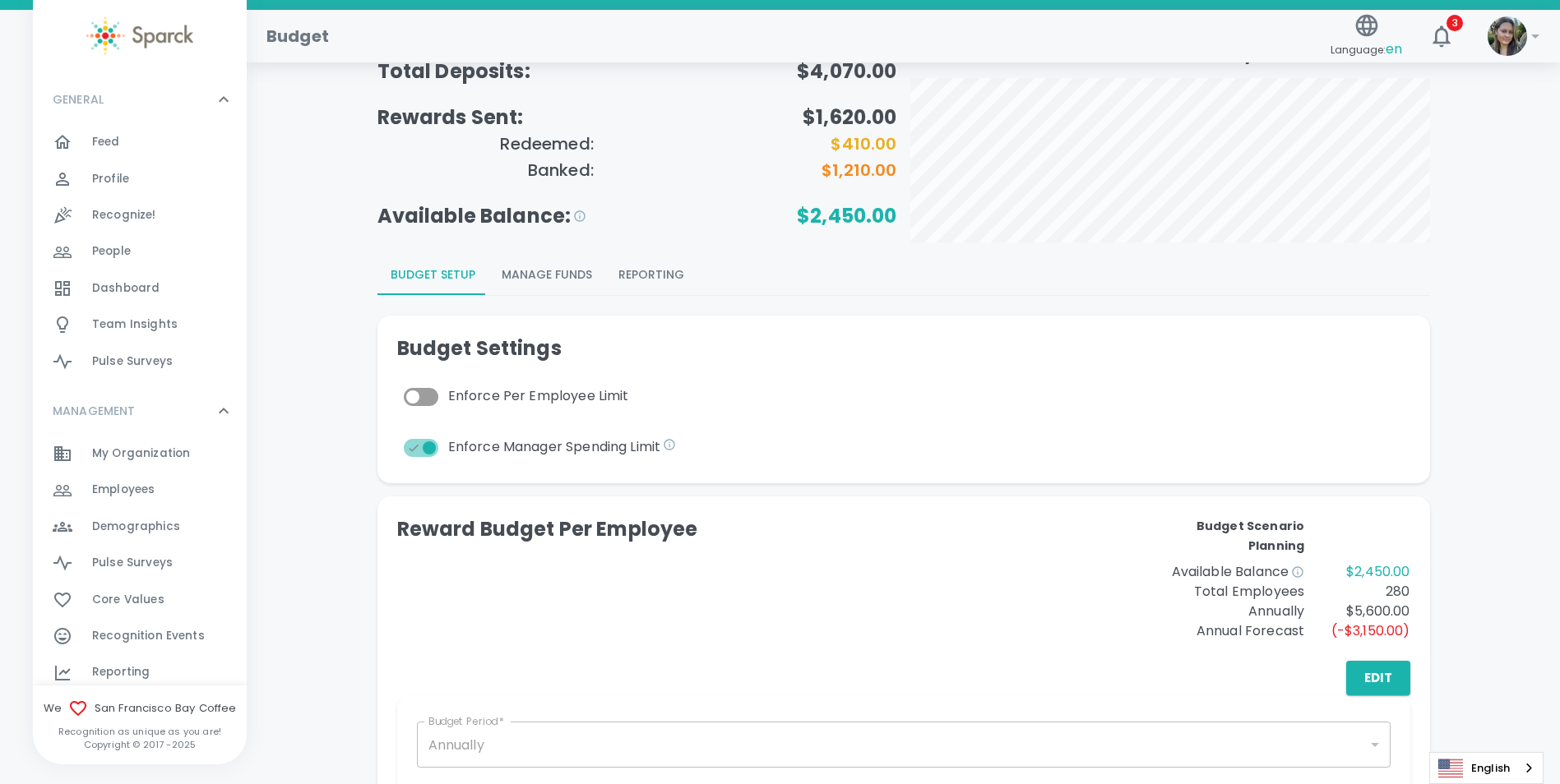
scroll to position [0, 0]
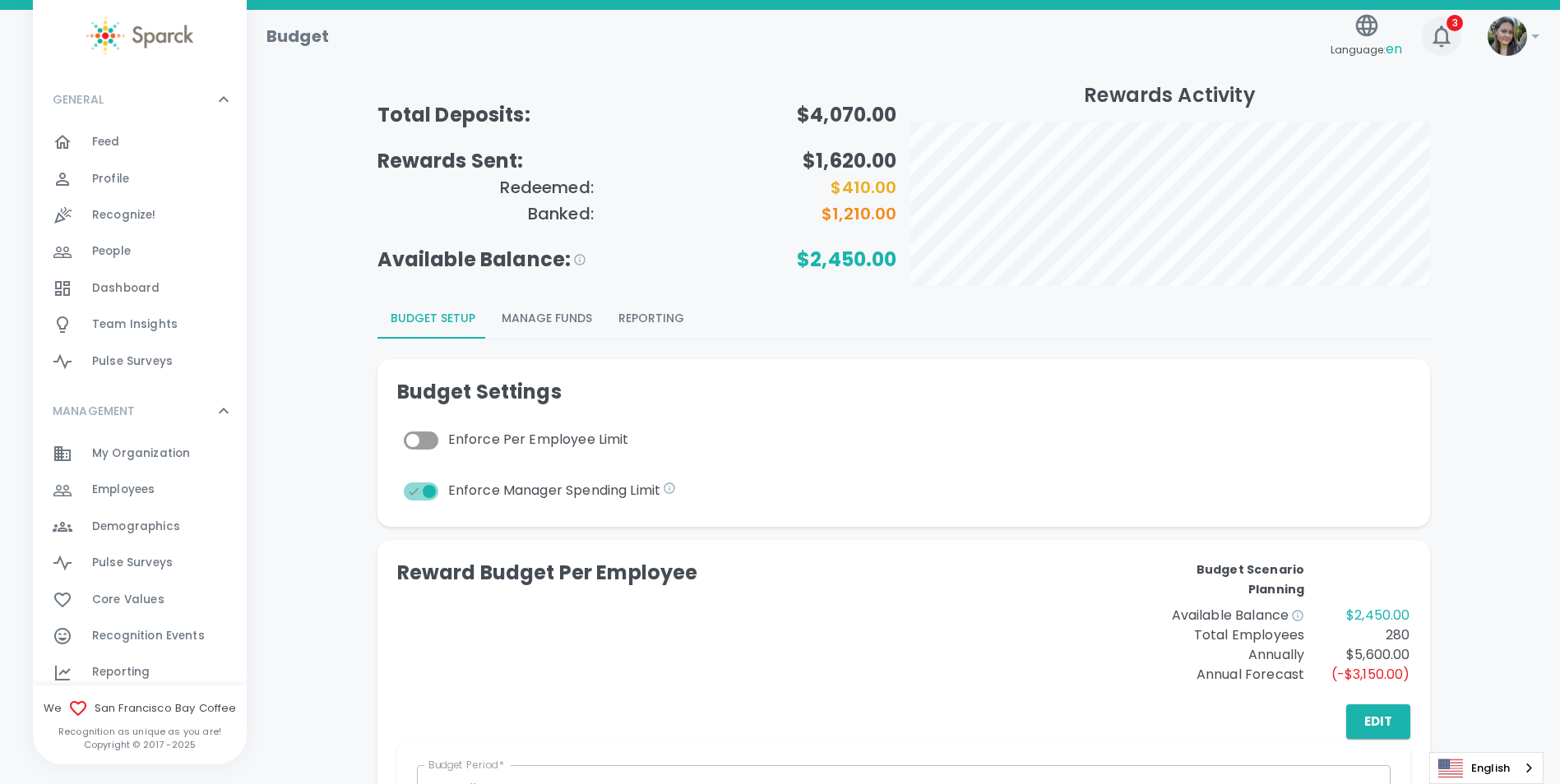
click at [1451, 36] on icon "button" at bounding box center [1441, 35] width 27 height 27
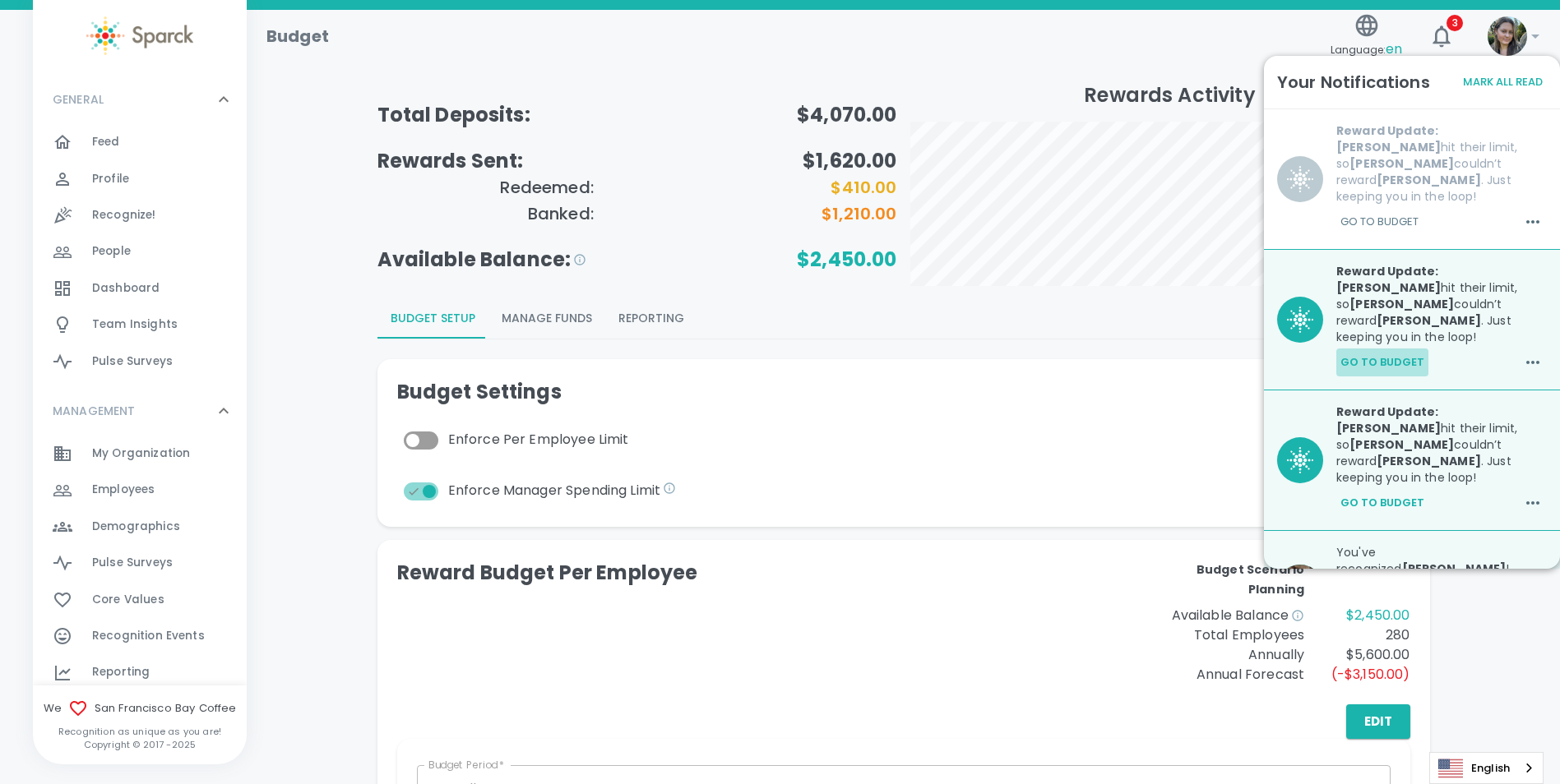
click at [1397, 349] on button "Go to Budget" at bounding box center [1383, 363] width 92 height 28
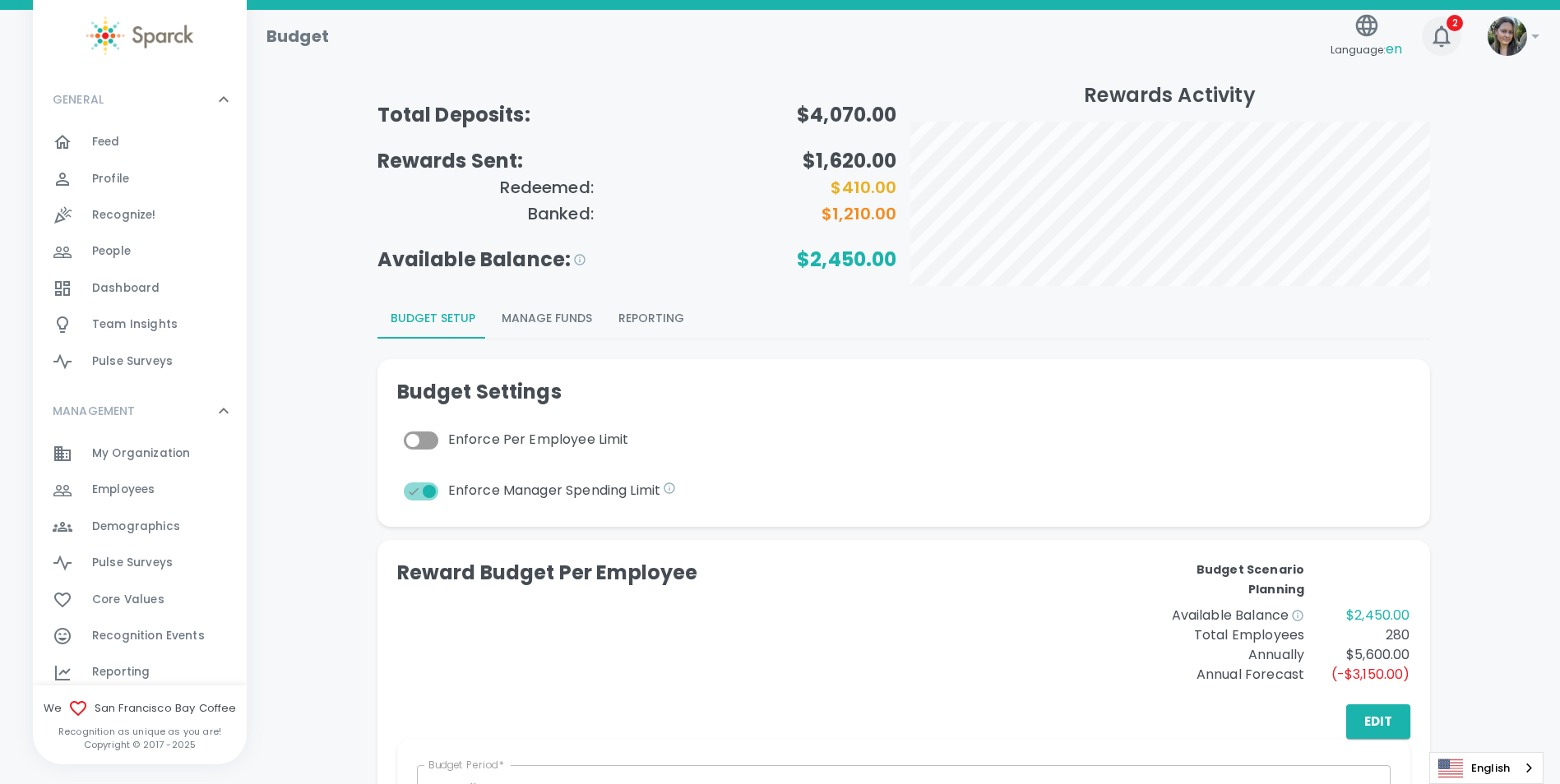
click at [1453, 37] on icon "button" at bounding box center [1441, 35] width 27 height 27
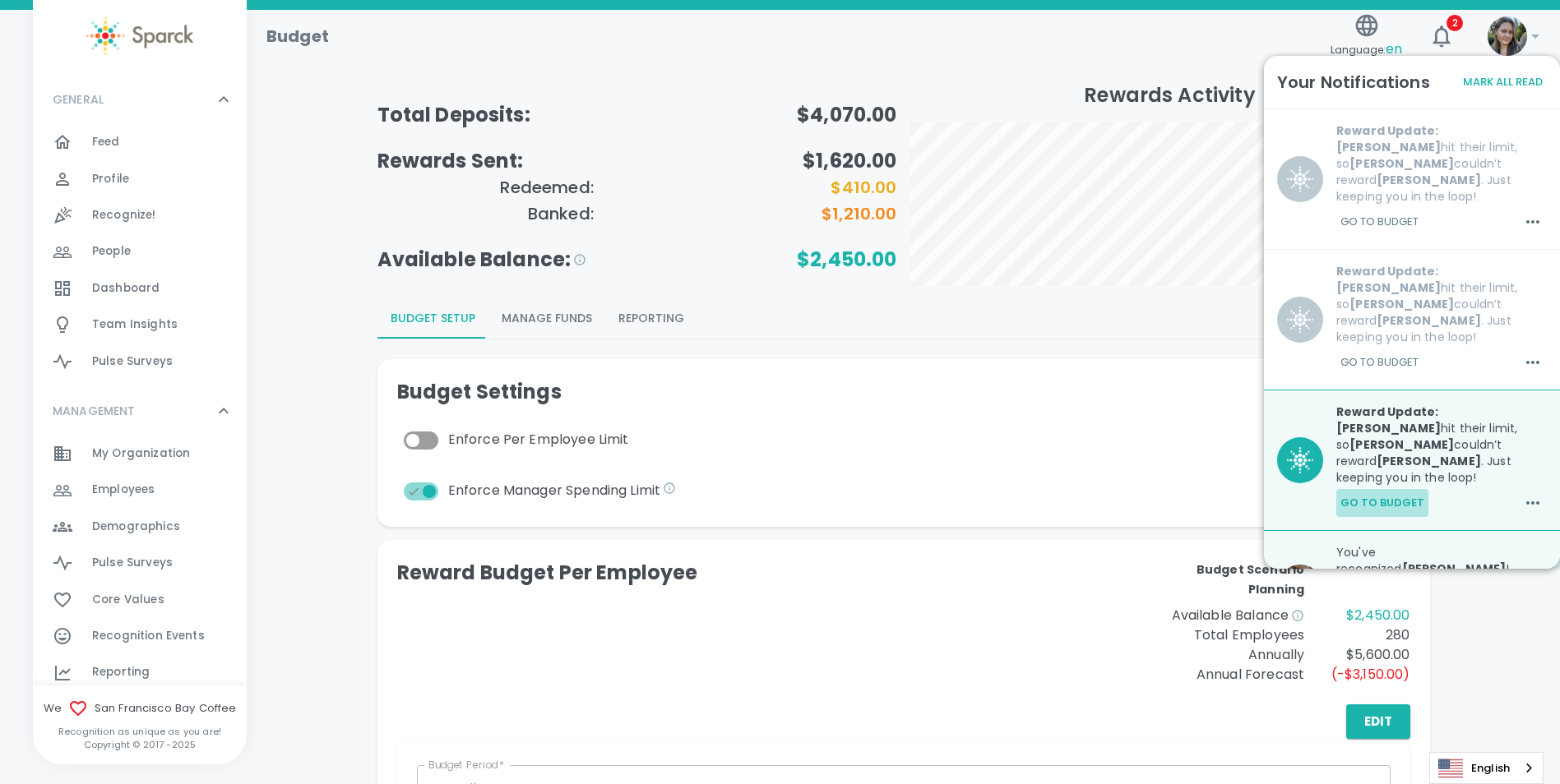
click at [1390, 489] on button "Go to Budget" at bounding box center [1383, 503] width 92 height 28
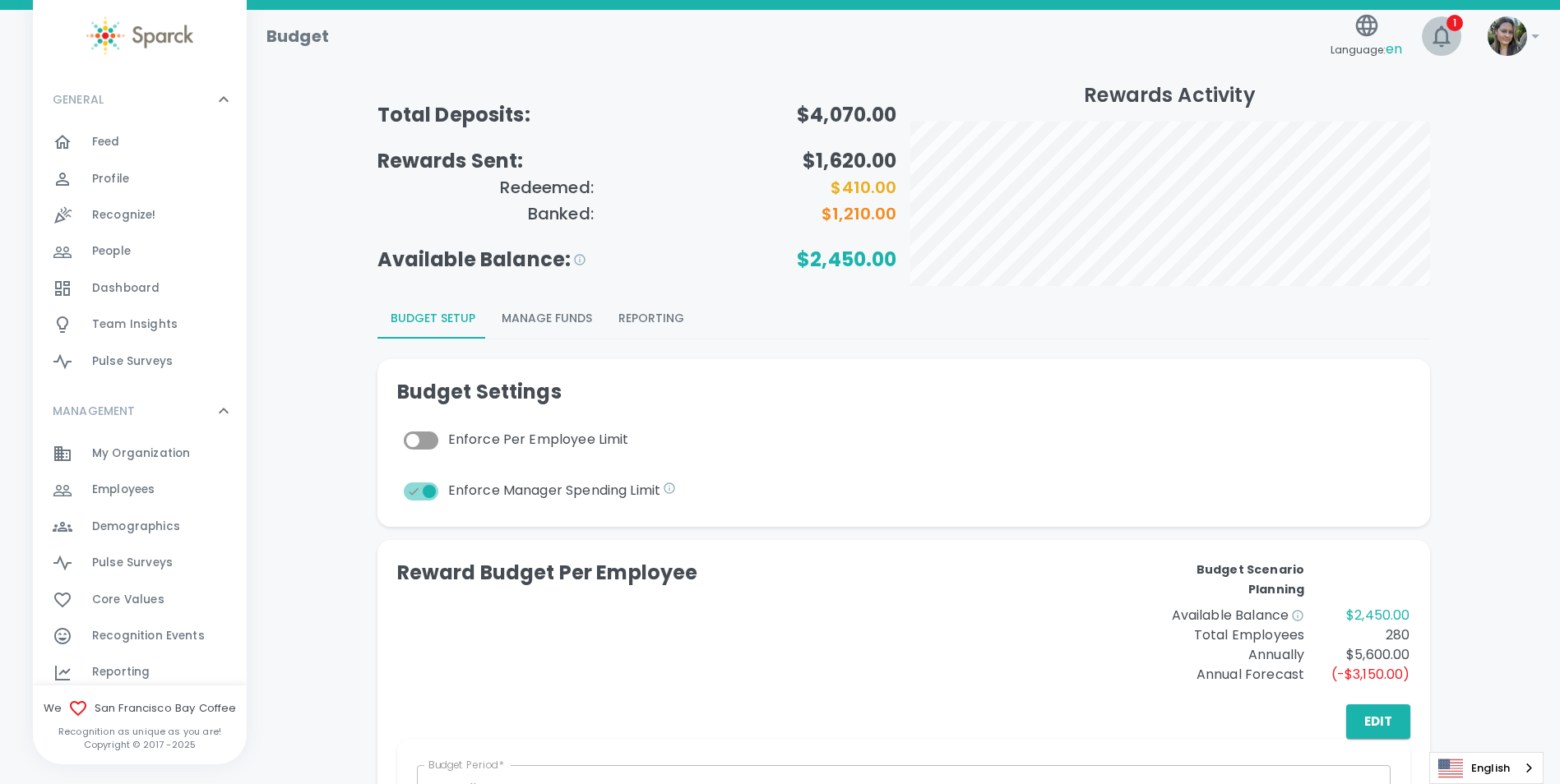
click at [1444, 43] on icon "button" at bounding box center [1442, 36] width 18 height 22
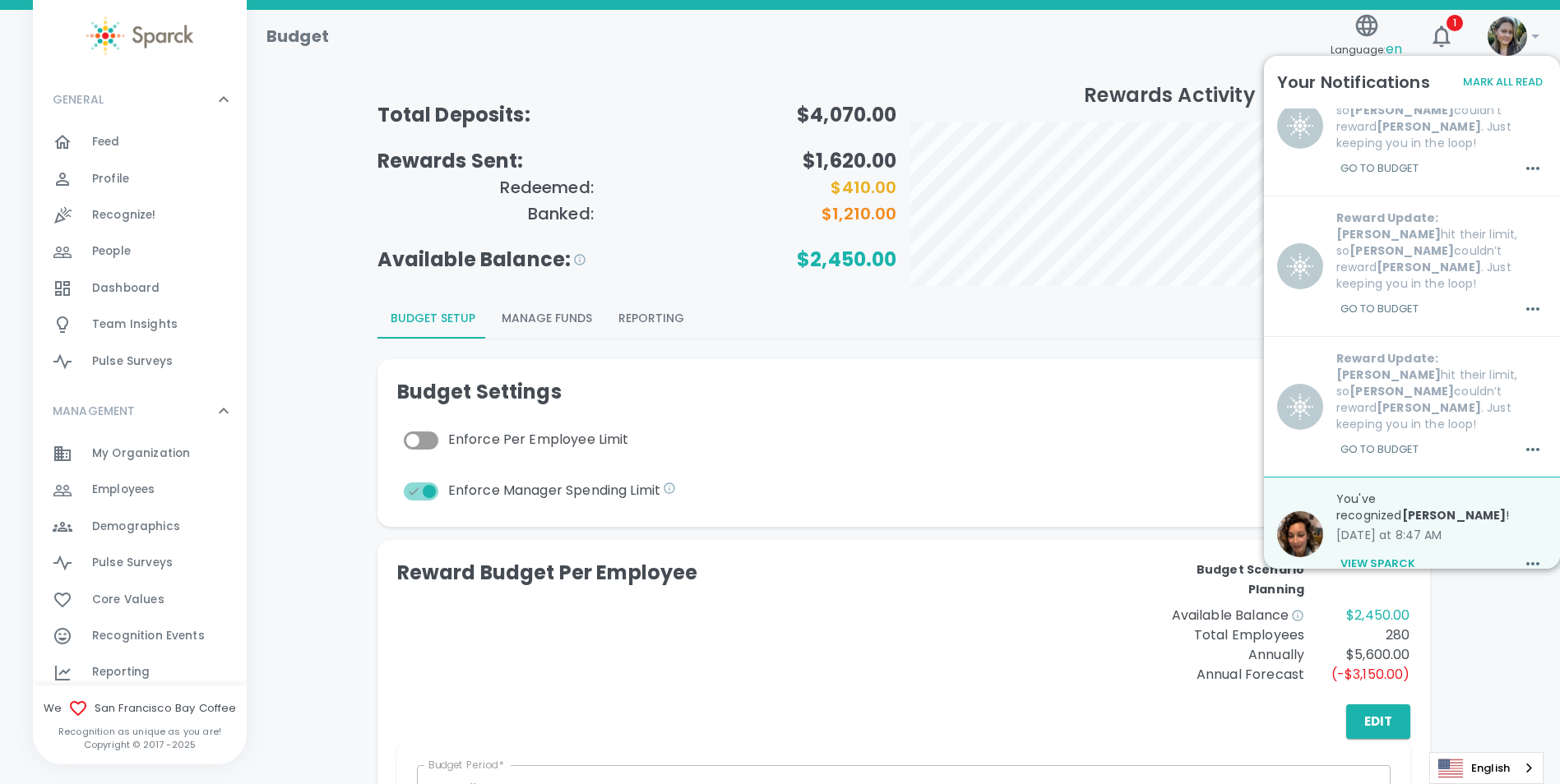
scroll to position [83, 0]
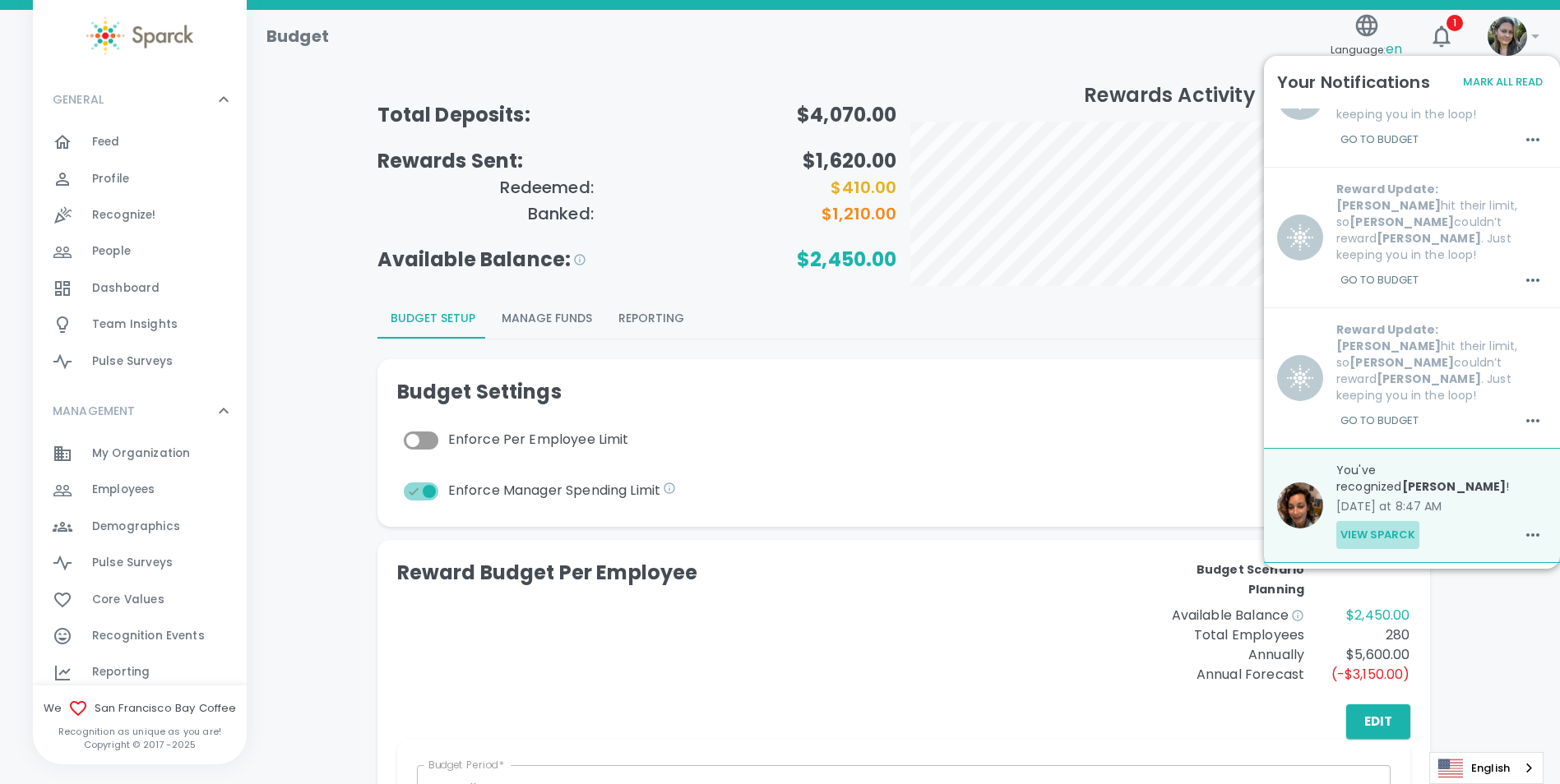
click at [1384, 521] on button "View Sparck" at bounding box center [1378, 534] width 84 height 28
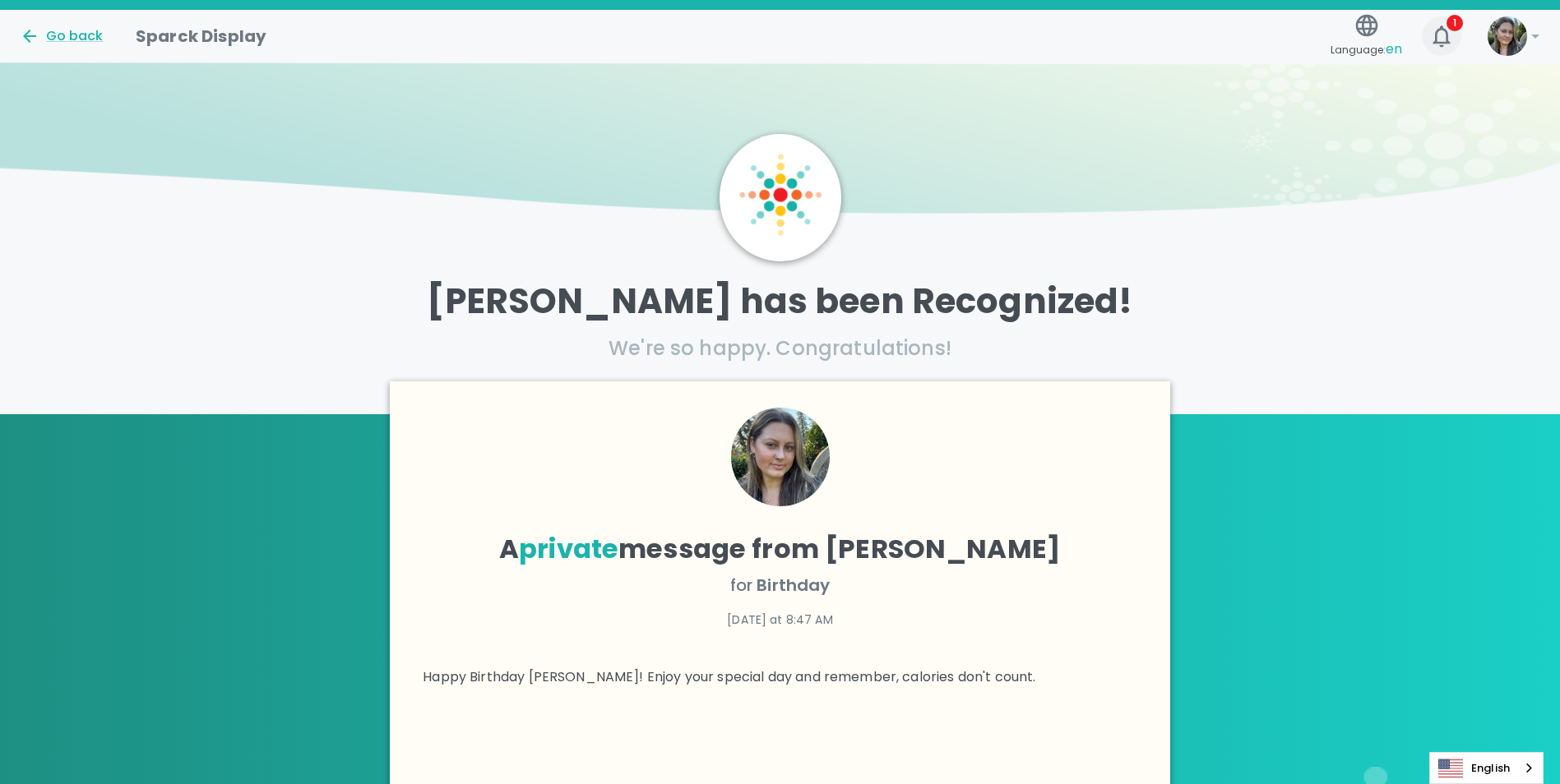
click at [1445, 37] on icon "button" at bounding box center [1441, 35] width 27 height 27
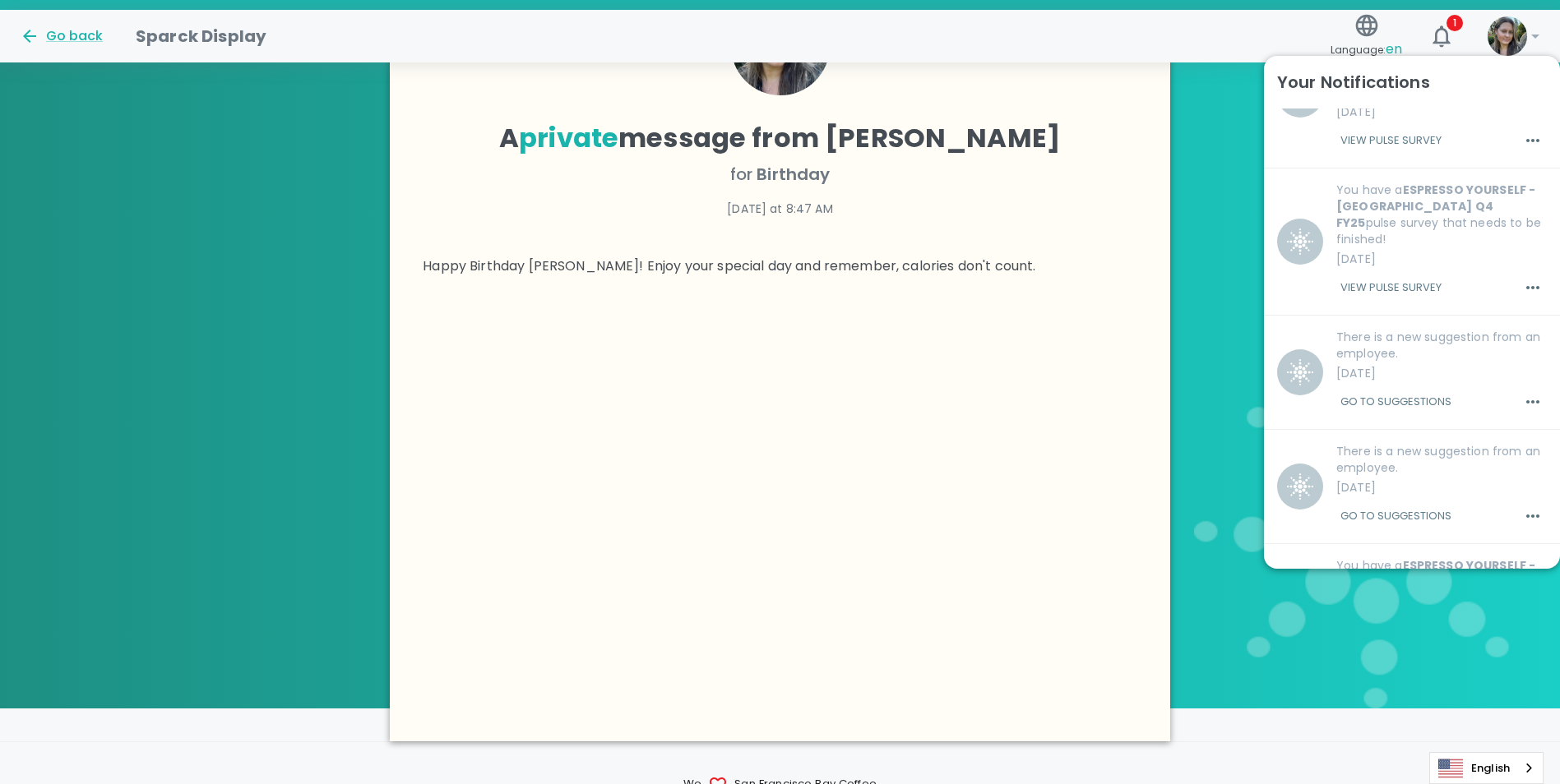
scroll to position [4101, 0]
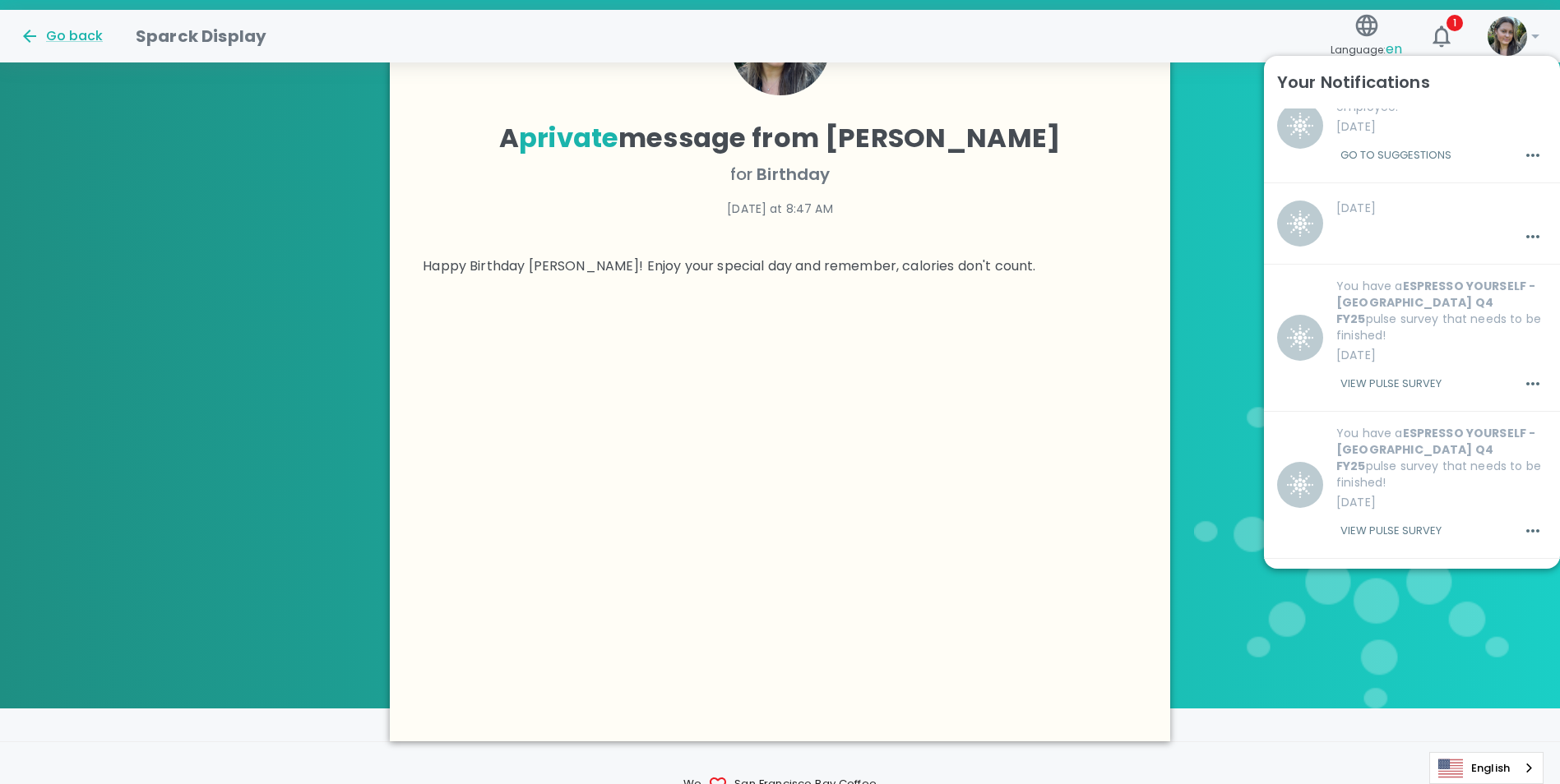
click at [1162, 35] on div "Go back Sparck Display" at bounding box center [665, 29] width 1317 height 39
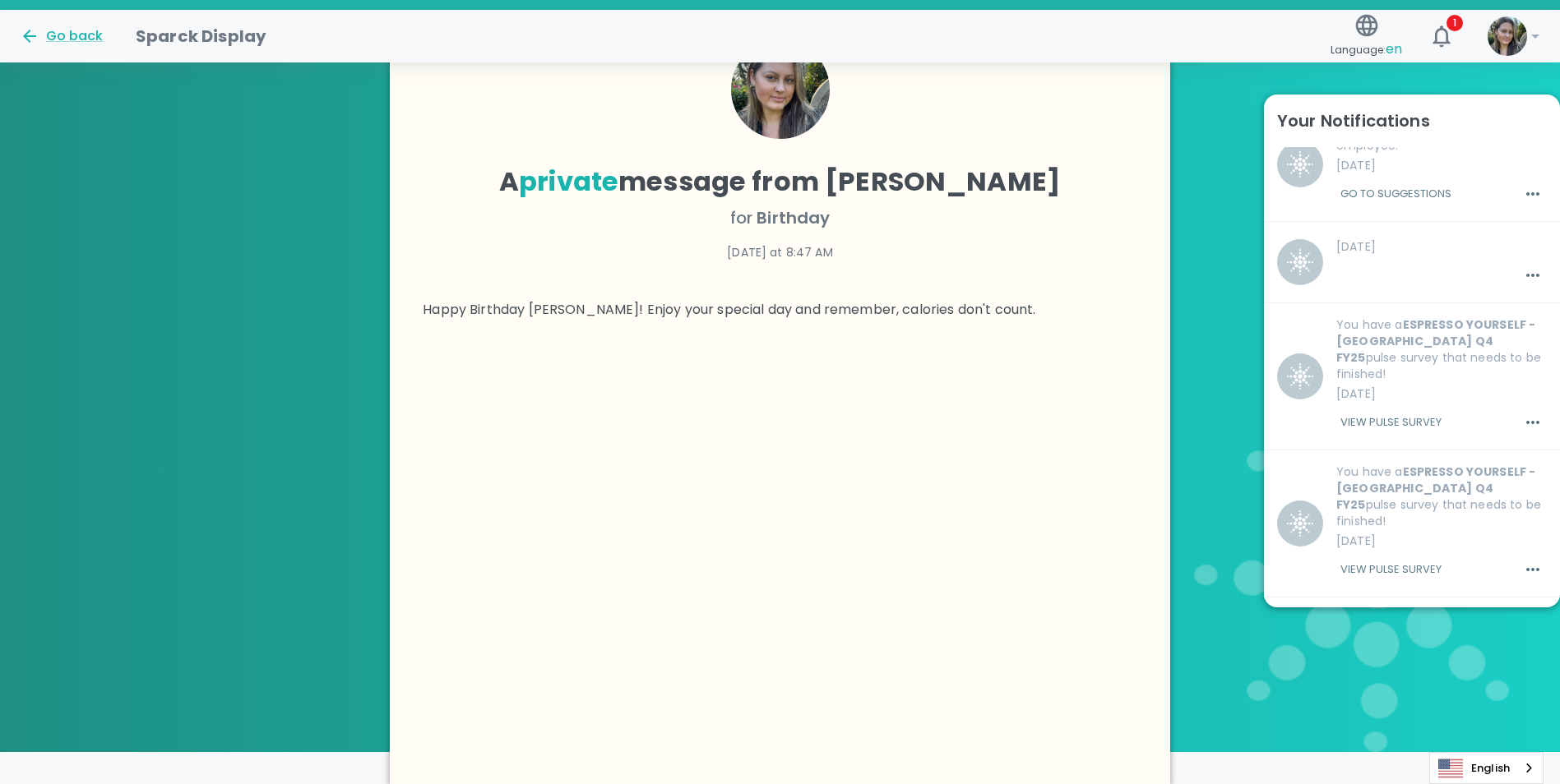
scroll to position [0, 0]
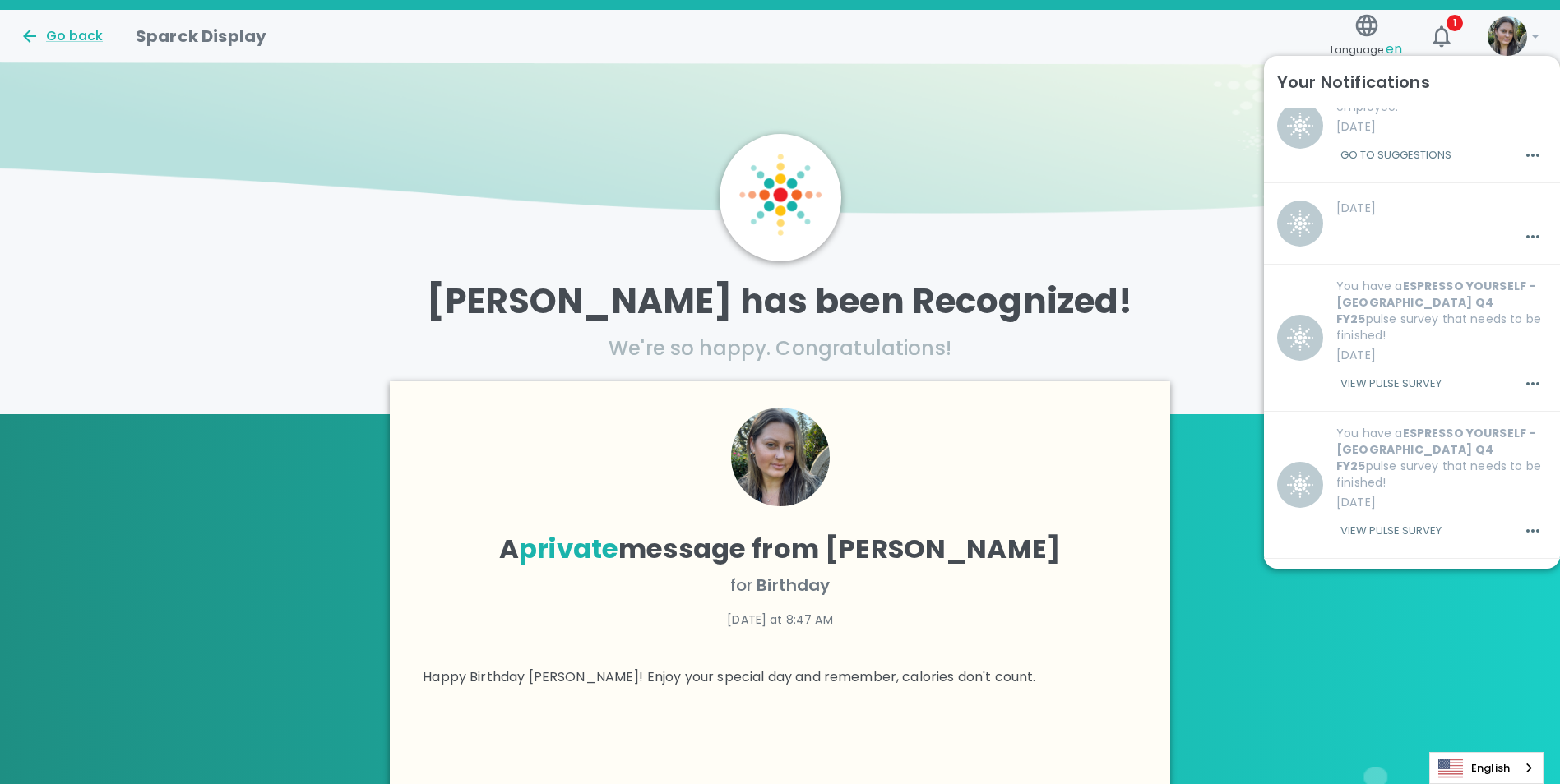
click at [63, 17] on div "Go back" at bounding box center [65, 29] width 116 height 33
click at [61, 29] on div "Go back" at bounding box center [61, 36] width 84 height 20
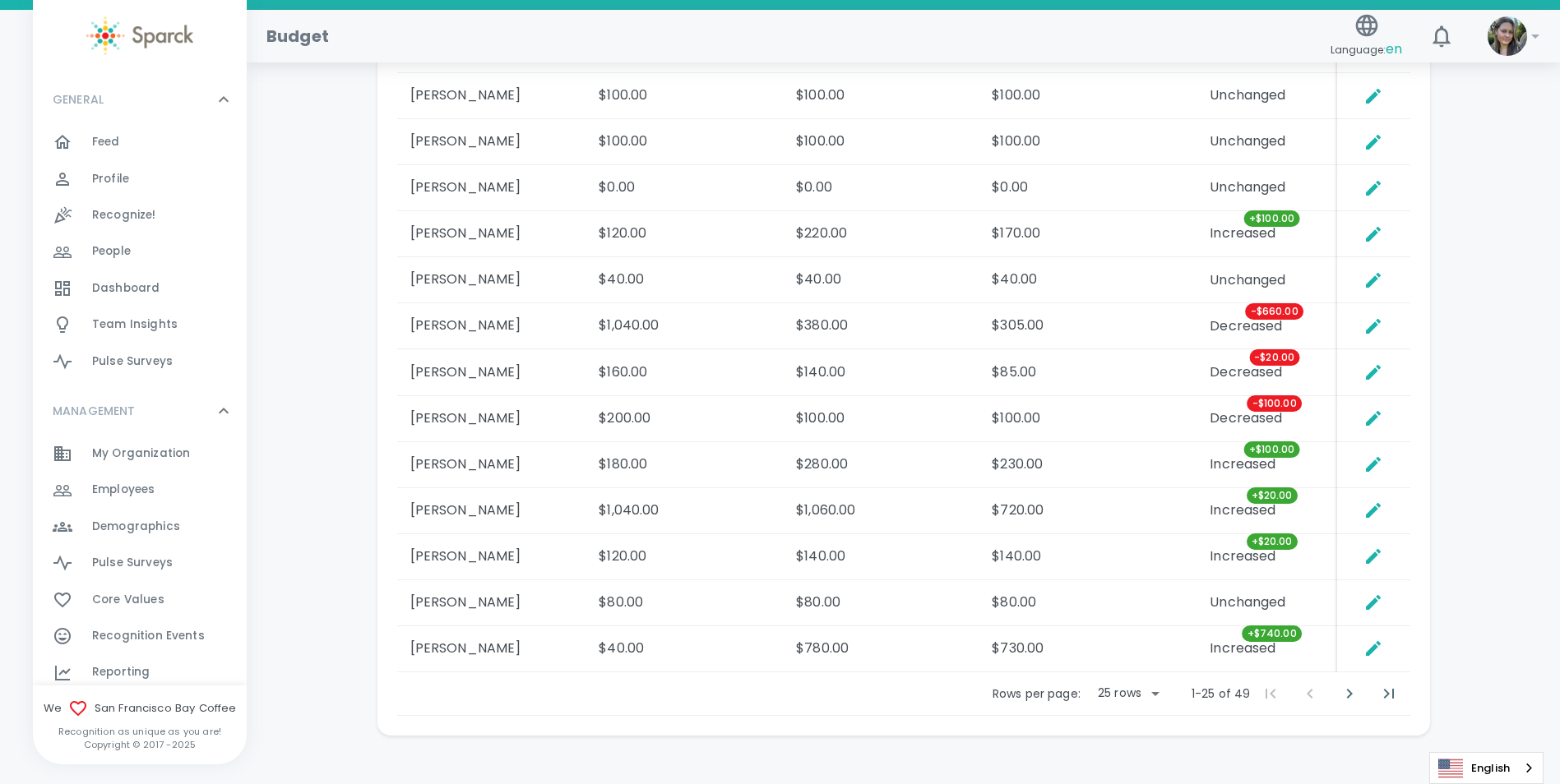
scroll to position [1733, 0]
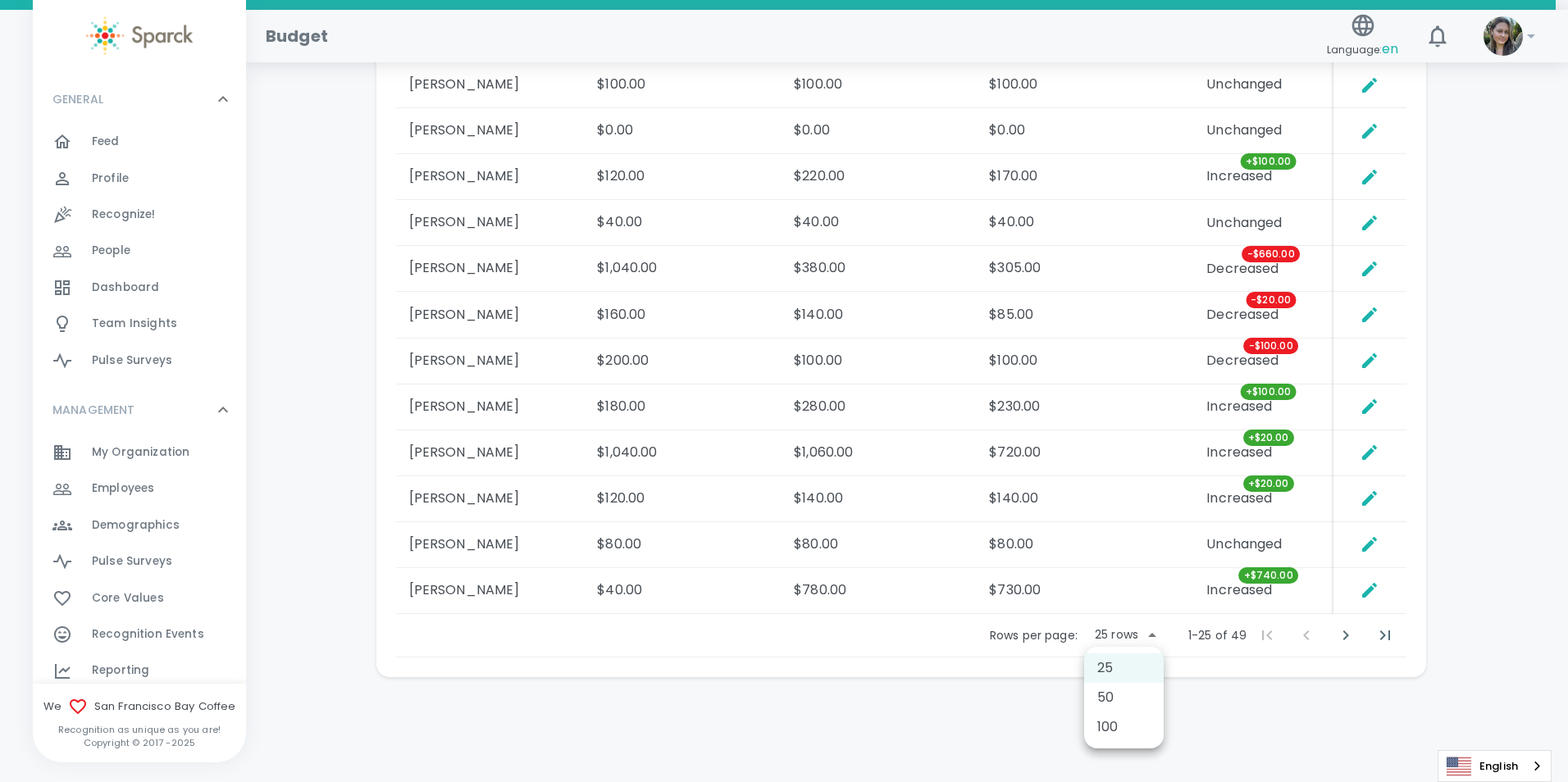
click at [1479, 282] on div at bounding box center [784, 391] width 1568 height 782
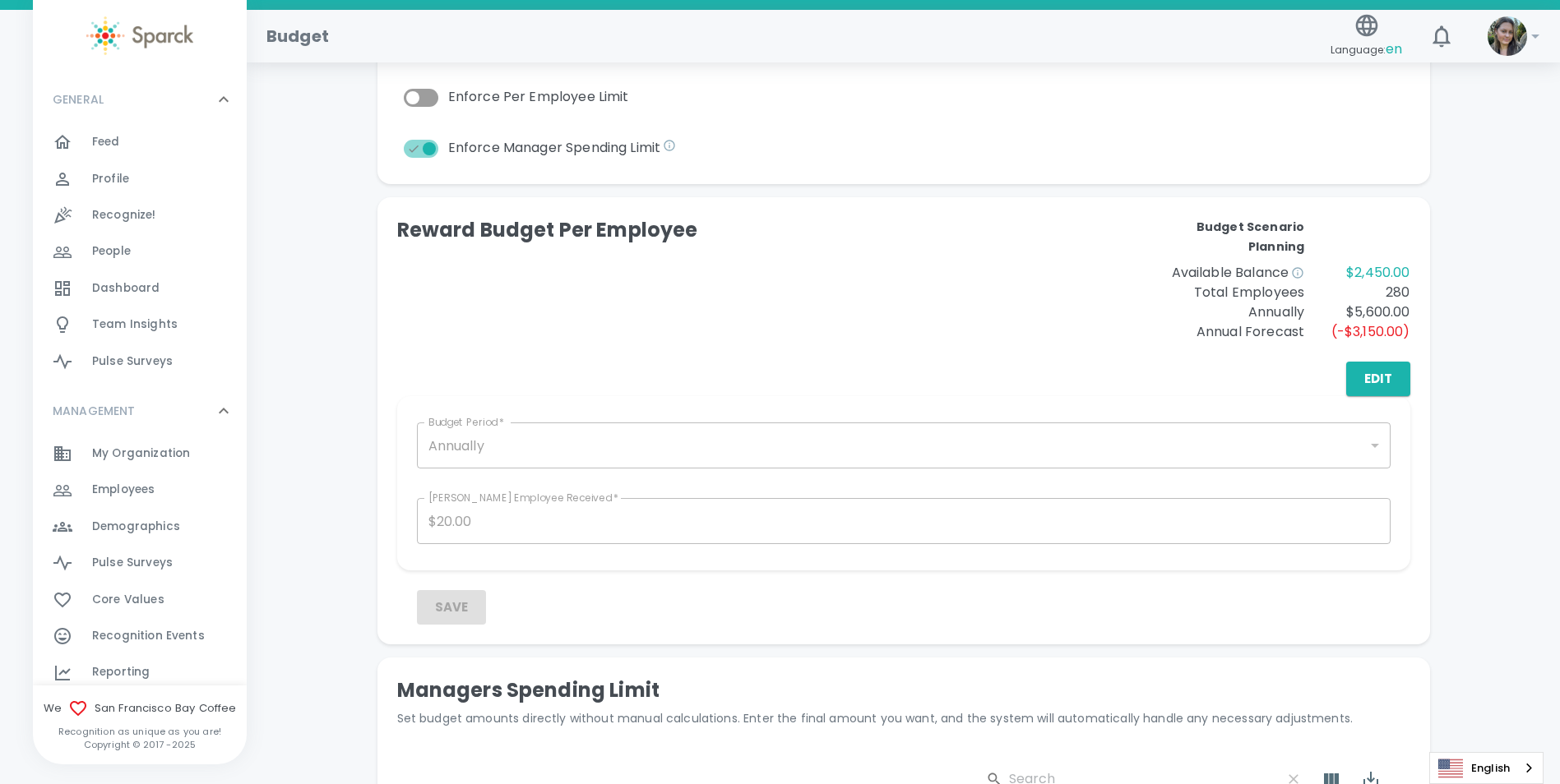
scroll to position [582, 0]
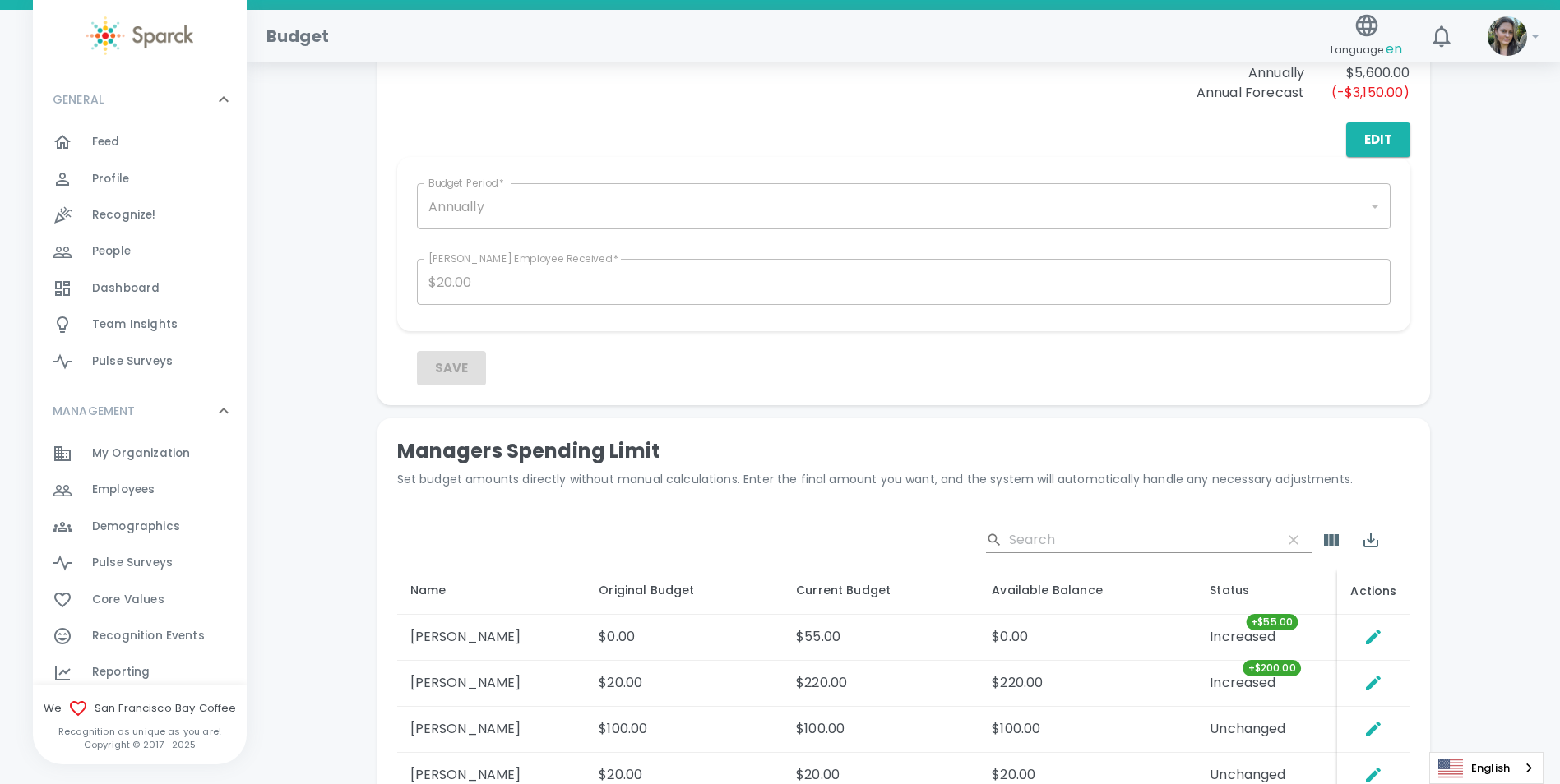
click at [1135, 539] on input "Search" at bounding box center [1139, 539] width 260 height 27
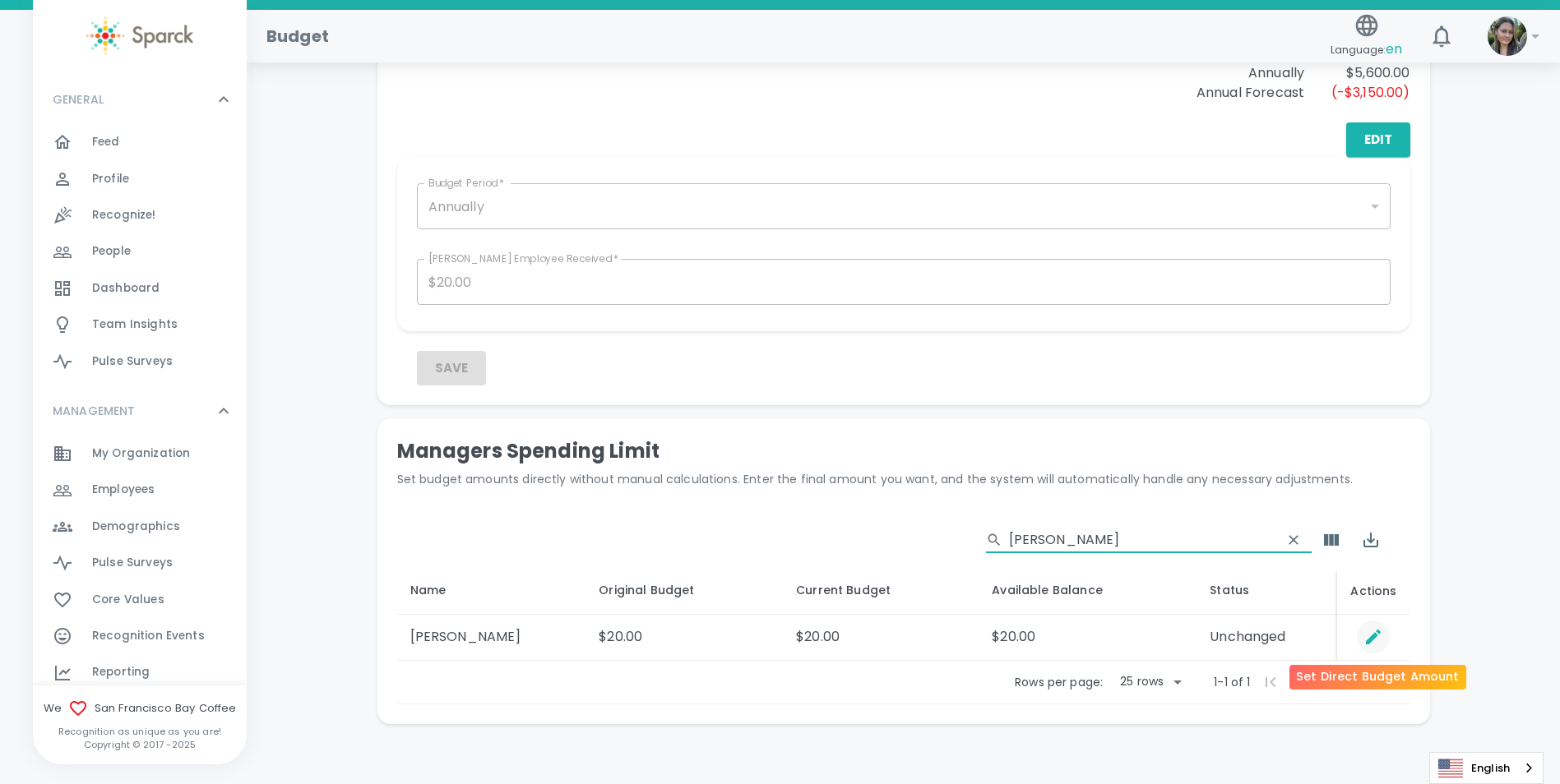
type input "[PERSON_NAME]"
click at [1377, 642] on icon "Set Direct Budget Amount" at bounding box center [1373, 637] width 20 height 20
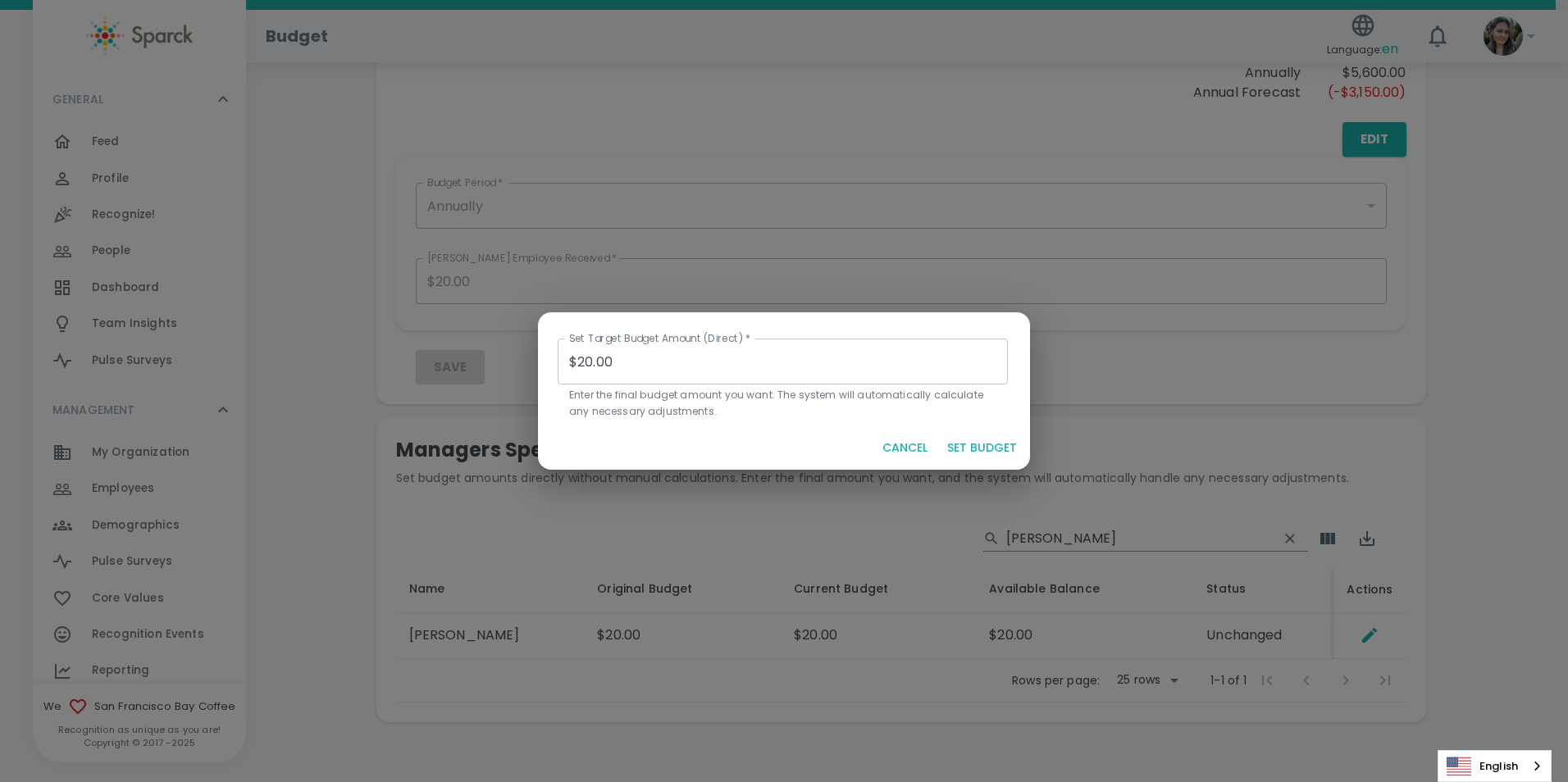
click at [585, 359] on input "$20.00" at bounding box center [782, 362] width 450 height 46
type input "$70.00"
click at [968, 444] on button "SET BUDGET" at bounding box center [982, 448] width 83 height 30
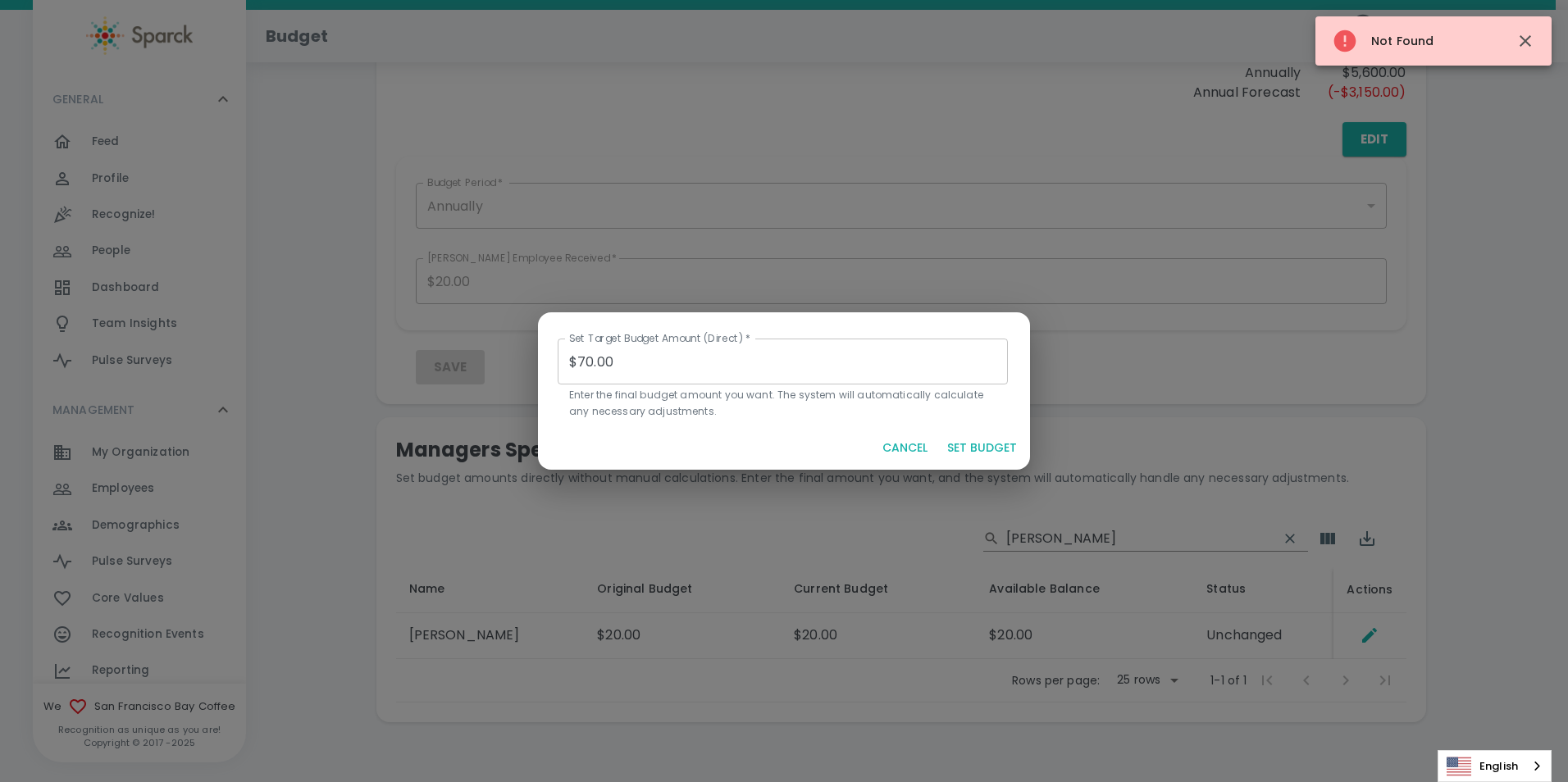
click at [906, 454] on button "CANCEL" at bounding box center [905, 448] width 58 height 30
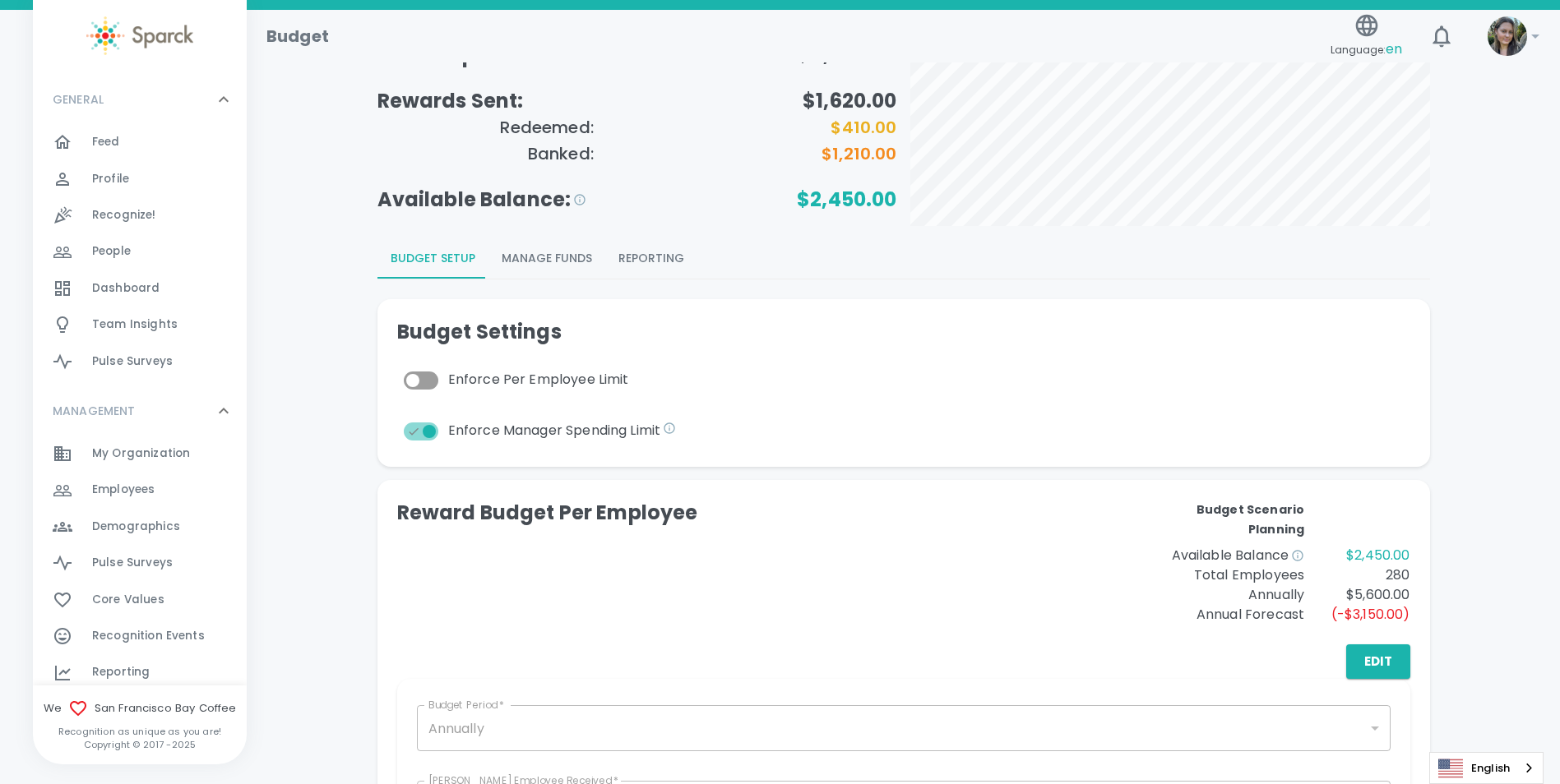
scroll to position [0, 0]
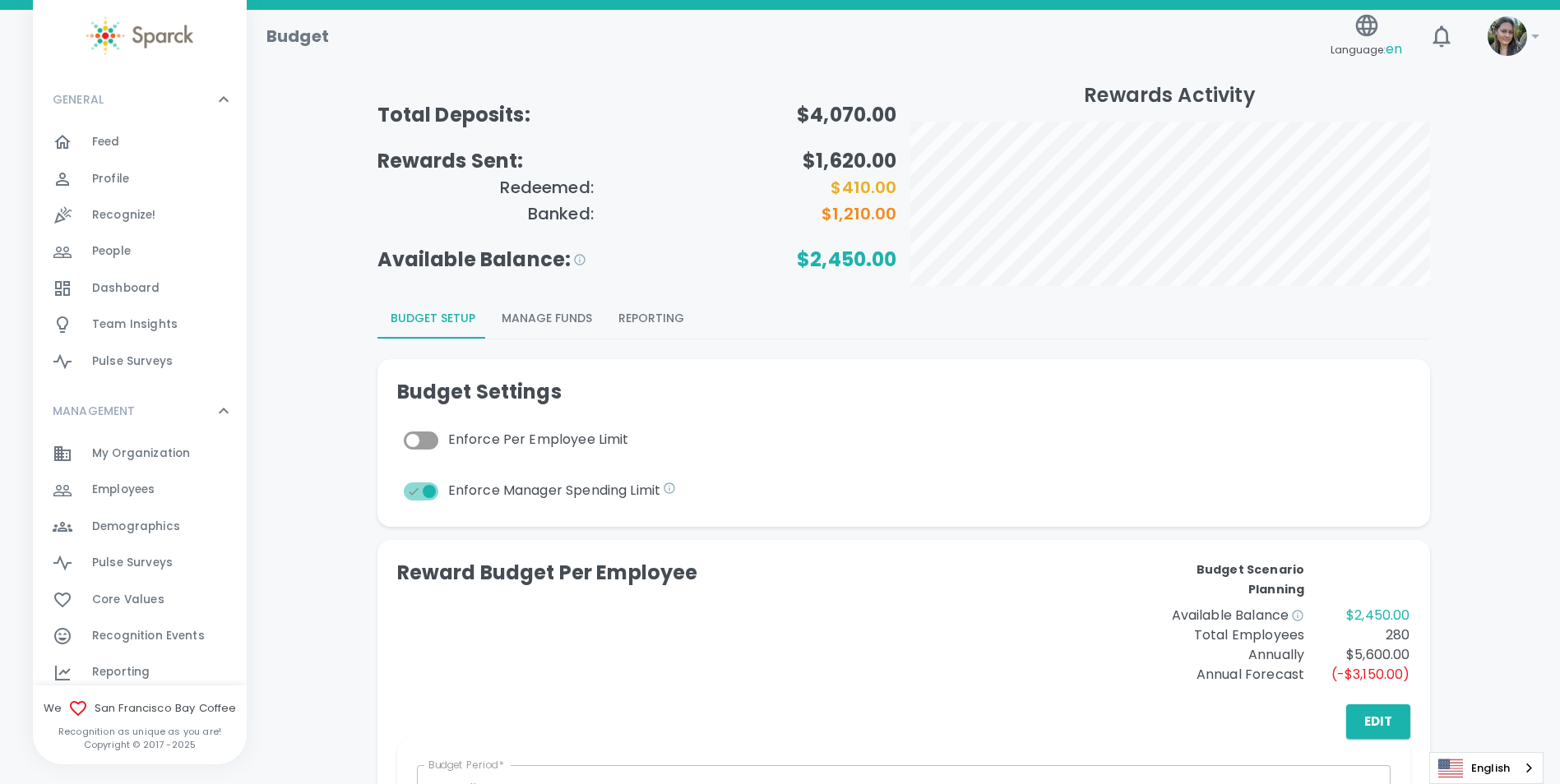
click at [132, 118] on div "GENERAL 0" at bounding box center [140, 99] width 214 height 49
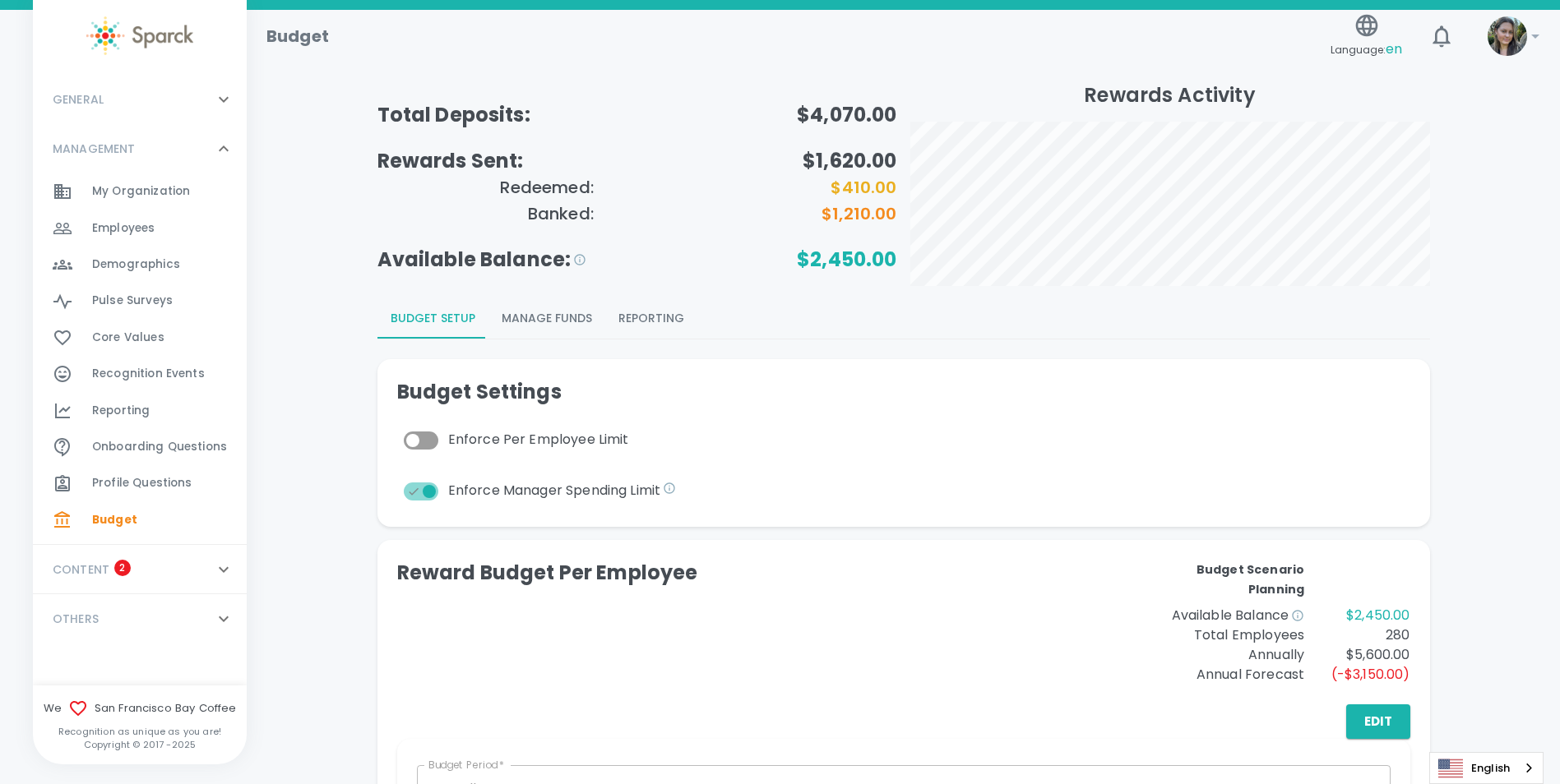
click at [139, 101] on div "GENERAL 0" at bounding box center [130, 99] width 168 height 29
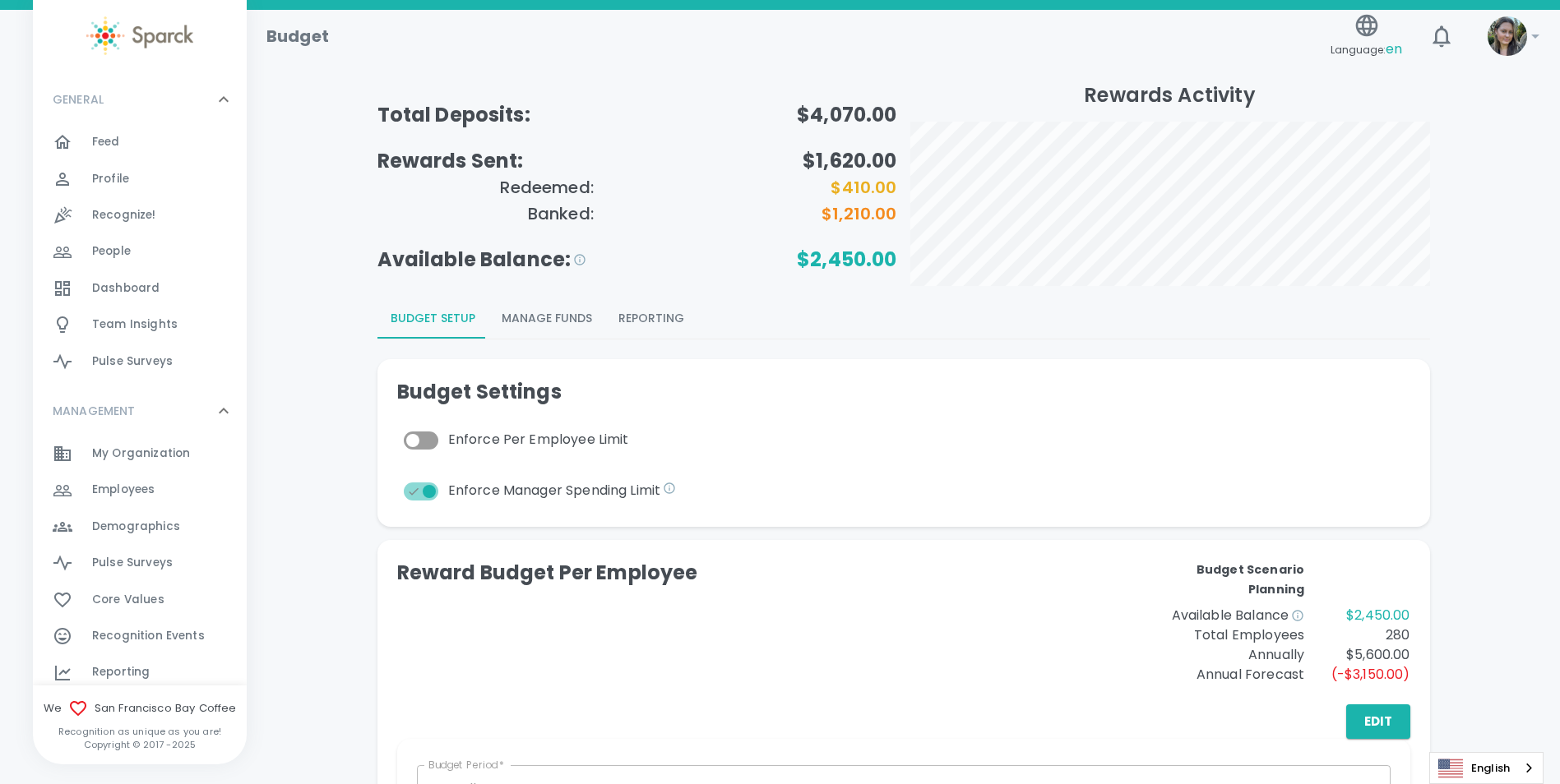
click at [109, 134] on span "Feed" at bounding box center [106, 141] width 28 height 17
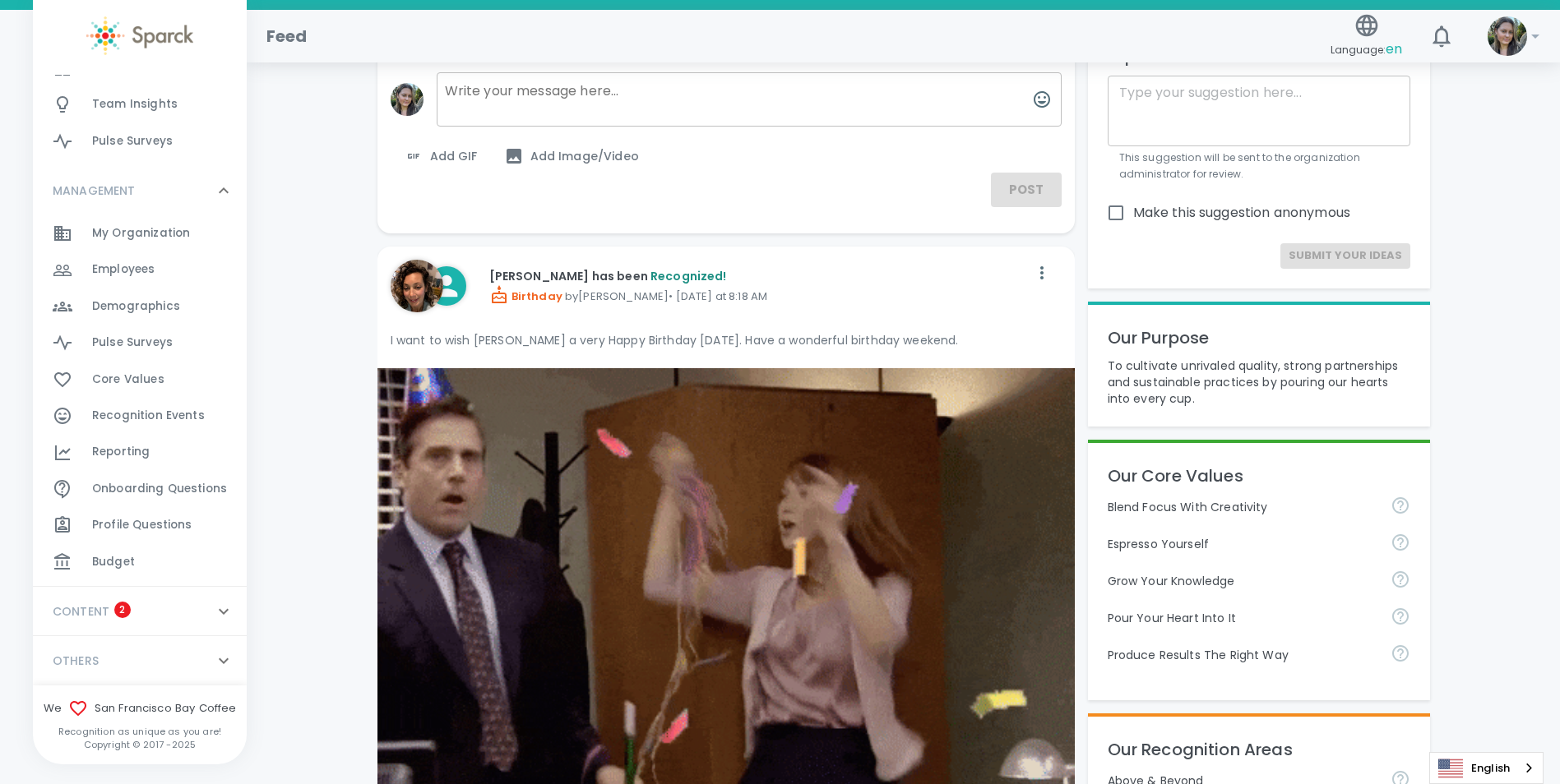
scroll to position [247, 0]
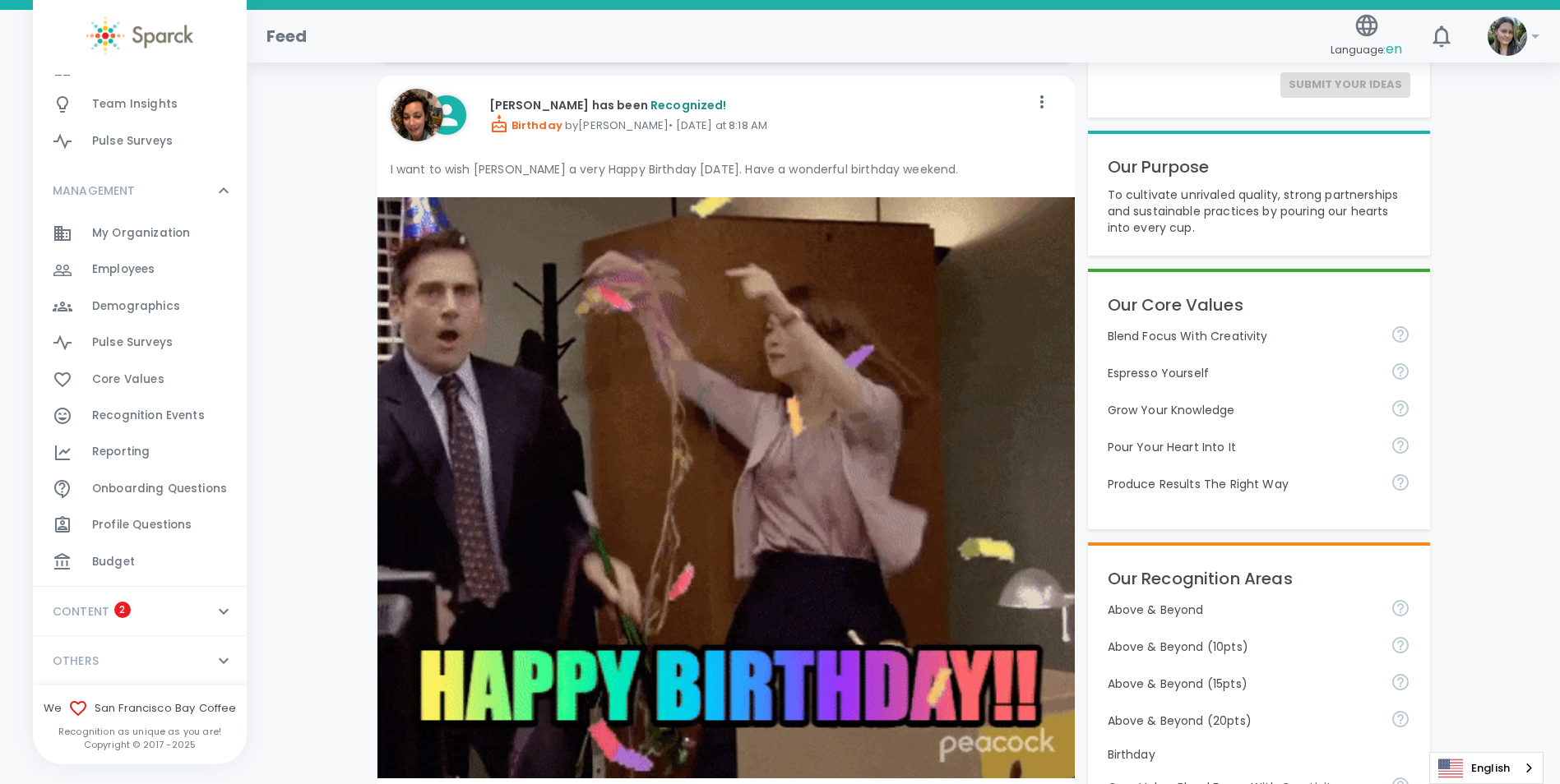
click at [101, 557] on span "Budget" at bounding box center [114, 562] width 43 height 17
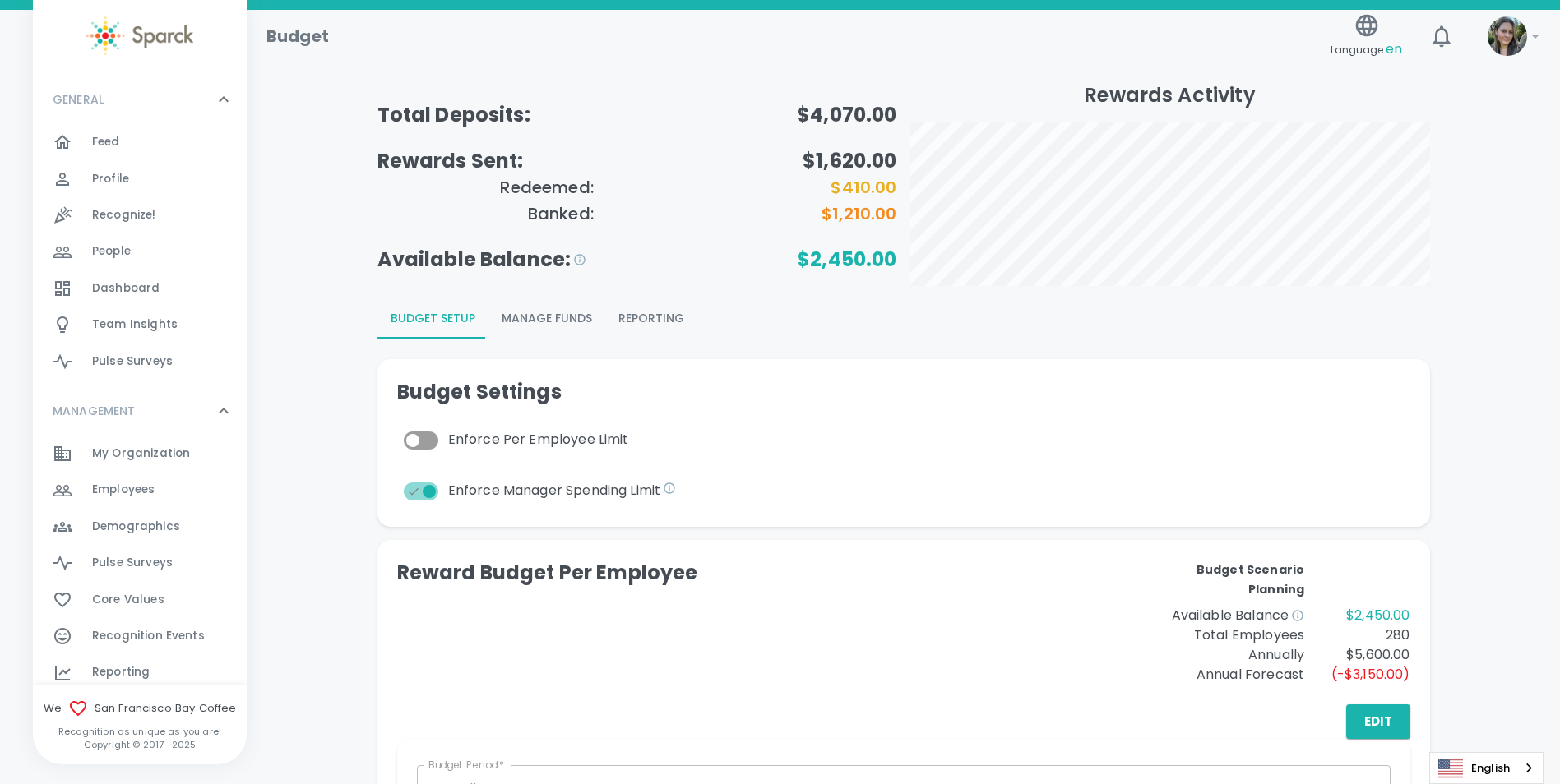
click at [152, 179] on div "Profile 0" at bounding box center [169, 179] width 154 height 23
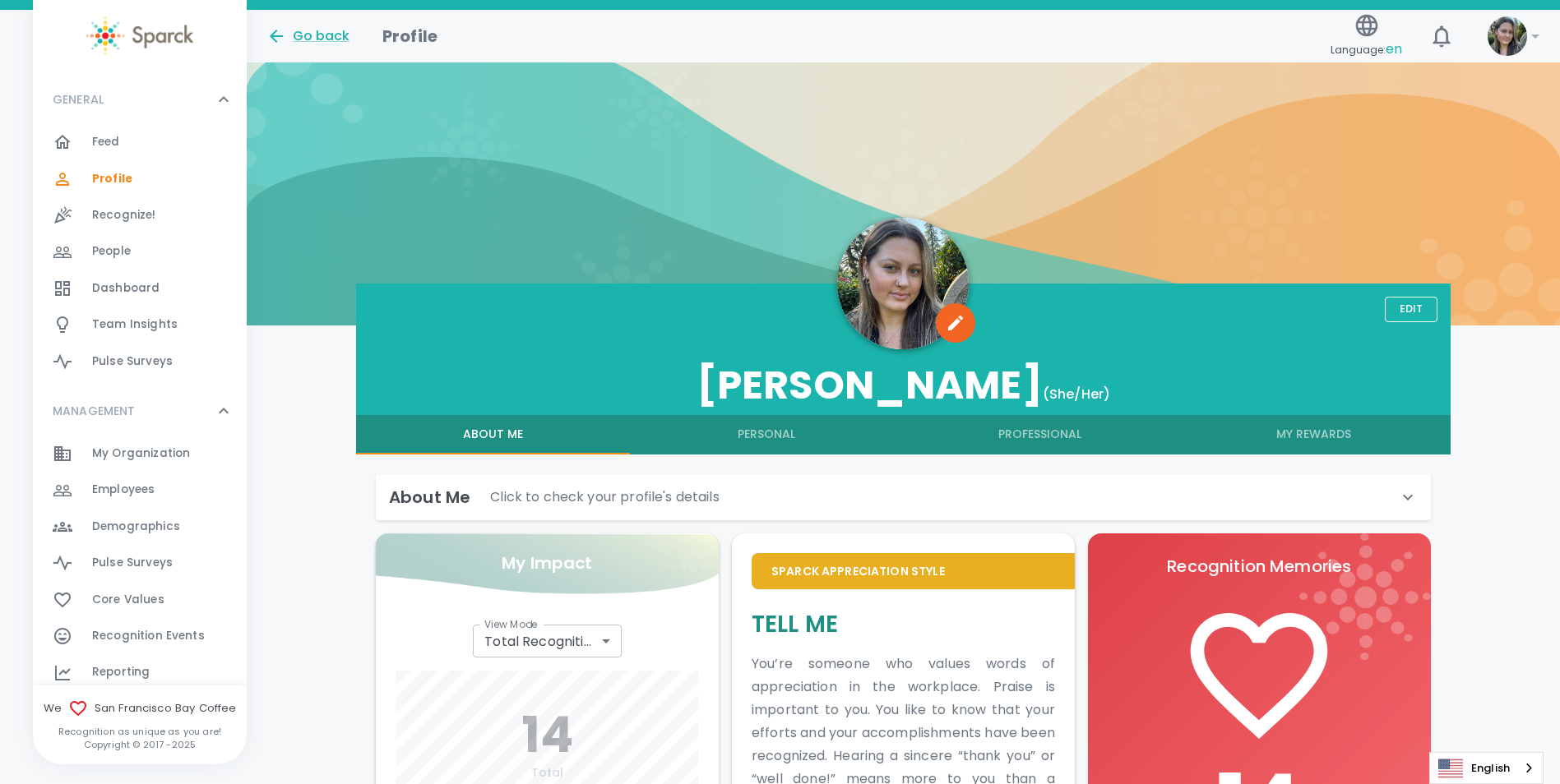
click at [134, 496] on span "Employees" at bounding box center [124, 489] width 63 height 17
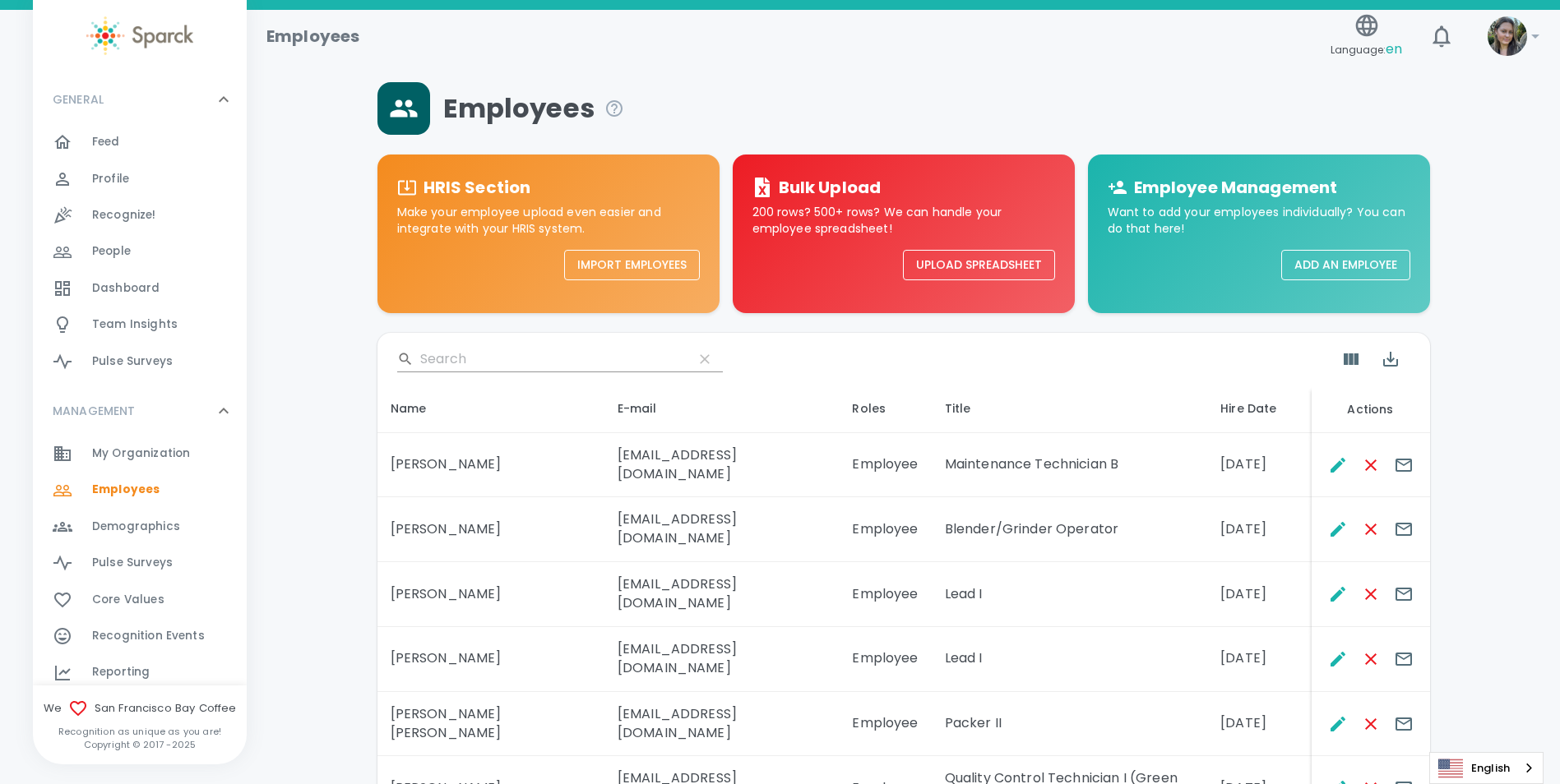
click at [492, 370] on input "Search" at bounding box center [550, 359] width 260 height 27
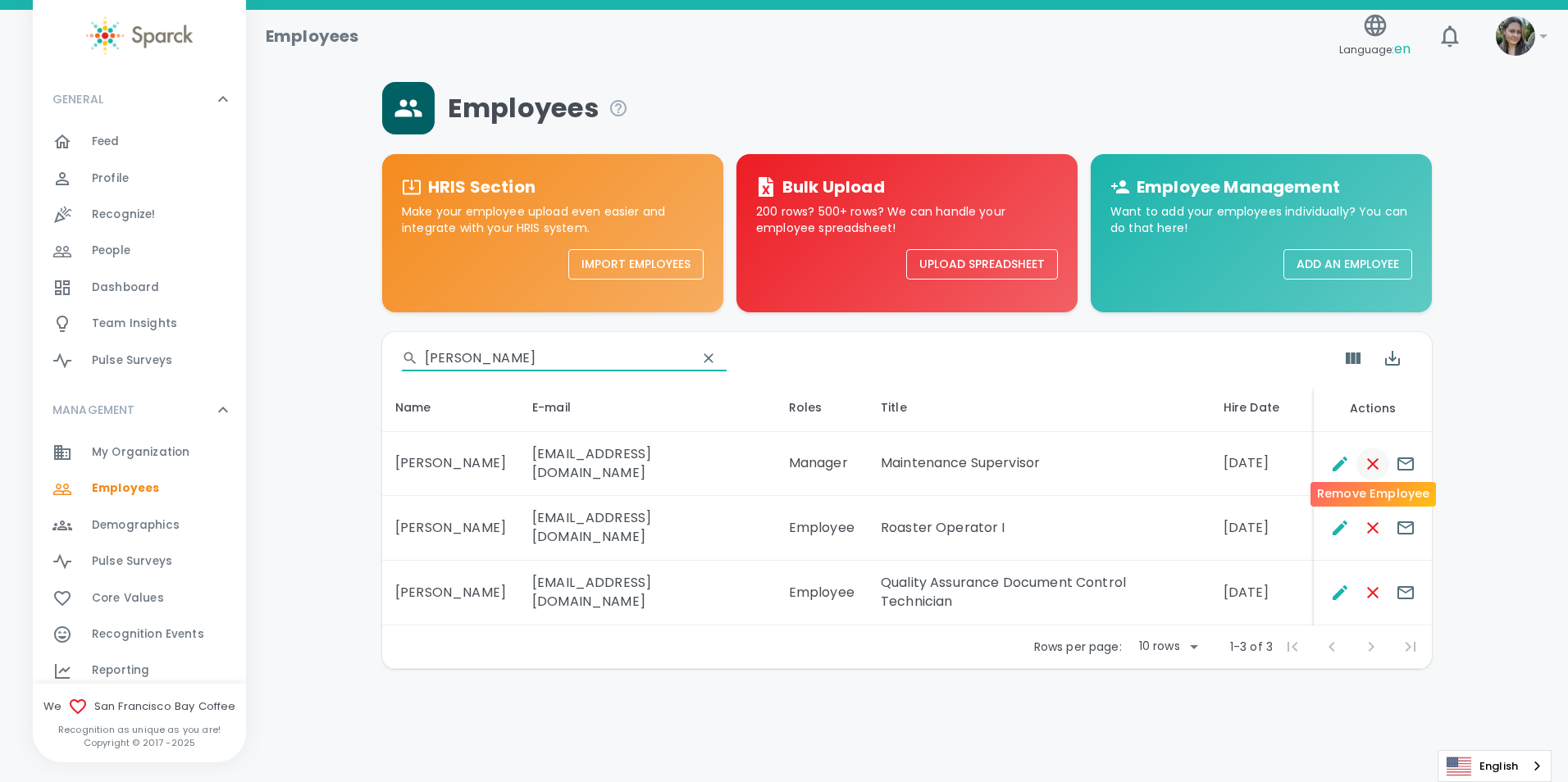
type input "[PERSON_NAME]"
click at [1380, 458] on icon "Remove Employee" at bounding box center [1373, 464] width 20 height 20
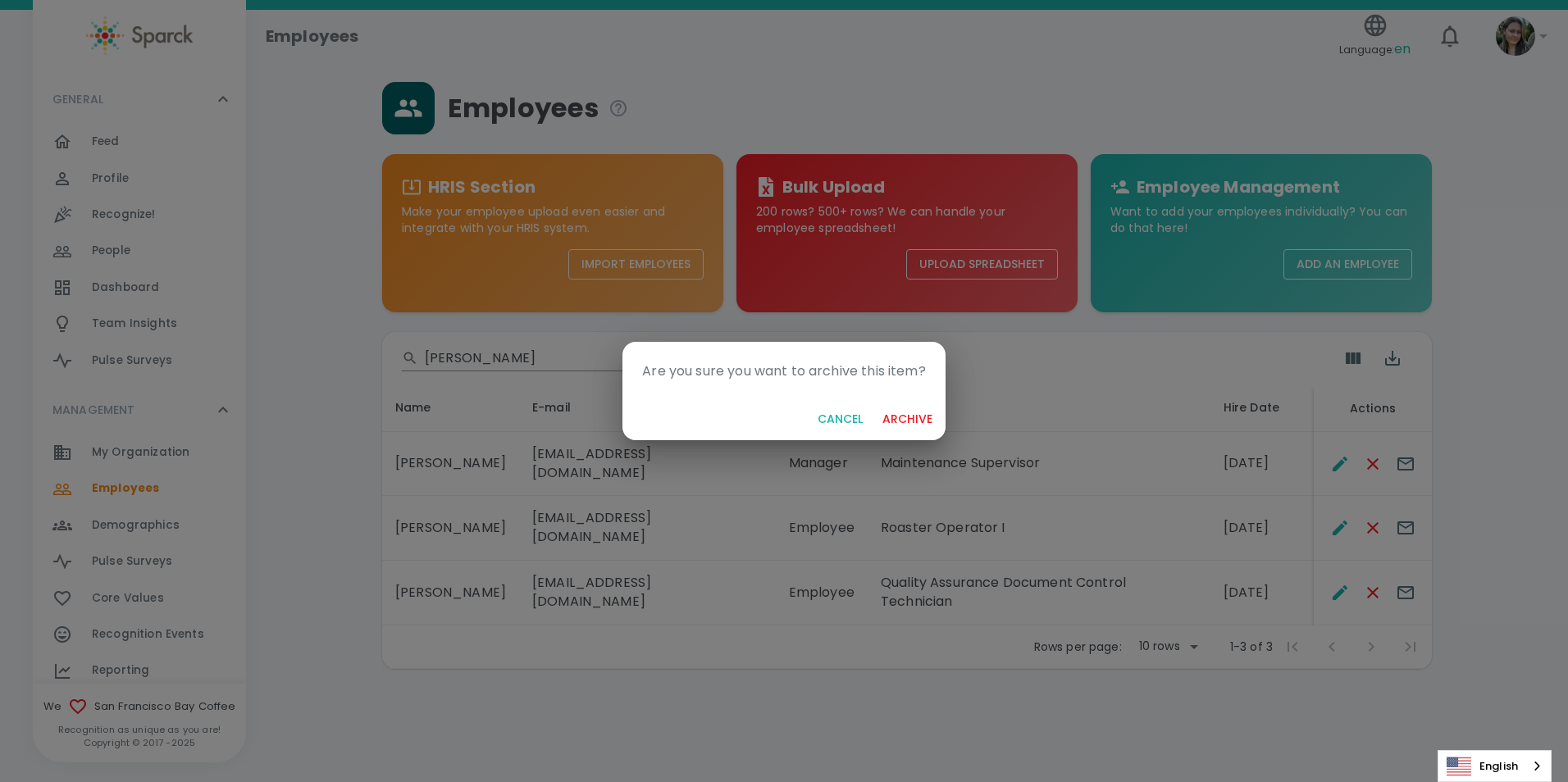
click at [897, 418] on button "archive" at bounding box center [907, 418] width 63 height 30
